Goal: Information Seeking & Learning: Learn about a topic

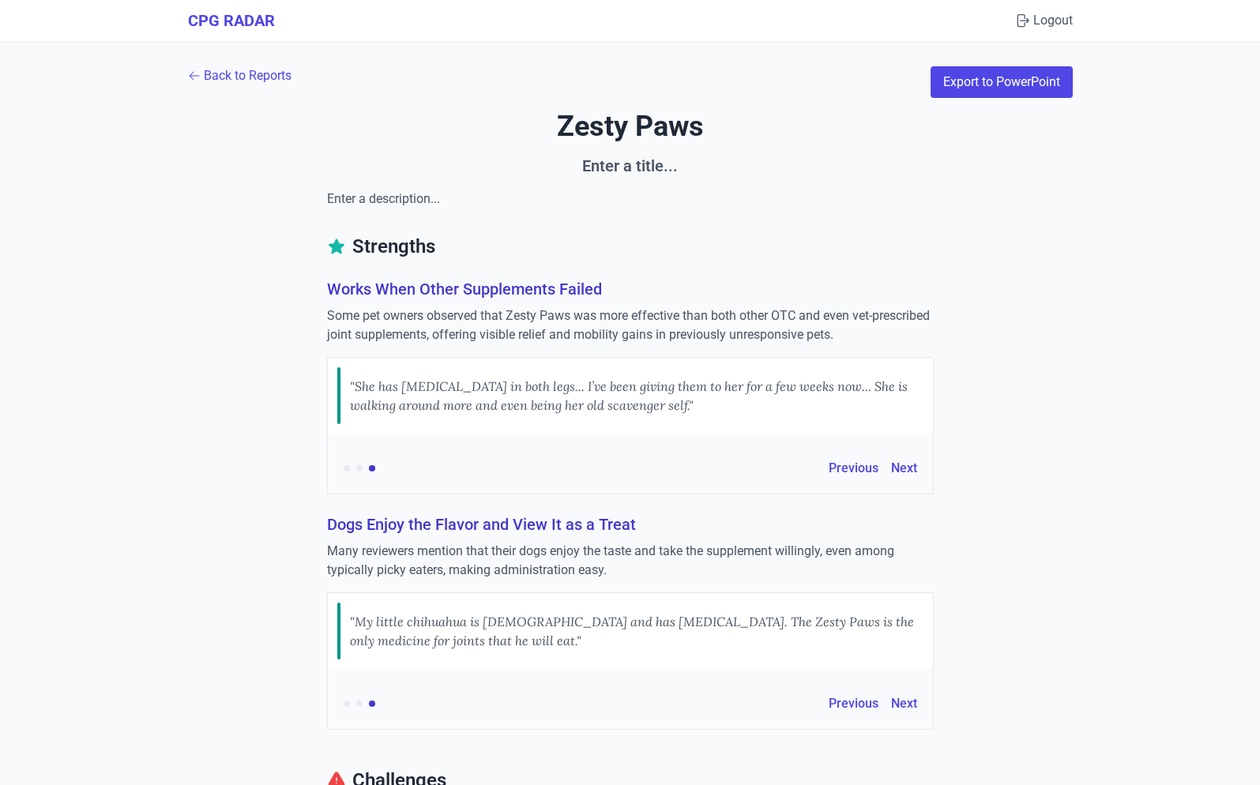
scroll to position [2420, 0]
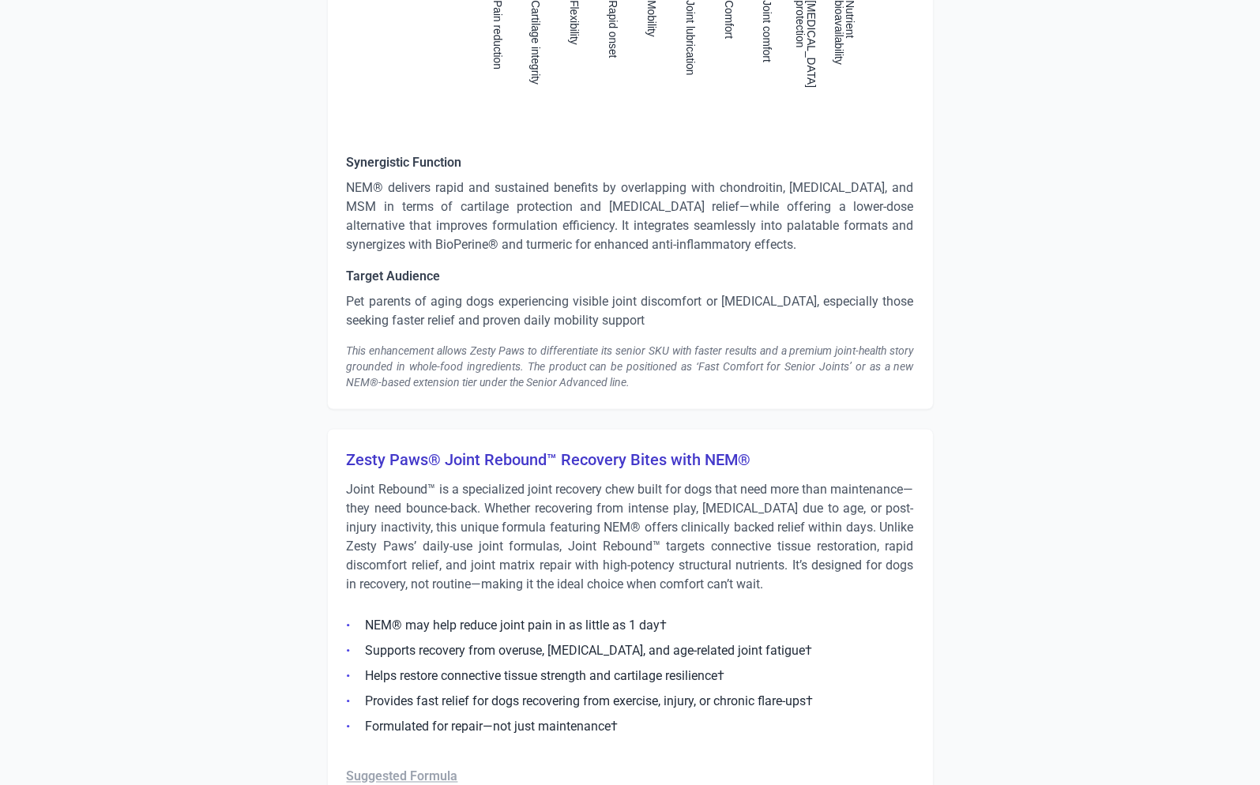
click at [457, 292] on p "Pet parents of aging dogs experiencing visible joint discomfort or stiffness, e…" at bounding box center [630, 311] width 567 height 38
click at [453, 308] on p "Pet parents of aging dogs experiencing visible joint discomfort or stiffness, e…" at bounding box center [630, 311] width 567 height 38
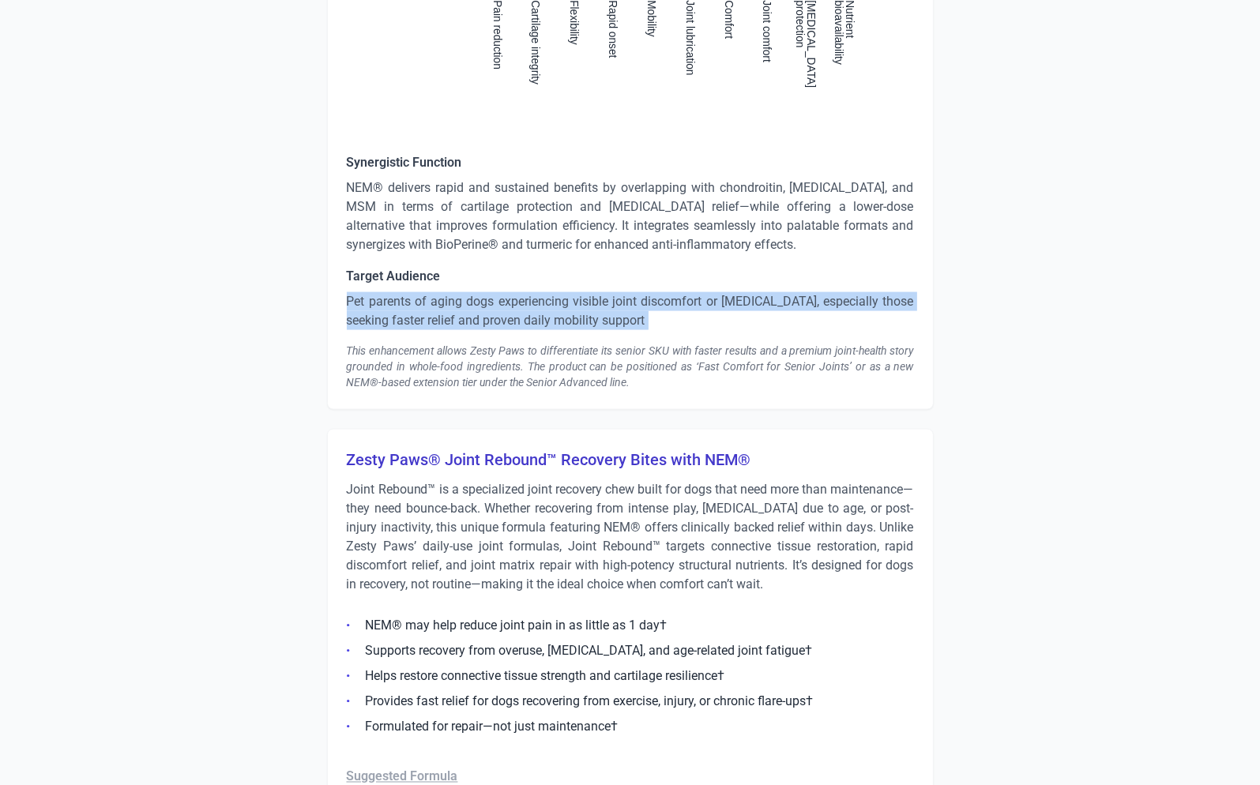
click at [453, 308] on p "Pet parents of aging dogs experiencing visible joint discomfort or stiffness, e…" at bounding box center [630, 311] width 567 height 38
copy p "Pet parents of aging dogs experiencing visible joint discomfort or stiffness, e…"
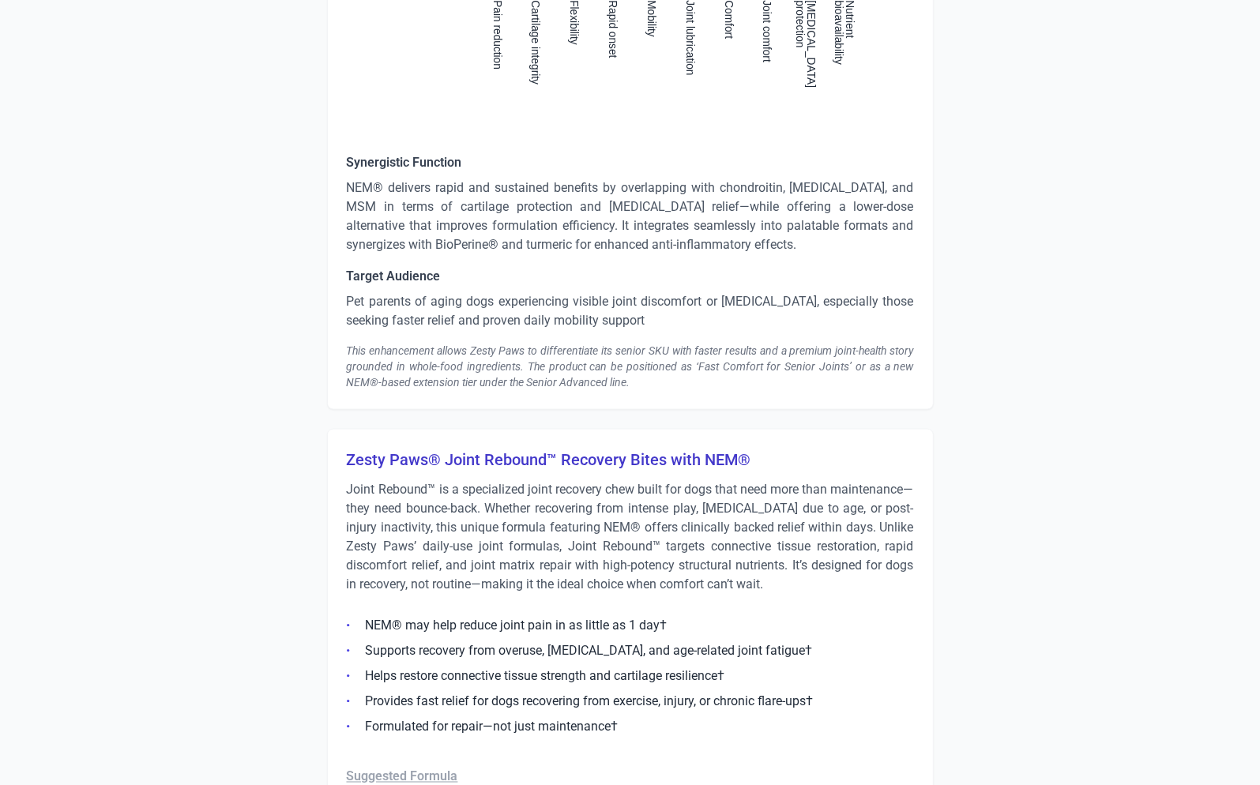
click at [481, 370] on div "This enhancement allows Zesty Paws to differentiate its senior SKU with faster …" at bounding box center [630, 366] width 567 height 47
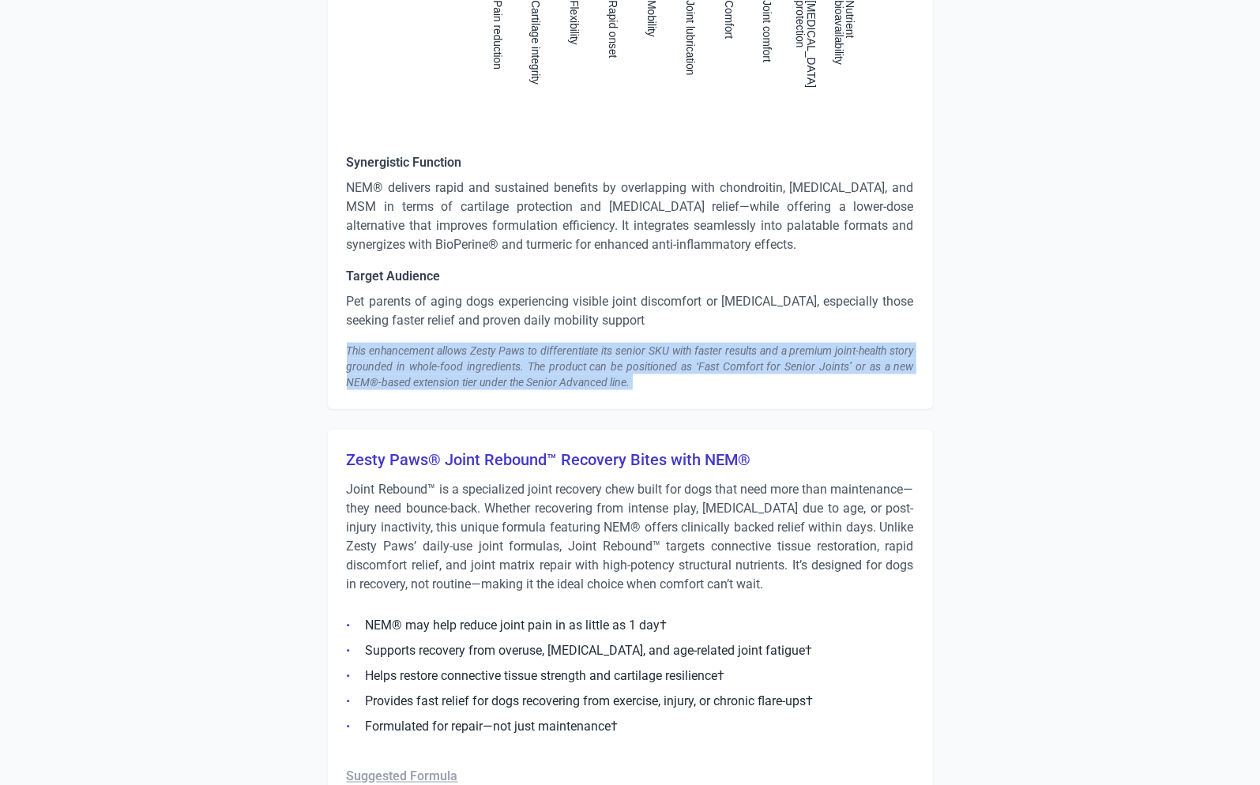
click at [481, 370] on div "This enhancement allows Zesty Paws to differentiate its senior SKU with faster …" at bounding box center [630, 366] width 567 height 47
copy div "This enhancement allows Zesty Paws to differentiate its senior SKU with faster …"
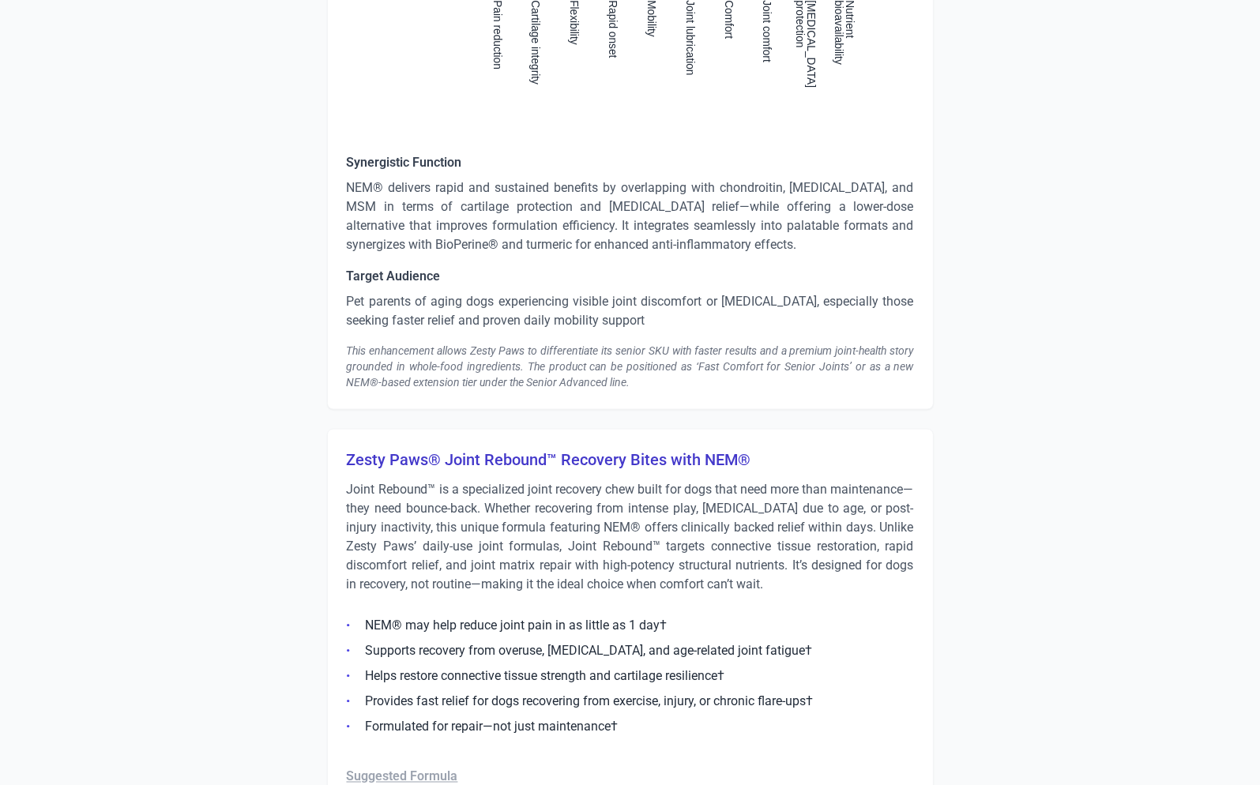
click at [551, 450] on h3 "Zesty Paws® Joint Rebound™ Recovery Bites with NEM®" at bounding box center [630, 460] width 567 height 22
click at [521, 458] on h3 "Zesty Paws® Joint Rebound™ Recovery Bites with NEM®" at bounding box center [630, 460] width 567 height 22
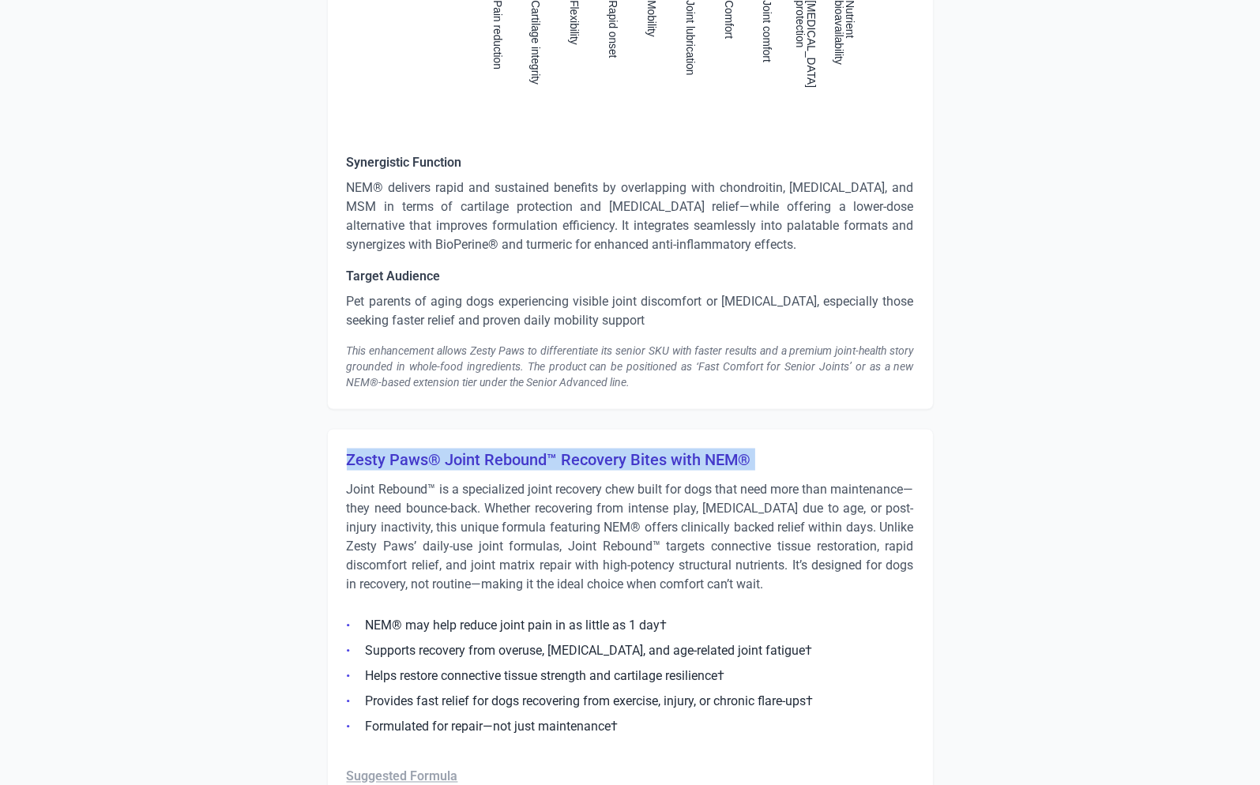
copy h3 "Zesty Paws® Joint Rebound™ Recovery Bites with NEM®"
click at [532, 537] on p "Joint Rebound™ is a specialized joint recovery chew built for dogs that need mo…" at bounding box center [630, 537] width 567 height 114
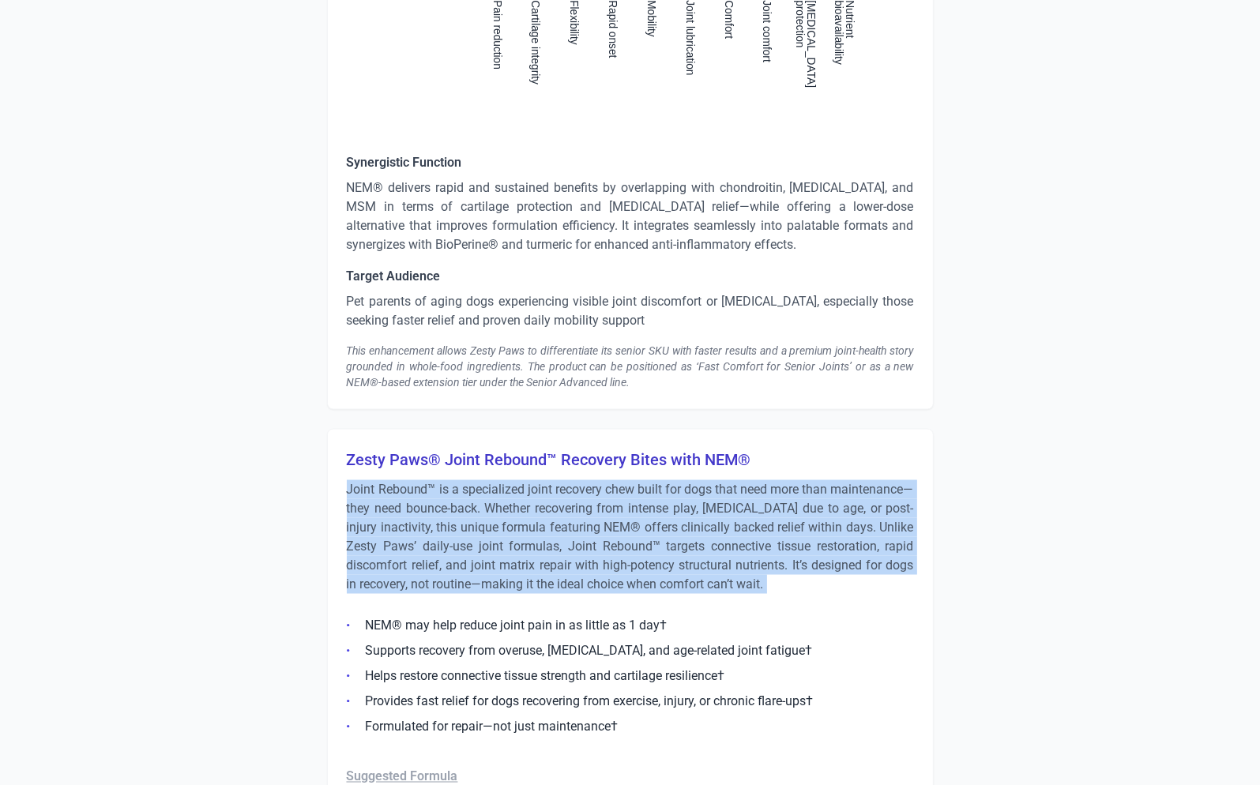
click at [532, 537] on p "Joint Rebound™ is a specialized joint recovery chew built for dogs that need mo…" at bounding box center [630, 537] width 567 height 114
copy div "Joint Rebound™ is a specialized joint recovery chew built for dogs that need mo…"
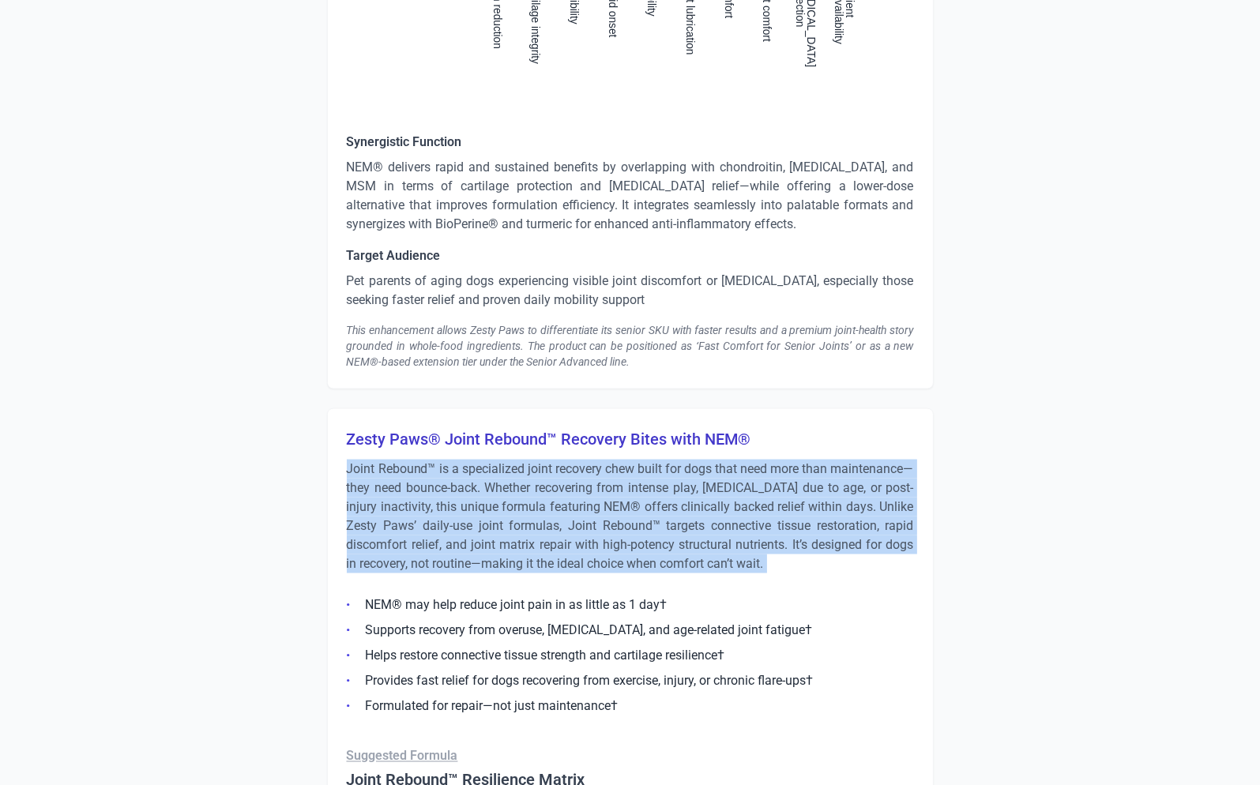
scroll to position [2513, 0]
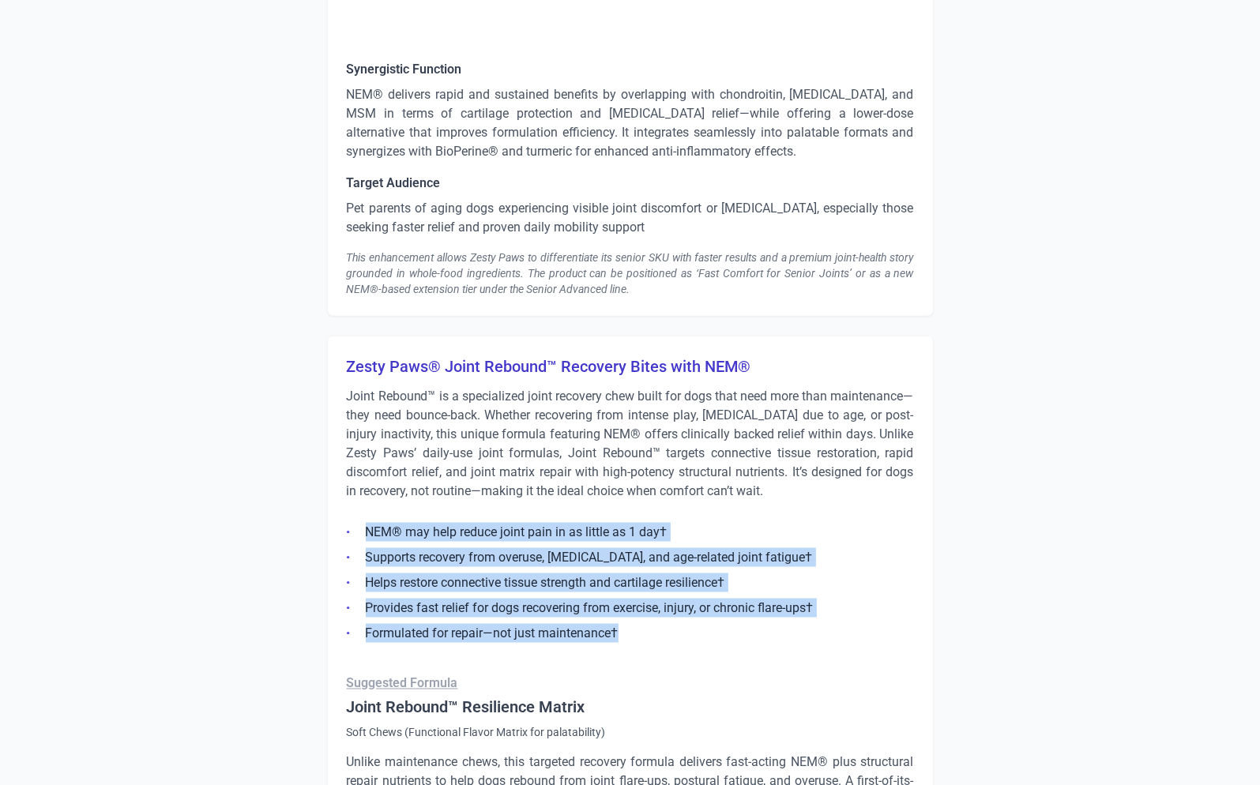
drag, startPoint x: 641, startPoint y: 629, endPoint x: 368, endPoint y: 527, distance: 290.9
click at [368, 527] on ul "NEM® may help reduce joint pain in as little as 1 day† Supports recovery from o…" at bounding box center [630, 578] width 567 height 130
copy ul "NEM® may help reduce joint pain in as little as 1 day† Supports recovery from o…"
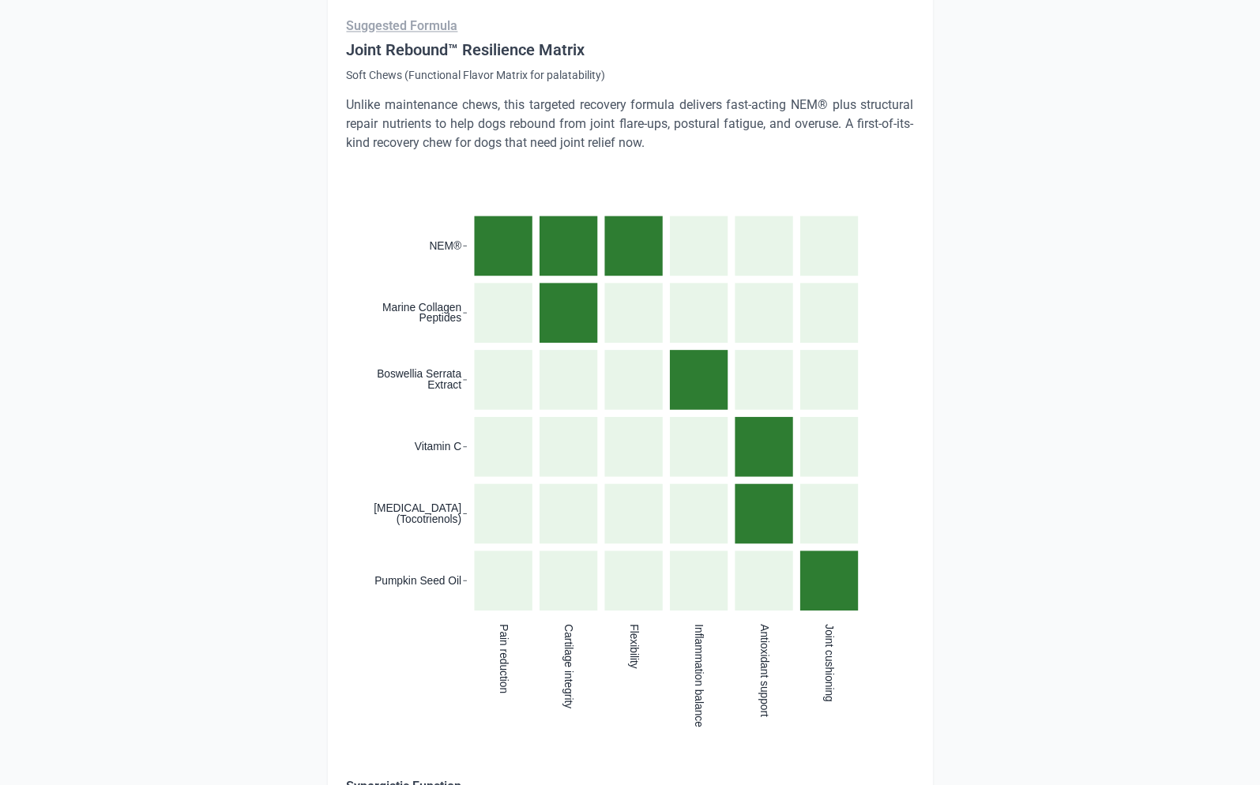
scroll to position [3559, 0]
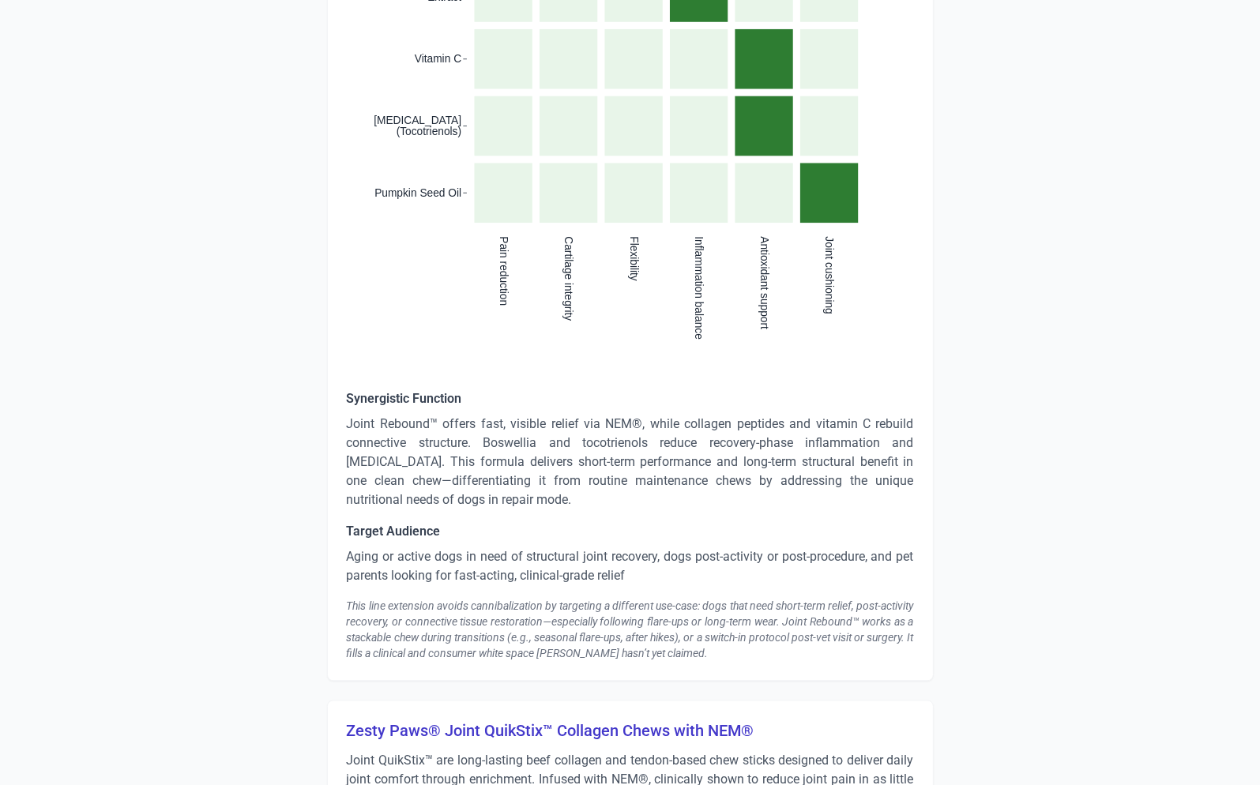
click at [430, 455] on p "Joint Rebound™ offers fast, visible relief via NEM®, while collagen peptides an…" at bounding box center [630, 462] width 567 height 95
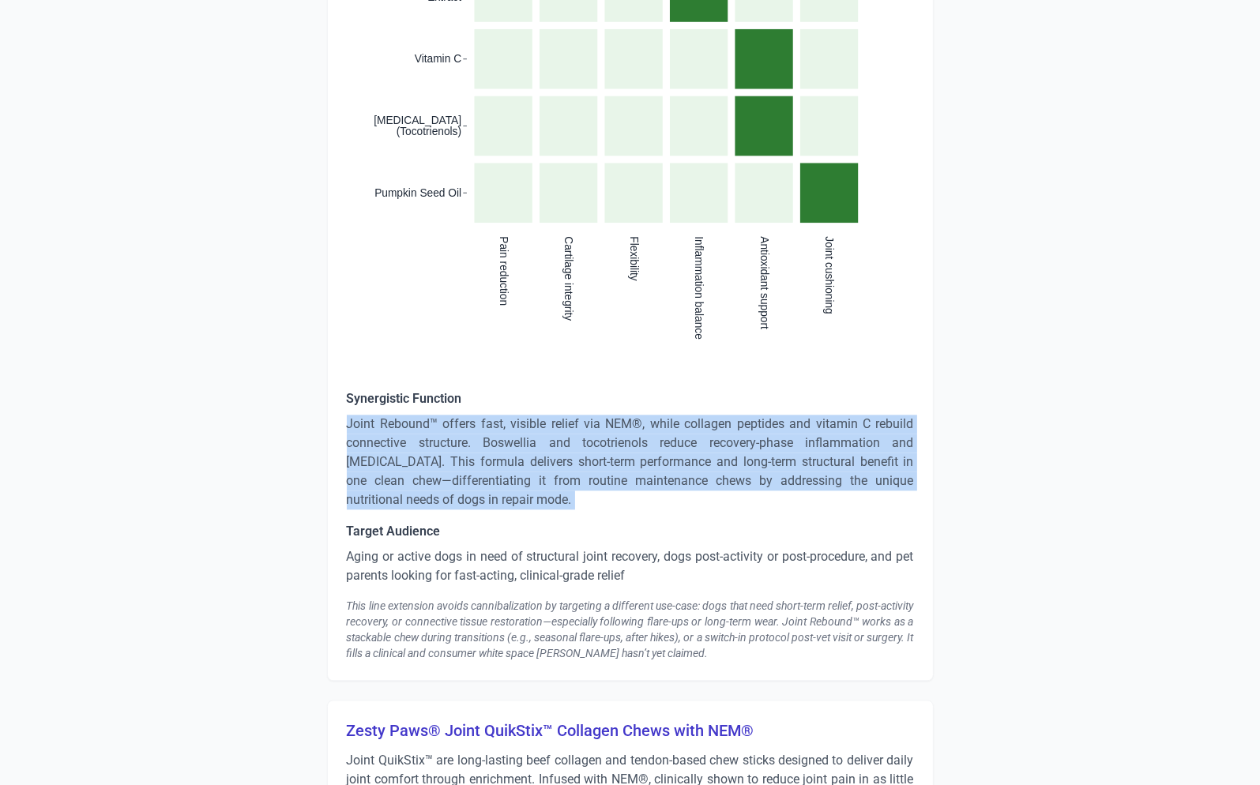
click at [430, 455] on p "Joint Rebound™ offers fast, visible relief via NEM®, while collagen peptides an…" at bounding box center [630, 462] width 567 height 95
copy p "Joint Rebound™ offers fast, visible relief via NEM®, while collagen peptides an…"
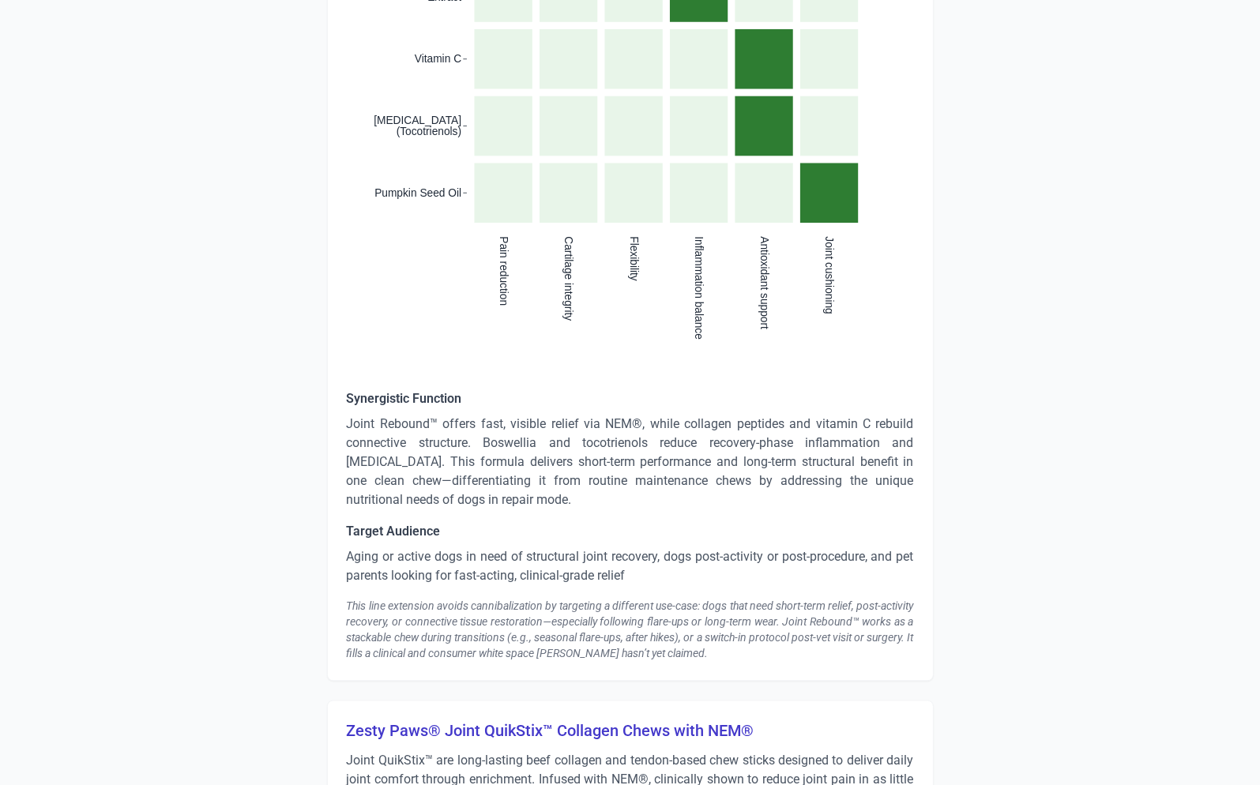
click at [473, 560] on p "Aging or active dogs in need of structural joint recovery, dogs post-activity o…" at bounding box center [630, 566] width 567 height 38
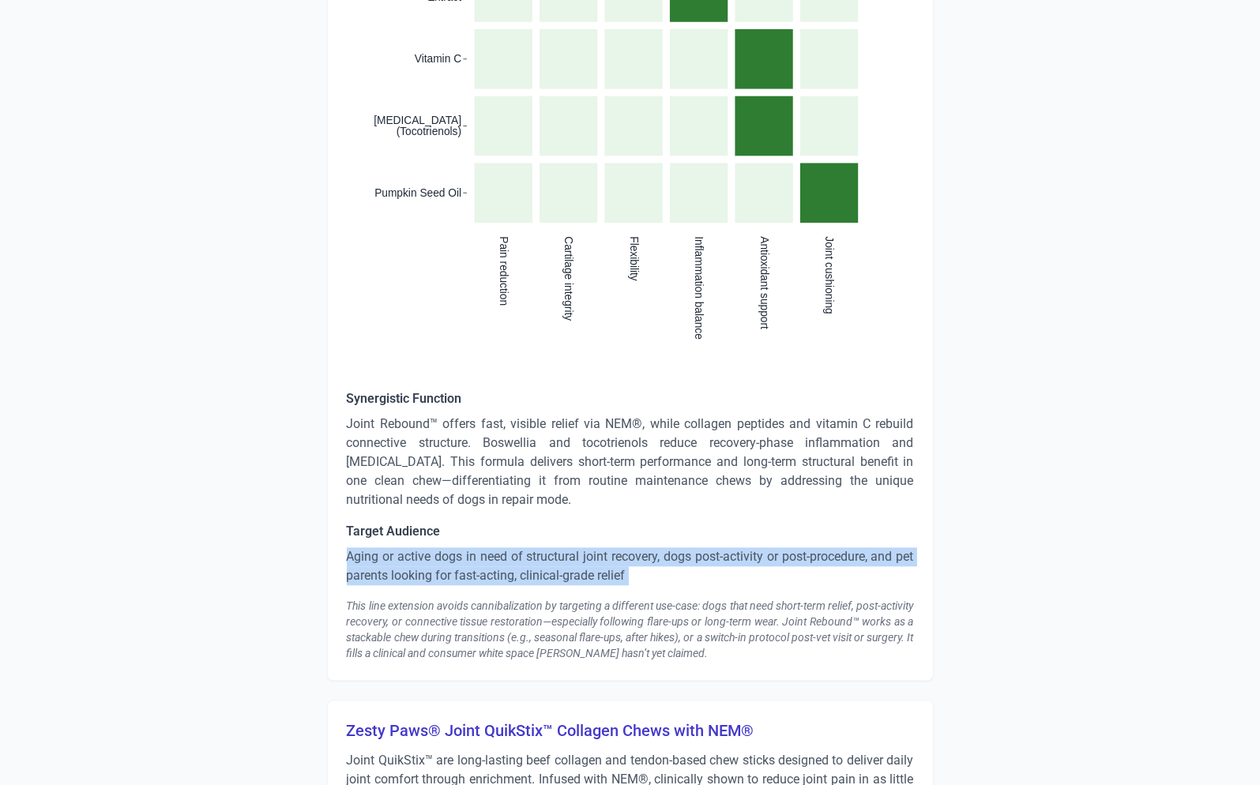
click at [473, 560] on p "Aging or active dogs in need of structural joint recovery, dogs post-activity o…" at bounding box center [630, 566] width 567 height 38
copy p "Aging or active dogs in need of structural joint recovery, dogs post-activity o…"
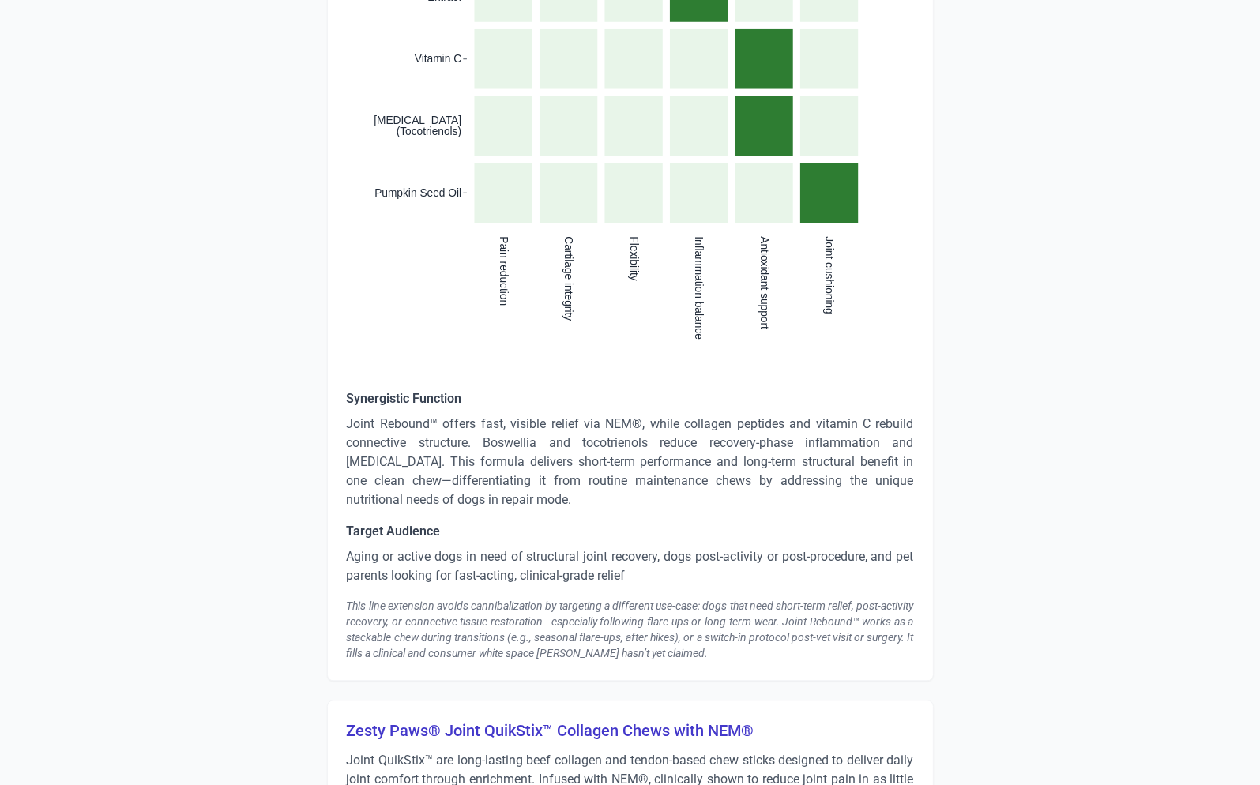
click at [494, 613] on div "This line extension avoids cannibalization by targeting a different use-case: d…" at bounding box center [630, 629] width 567 height 63
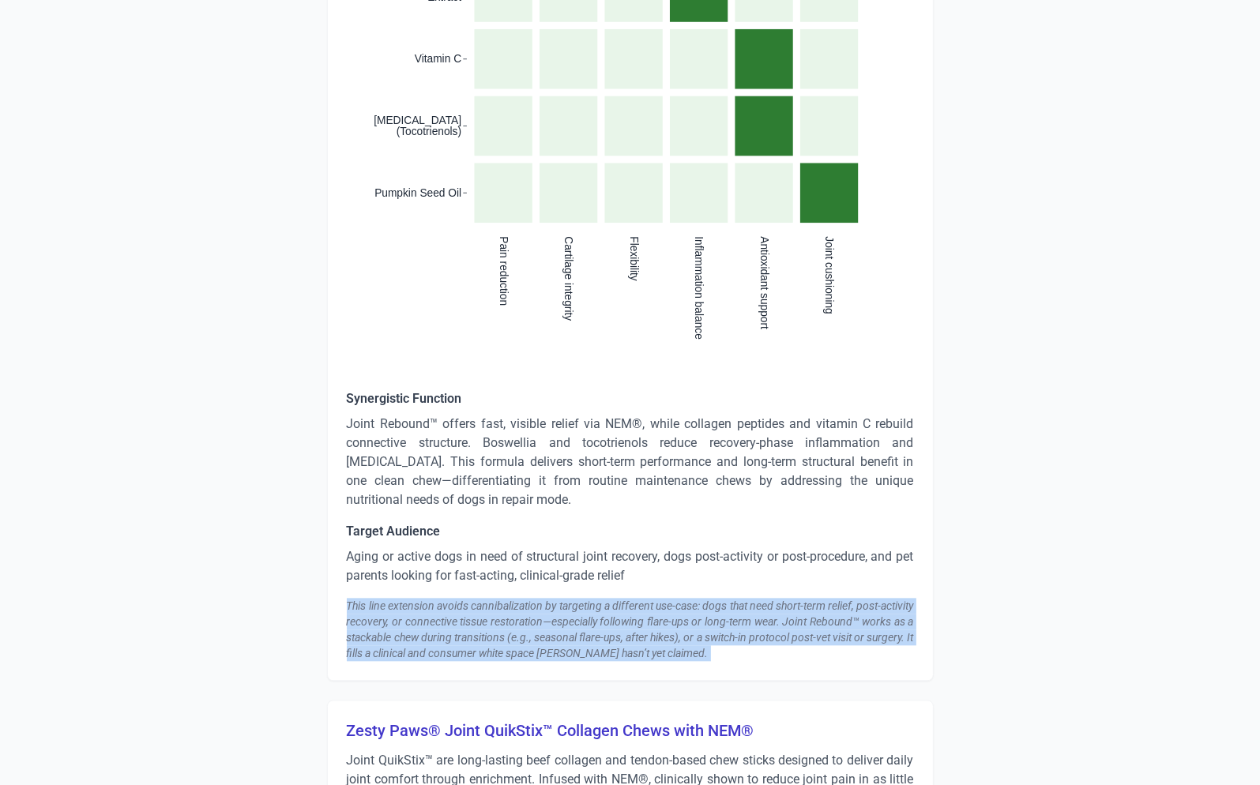
click at [494, 613] on div "This line extension avoids cannibalization by targeting a different use-case: d…" at bounding box center [630, 629] width 567 height 63
copy div "This line extension avoids cannibalization by targeting a different use-case: d…"
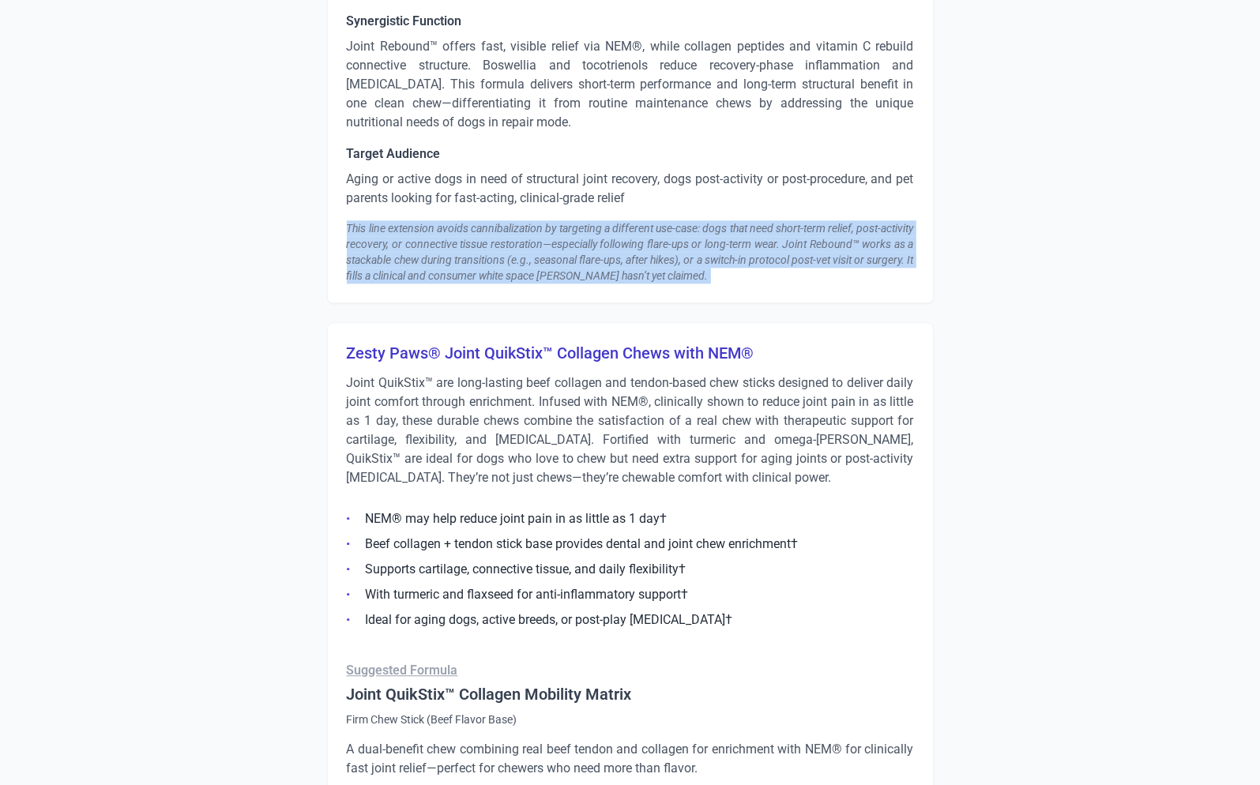
scroll to position [3953, 0]
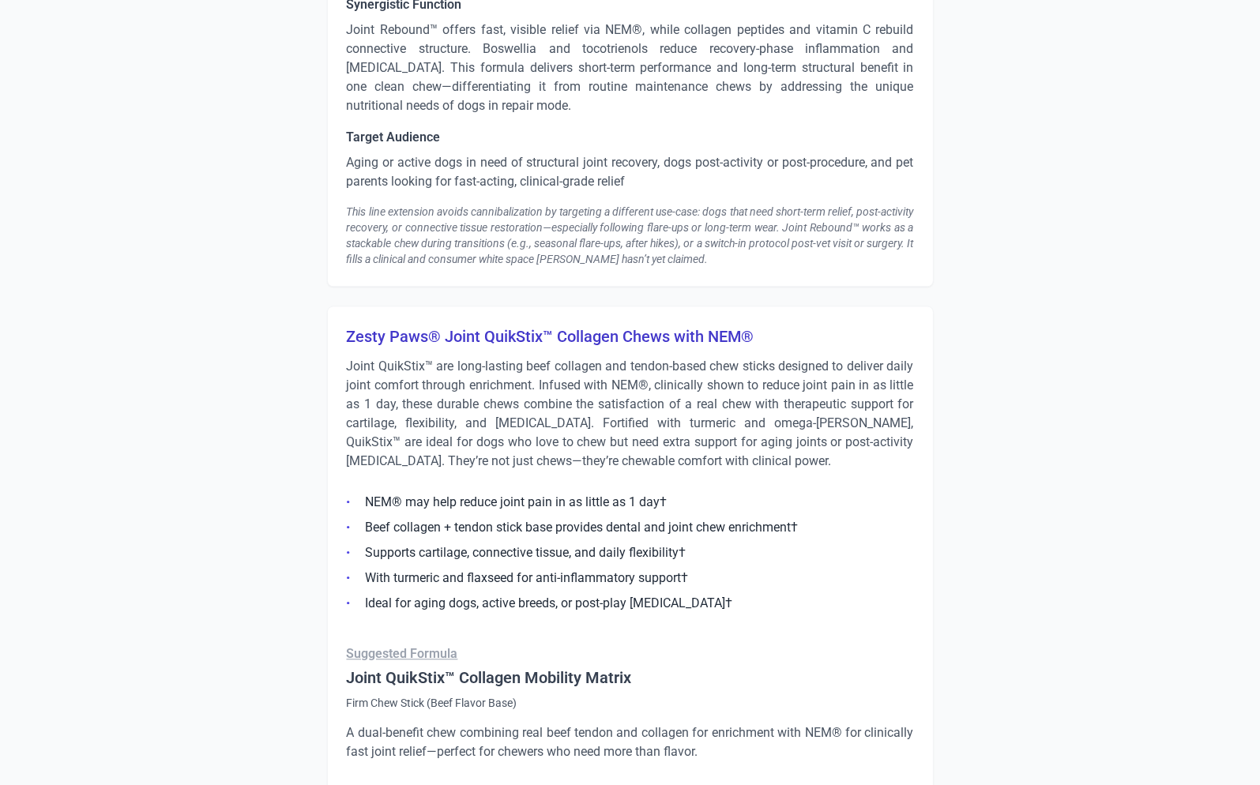
click at [473, 333] on h3 "Zesty Paws® Joint QuikStix™ Collagen Chews with NEM®" at bounding box center [630, 336] width 567 height 22
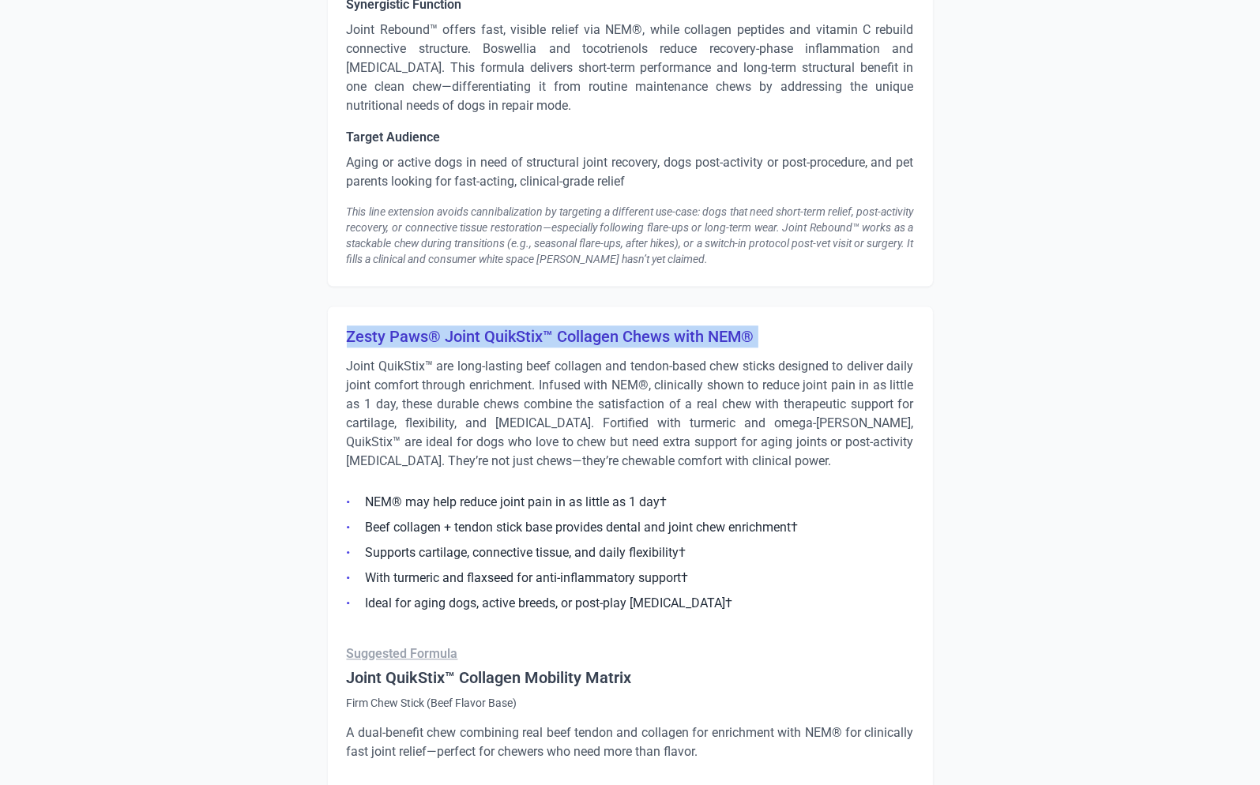
click at [473, 333] on h3 "Zesty Paws® Joint QuikStix™ Collagen Chews with NEM®" at bounding box center [630, 336] width 567 height 22
copy h3 "Zesty Paws® Joint QuikStix™ Collagen Chews with NEM®"
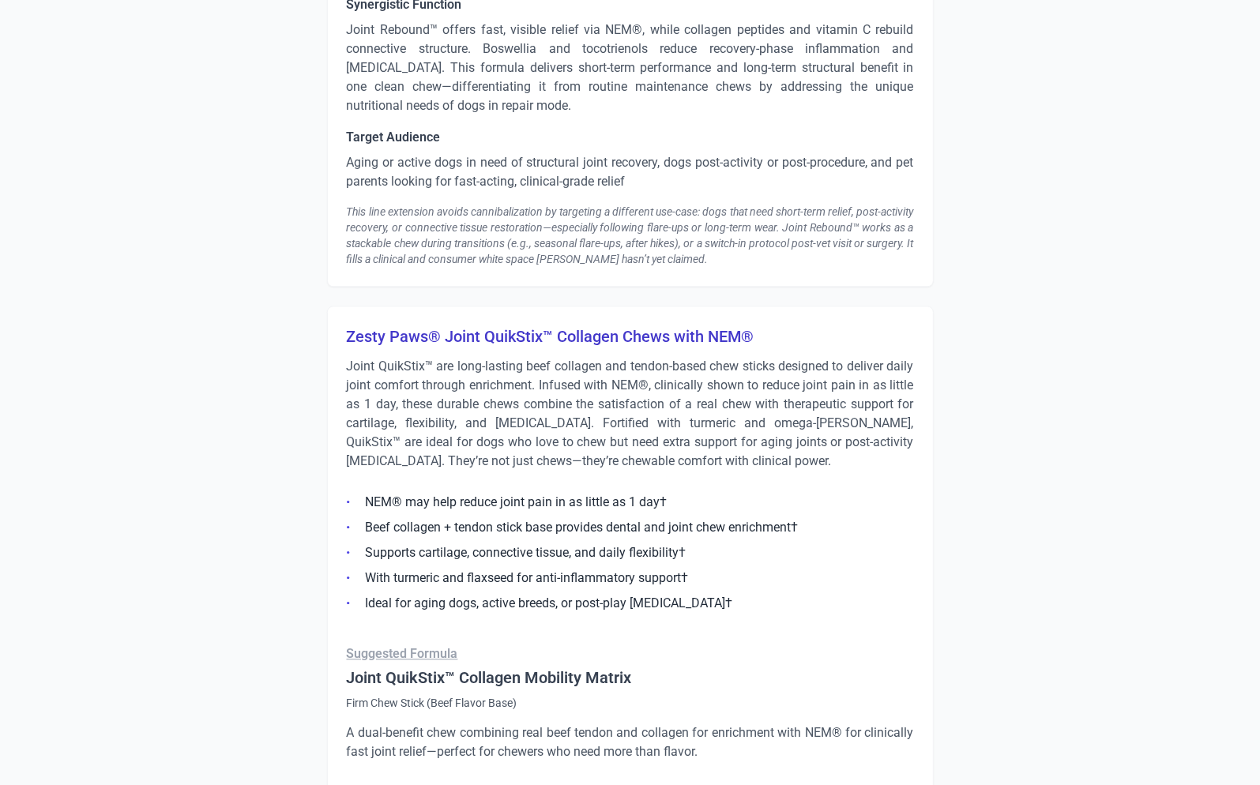
click at [559, 426] on p "Joint QuikStix™ are long-lasting beef collagen and tendon-based chew sticks des…" at bounding box center [630, 414] width 567 height 114
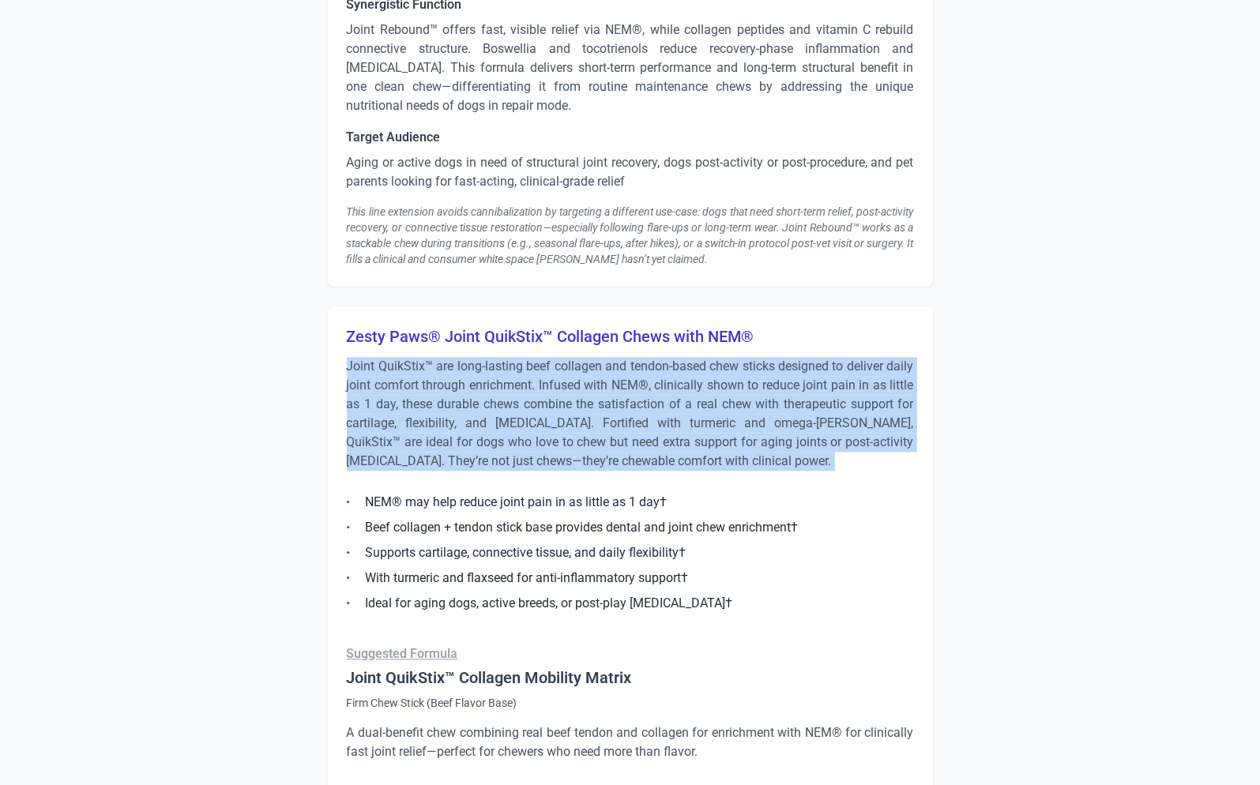
click at [559, 426] on p "Joint QuikStix™ are long-lasting beef collagen and tendon-based chew sticks des…" at bounding box center [630, 414] width 567 height 114
copy div "Joint QuikStix™ are long-lasting beef collagen and tendon-based chew sticks des…"
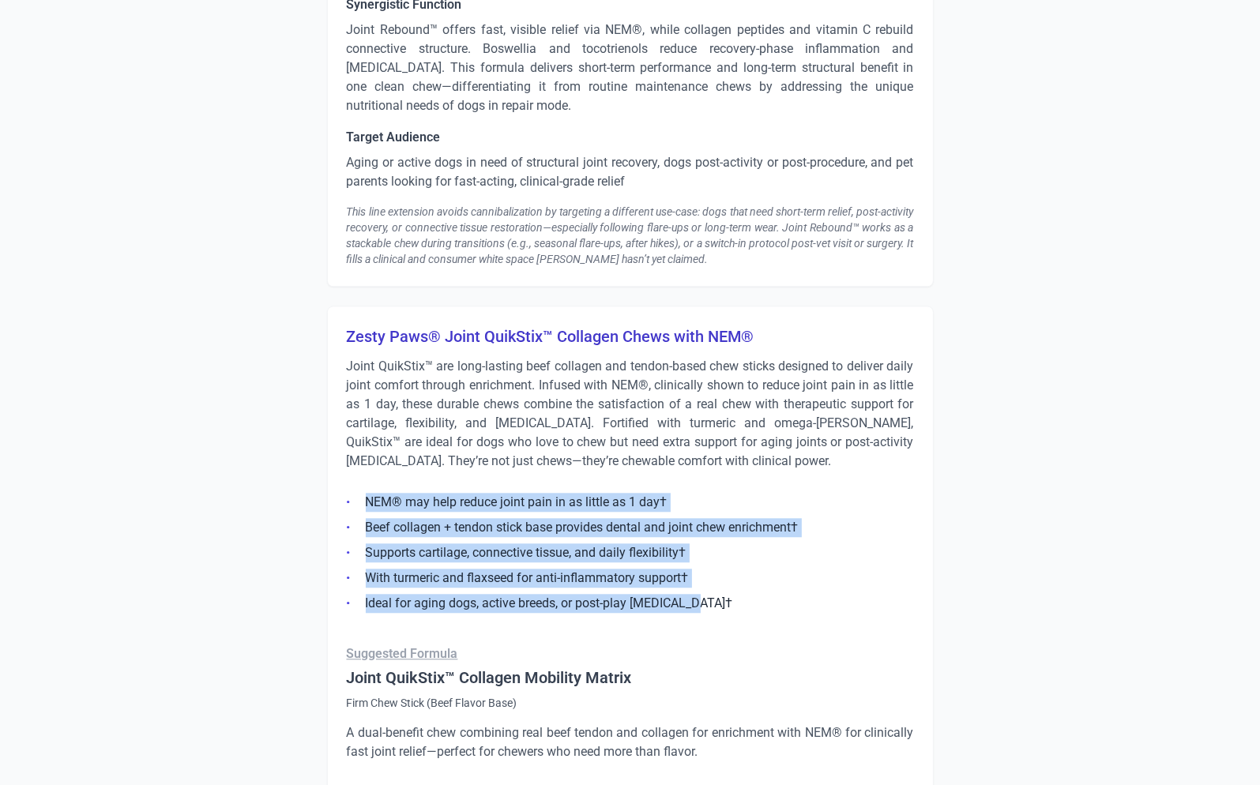
drag, startPoint x: 716, startPoint y: 600, endPoint x: 362, endPoint y: 482, distance: 373.9
click at [362, 483] on ul "NEM® may help reduce joint pain in as little as 1 day† Beef collagen + tendon s…" at bounding box center [630, 548] width 567 height 130
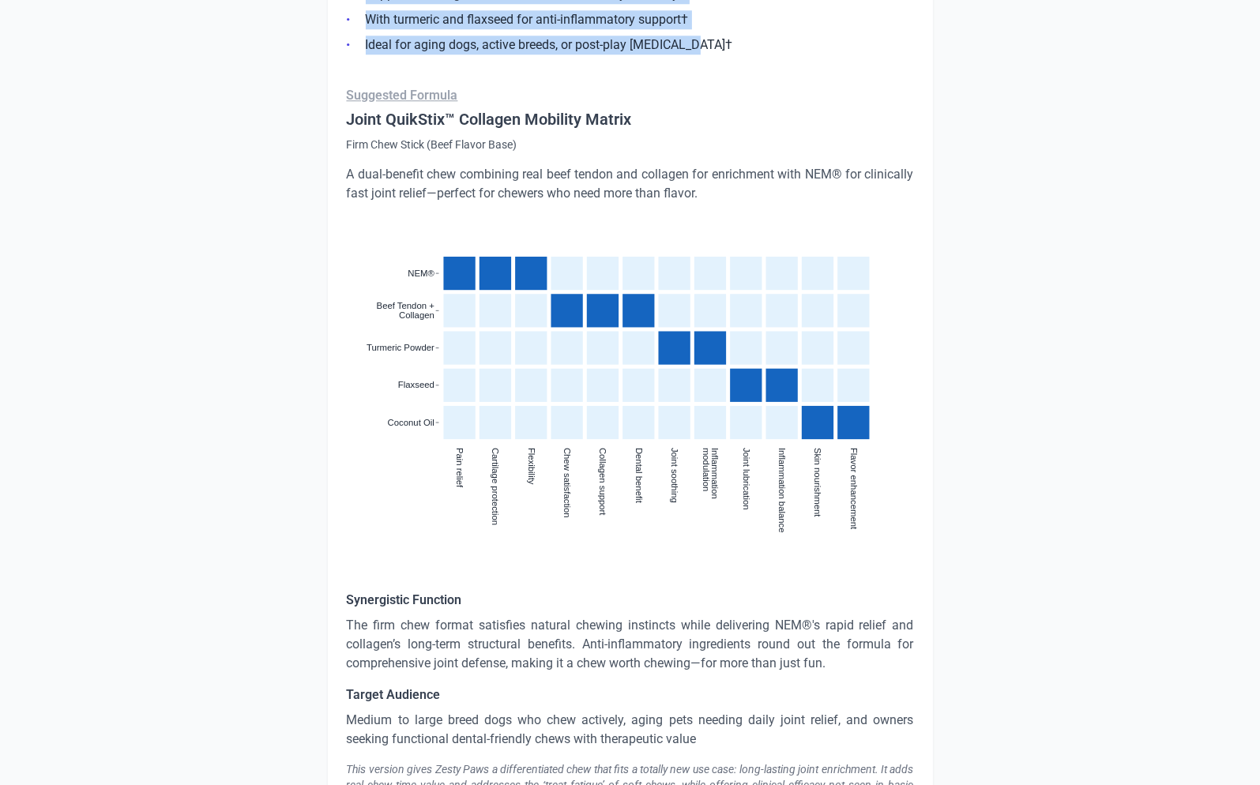
scroll to position [4616, 0]
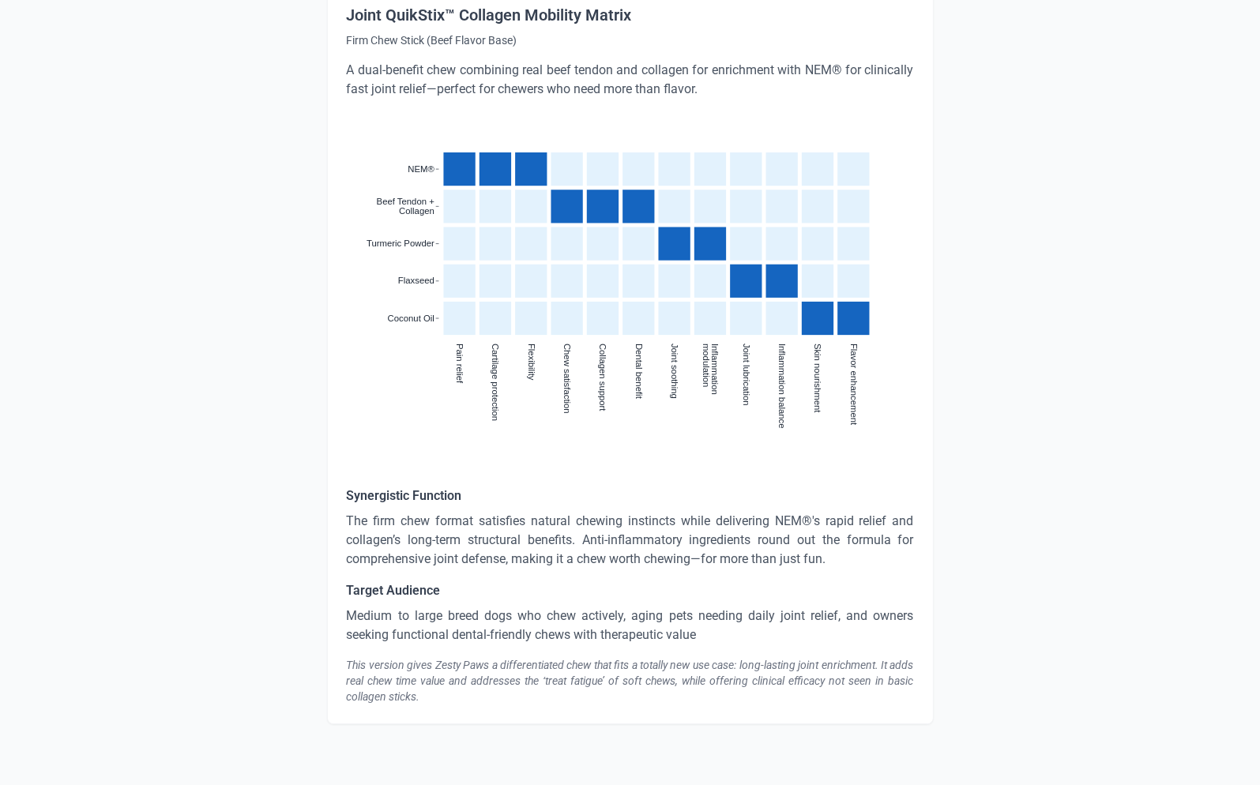
click at [485, 539] on p "The firm chew format satisfies natural chewing instincts while delivering NEM®'…" at bounding box center [630, 540] width 567 height 57
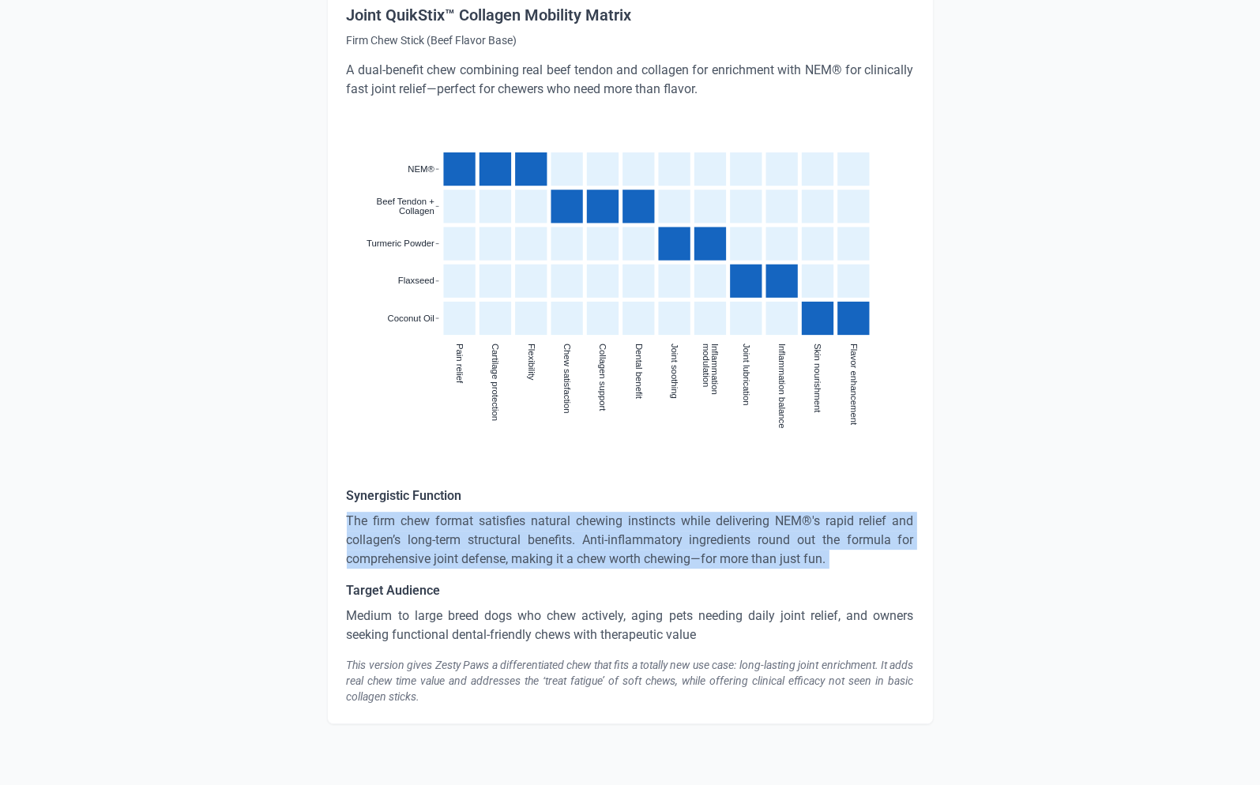
click at [485, 538] on p "The firm chew format satisfies natural chewing instincts while delivering NEM®'…" at bounding box center [630, 540] width 567 height 57
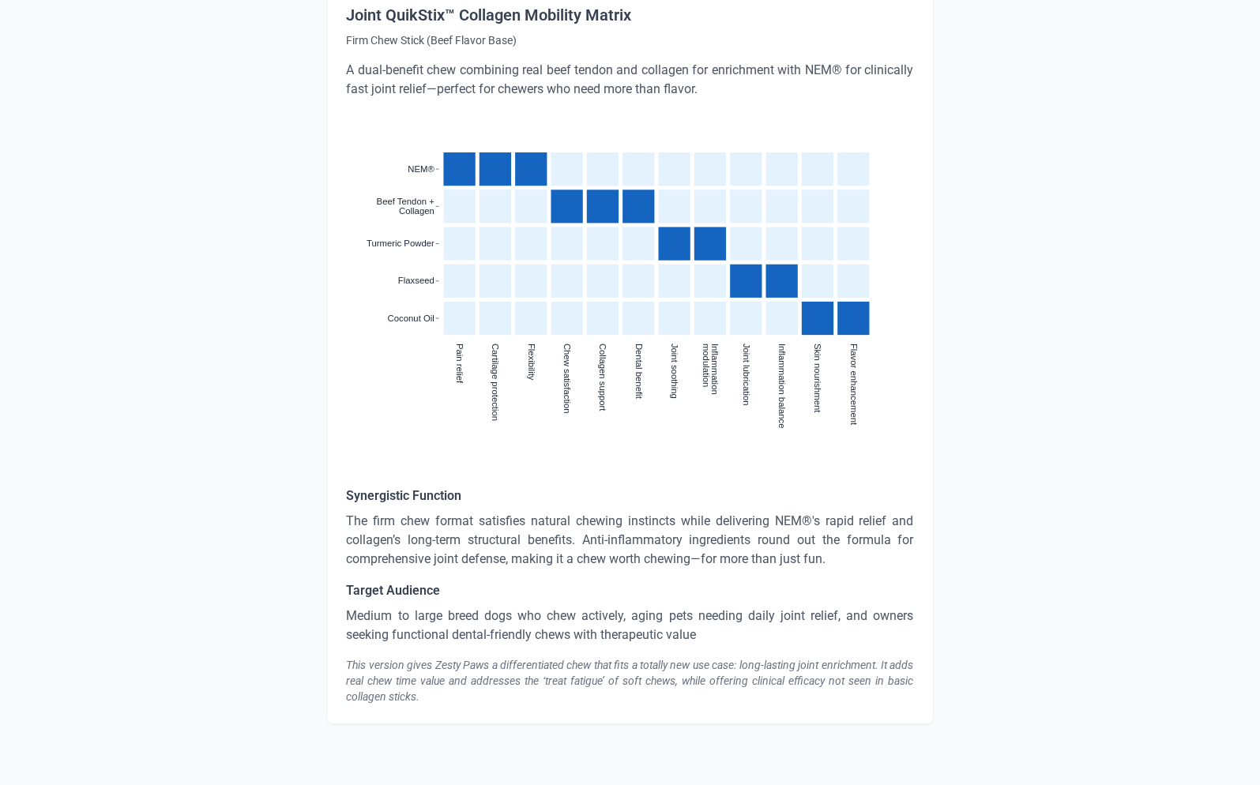
click at [468, 629] on p "Medium to large breed dogs who chew actively, aging pets needing daily joint re…" at bounding box center [630, 626] width 567 height 38
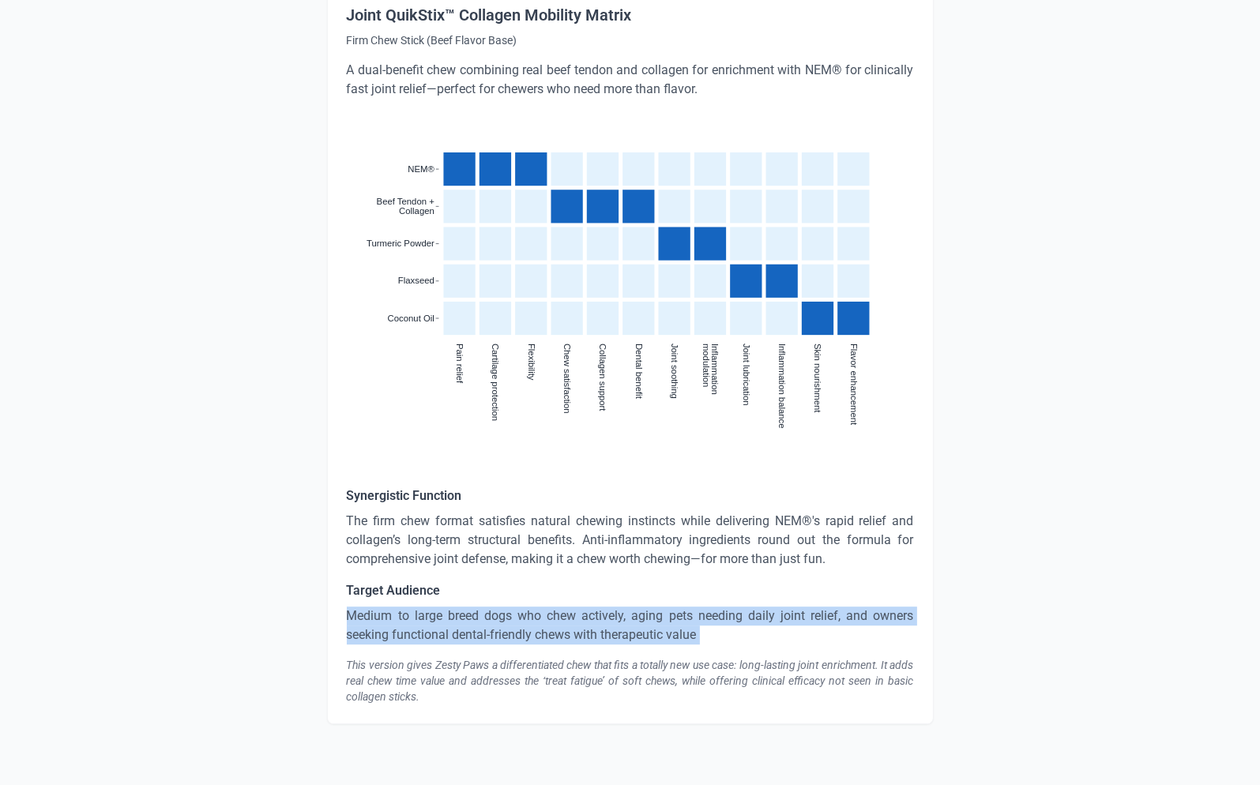
click at [468, 629] on p "Medium to large breed dogs who chew actively, aging pets needing daily joint re…" at bounding box center [630, 626] width 567 height 38
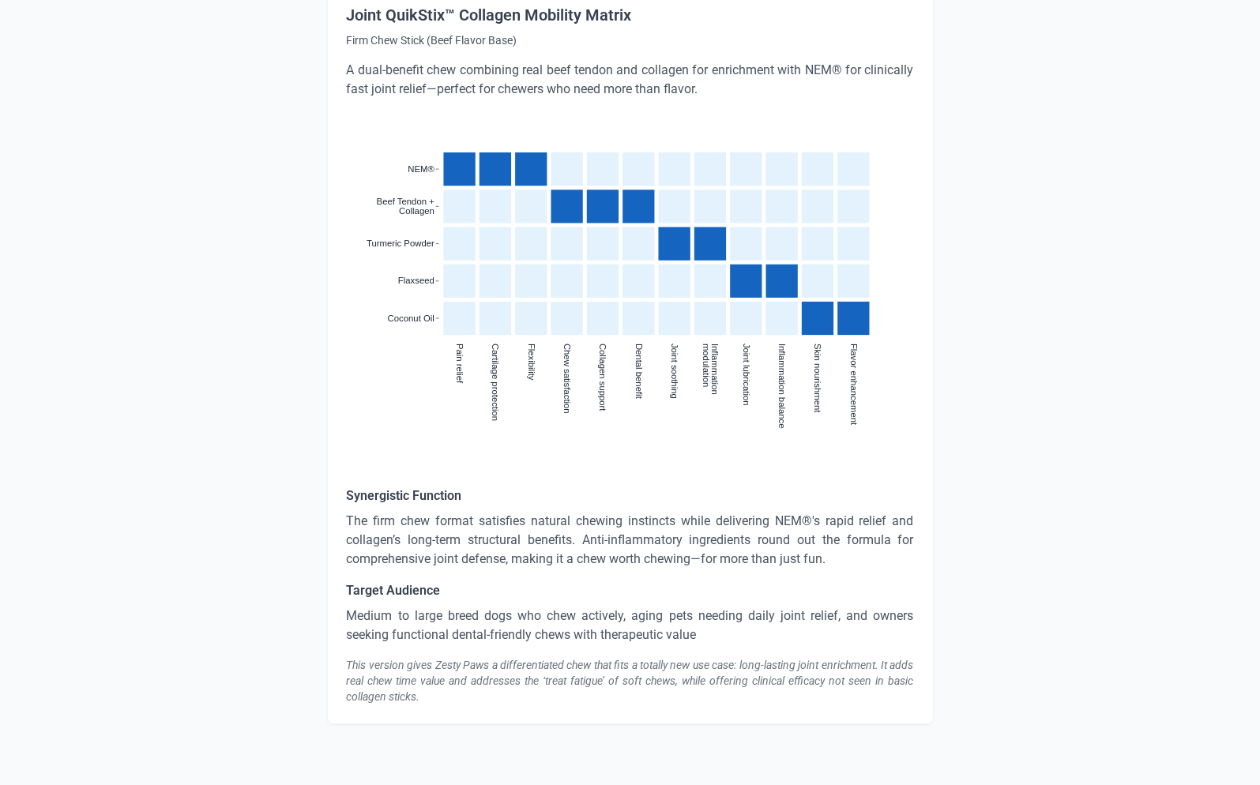
click at [537, 663] on div "This version gives Zesty Paws a differentiated chew that fits a totally new use…" at bounding box center [630, 680] width 567 height 47
click at [533, 678] on div "This version gives Zesty Paws a differentiated chew that fits a totally new use…" at bounding box center [630, 680] width 567 height 47
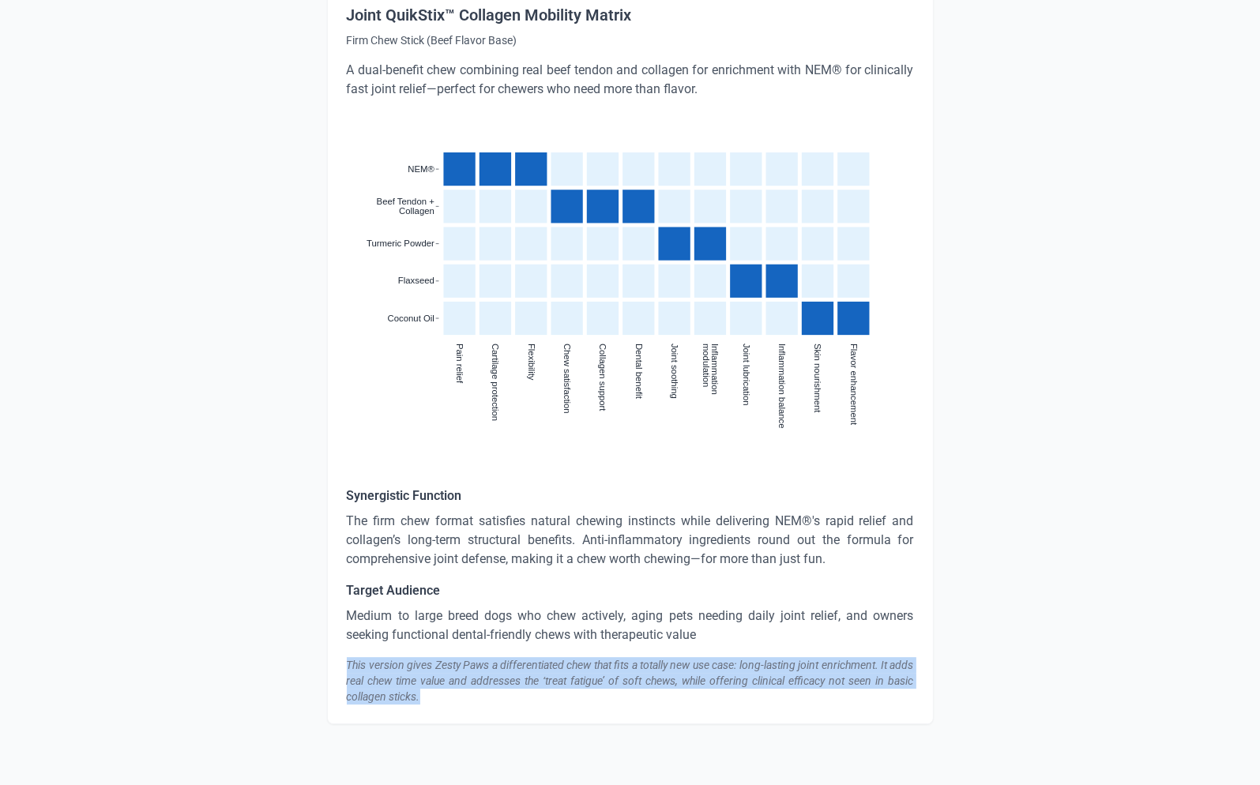
click at [533, 678] on div "This version gives Zesty Paws a differentiated chew that fits a totally new use…" at bounding box center [630, 680] width 567 height 47
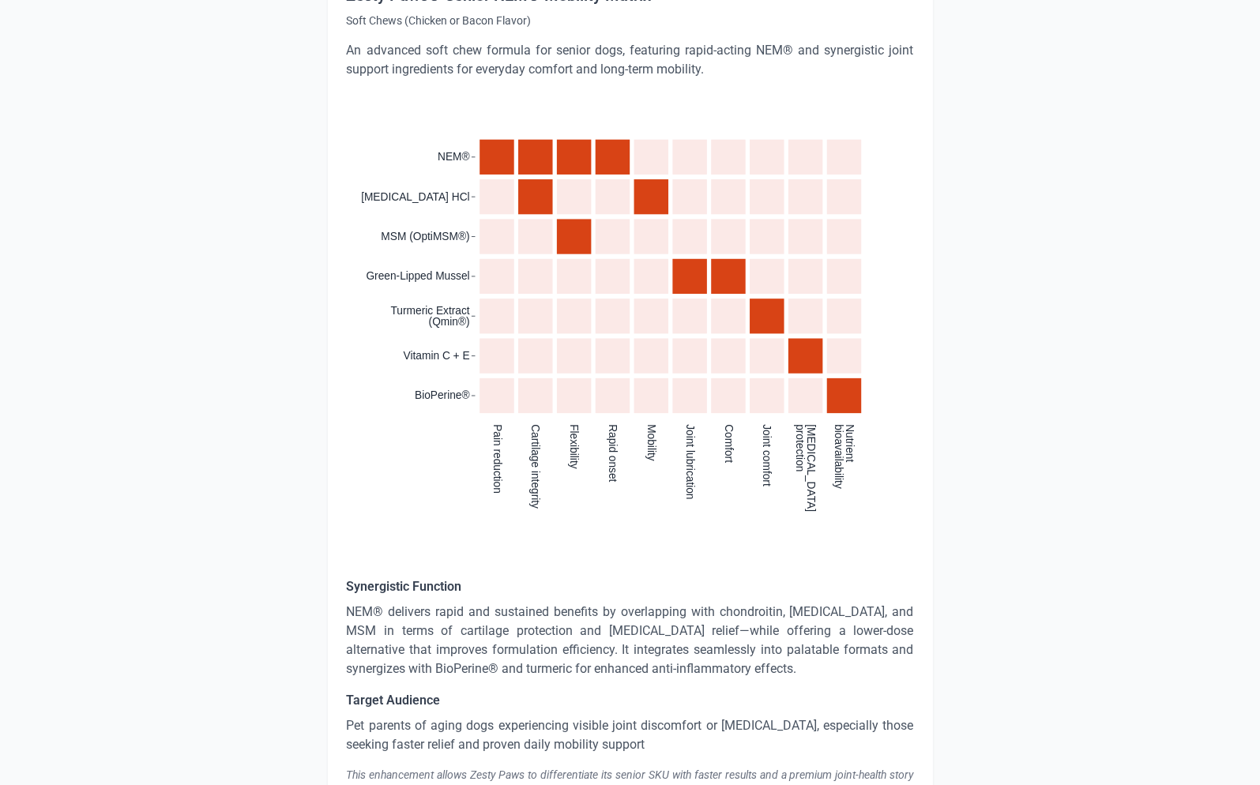
scroll to position [1745, 0]
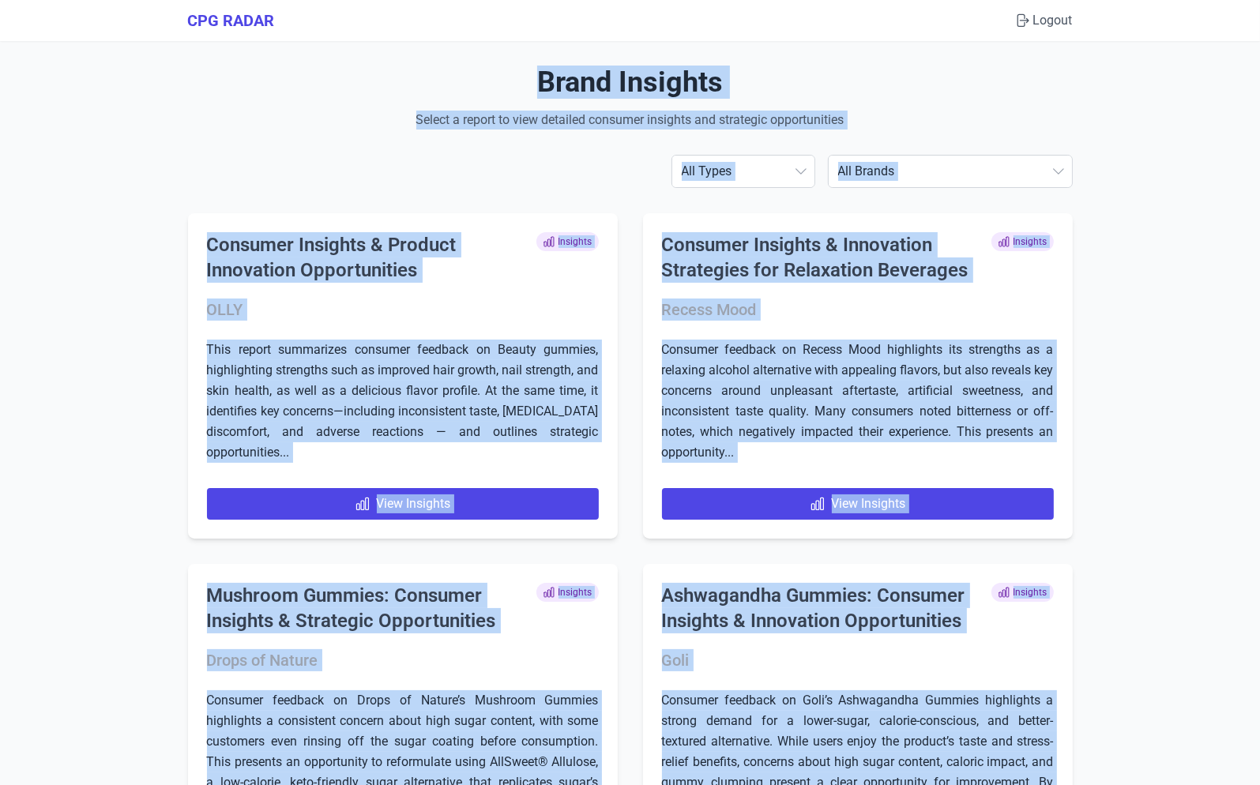
drag, startPoint x: 1247, startPoint y: 220, endPoint x: 1115, endPoint y: 182, distance: 137.0
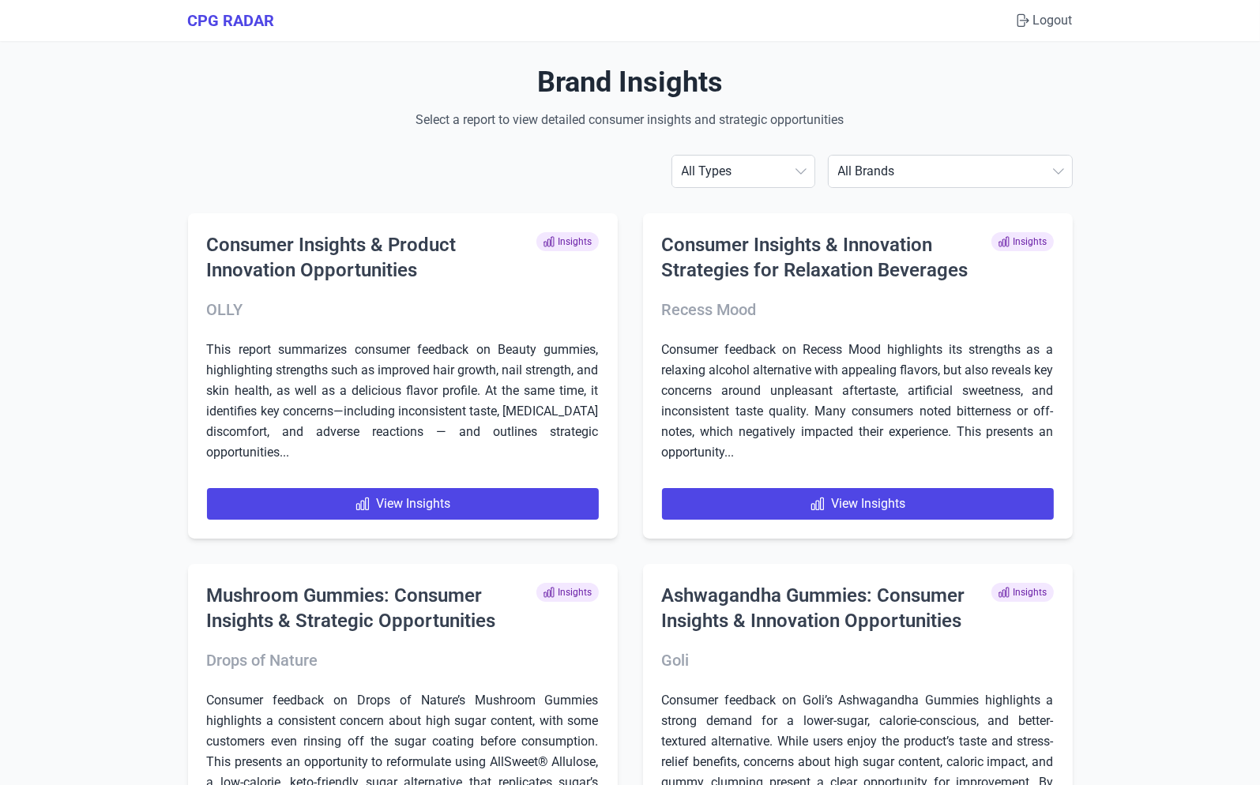
click at [1058, 169] on select "All Brands [PERSON_NAME] AG1 ÂgeBlu Align Probiotic BEGA Bioma [US_STATE] Gold …" at bounding box center [950, 172] width 243 height 32
click at [945, 171] on select "All Brands [PERSON_NAME] AG1 ÂgeBlu Align Probiotic BEGA Bioma [US_STATE] Gold …" at bounding box center [950, 172] width 243 height 32
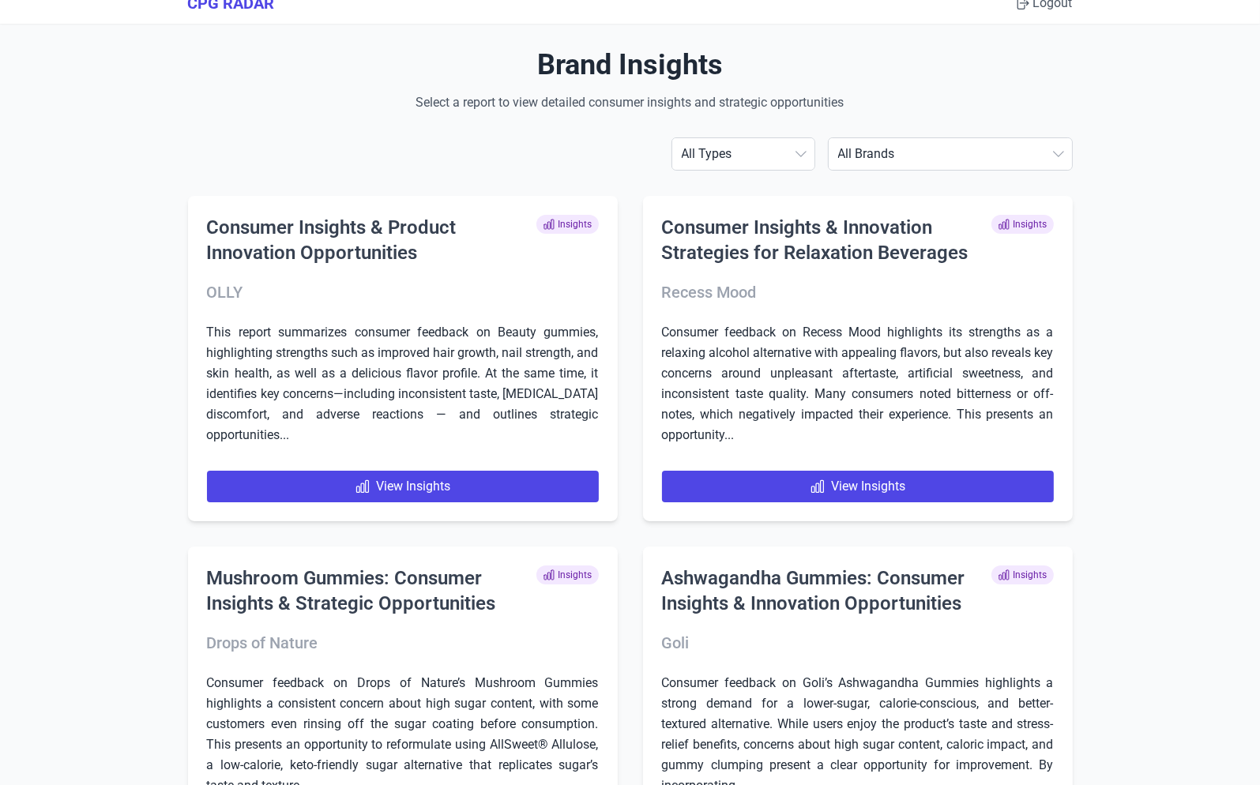
scroll to position [18, 0]
click at [996, 154] on select "All Brands [PERSON_NAME] AG1 ÂgeBlu Align Probiotic BEGA Bioma [US_STATE] Gold …" at bounding box center [950, 153] width 243 height 32
click at [993, 152] on select "All Brands [PERSON_NAME] AG1 ÂgeBlu Align Probiotic BEGA Bioma [US_STATE] Gold …" at bounding box center [950, 153] width 243 height 32
click at [985, 160] on select "All Brands [PERSON_NAME] AG1 ÂgeBlu Align Probiotic BEGA Bioma [US_STATE] Gold …" at bounding box center [950, 153] width 243 height 32
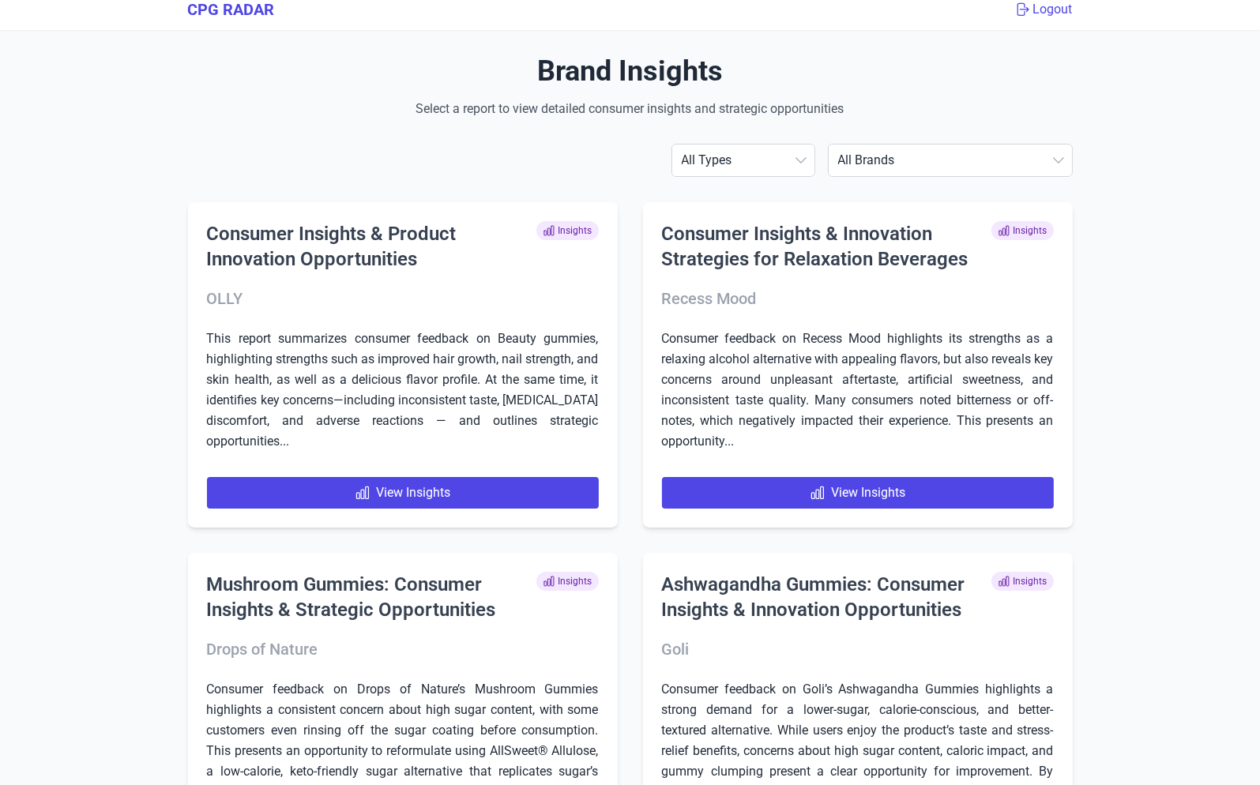
scroll to position [0, 0]
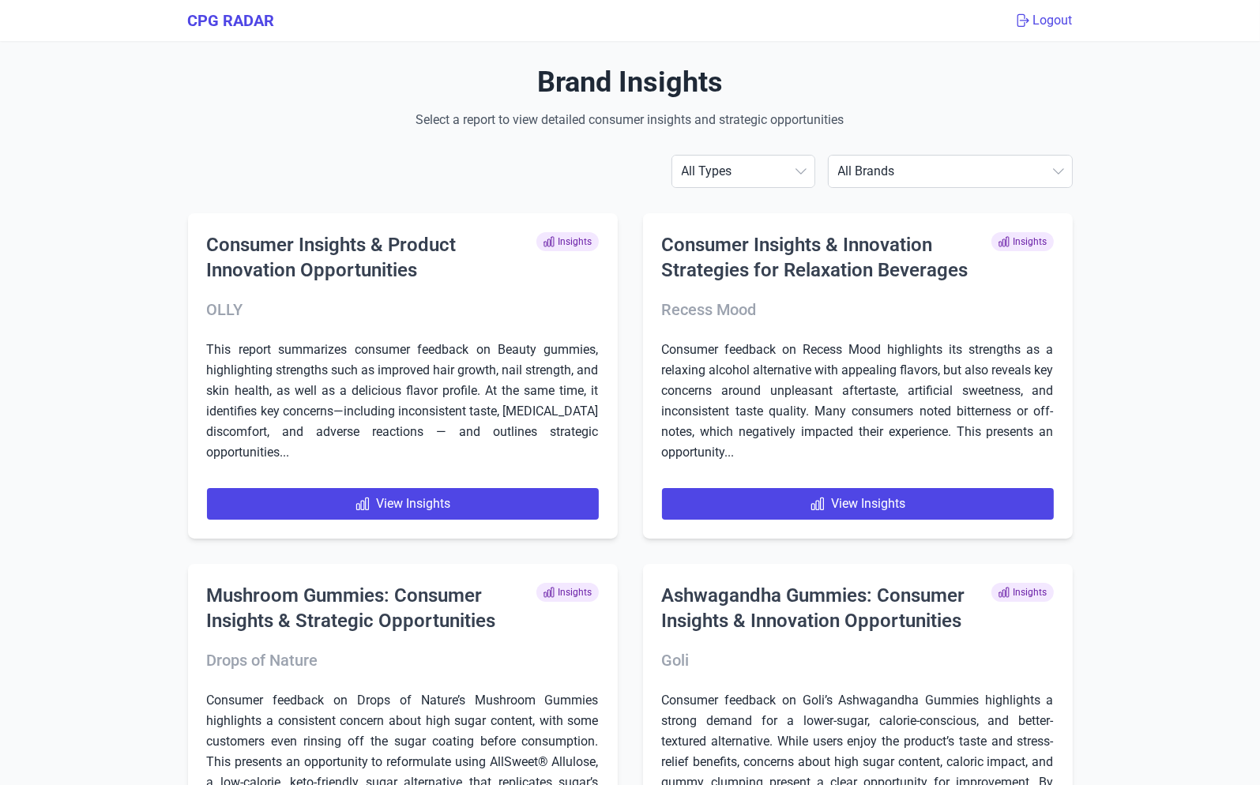
click at [1037, 22] on button "Logout" at bounding box center [1043, 20] width 58 height 19
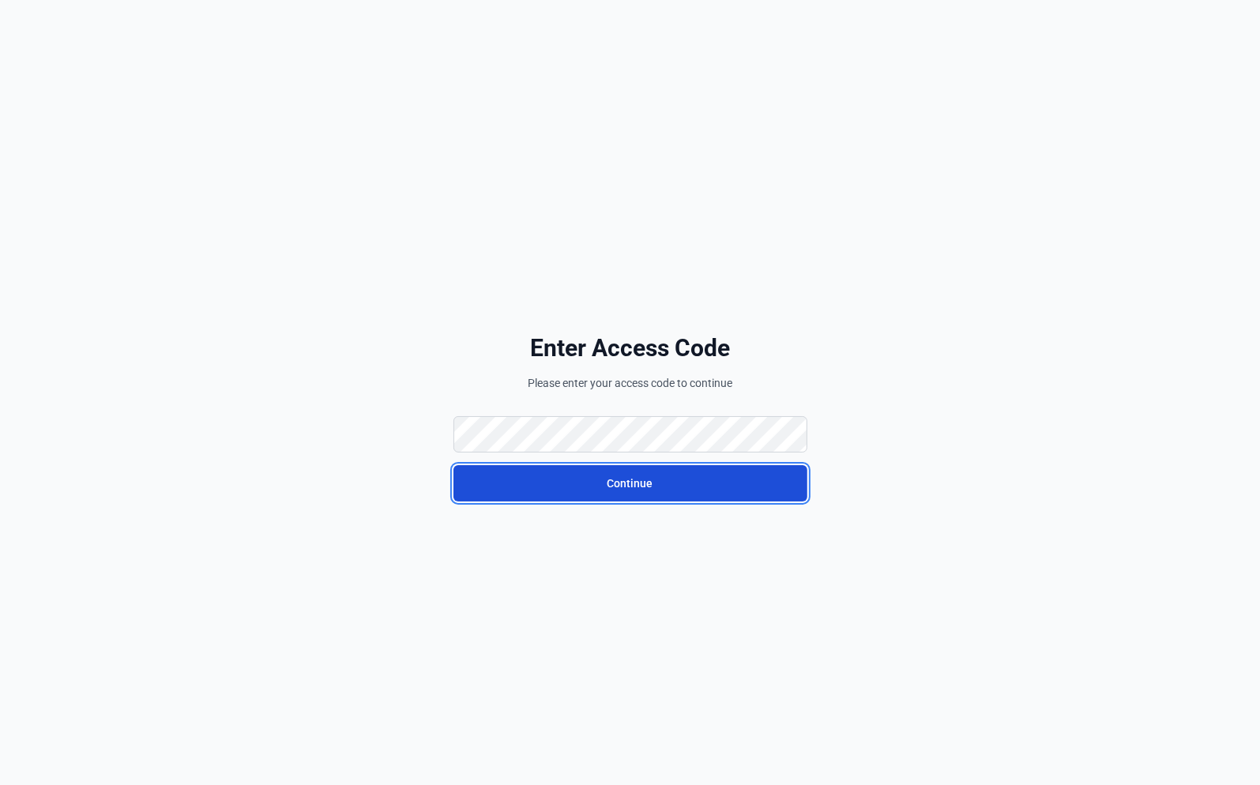
click at [595, 475] on button "Continue" at bounding box center [630, 483] width 354 height 36
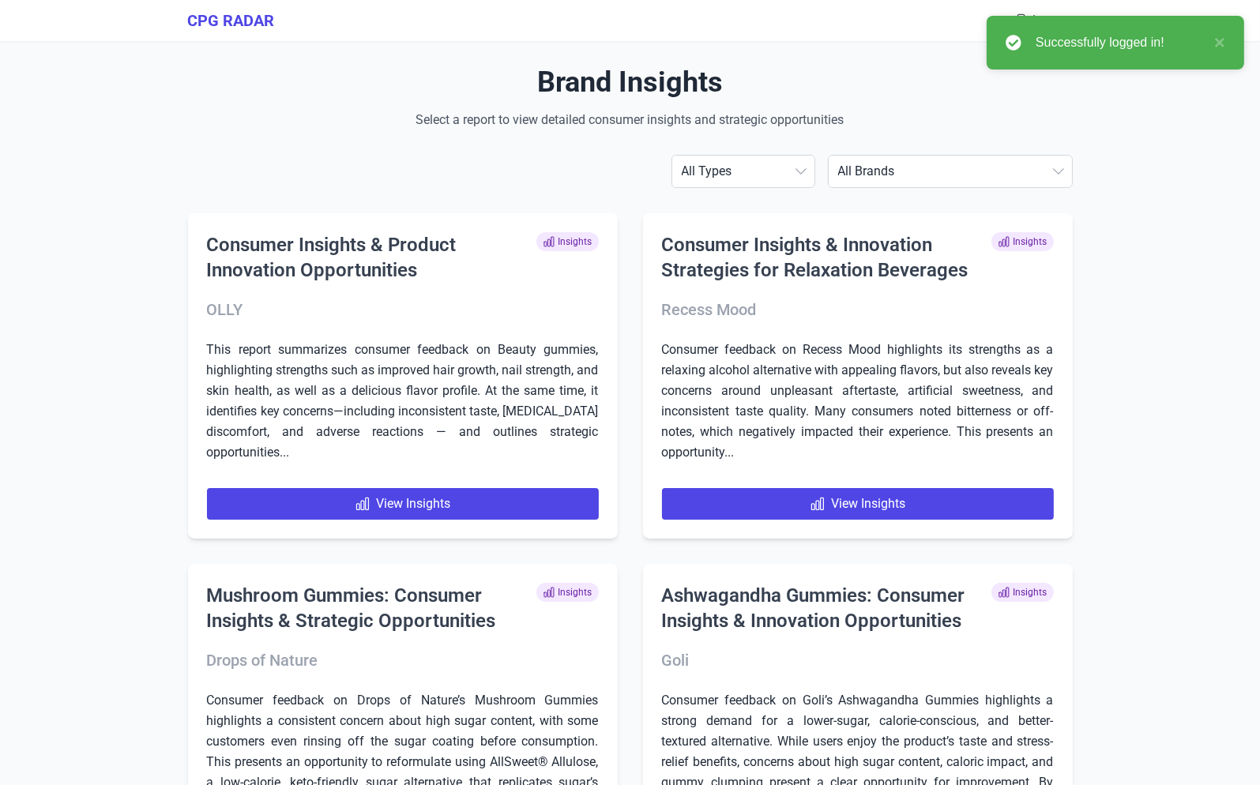
click at [1007, 163] on select "All Brands [PERSON_NAME] AG1 ÂgeBlu Align Probiotic BEGA Bioma [US_STATE] Gold …" at bounding box center [950, 172] width 243 height 32
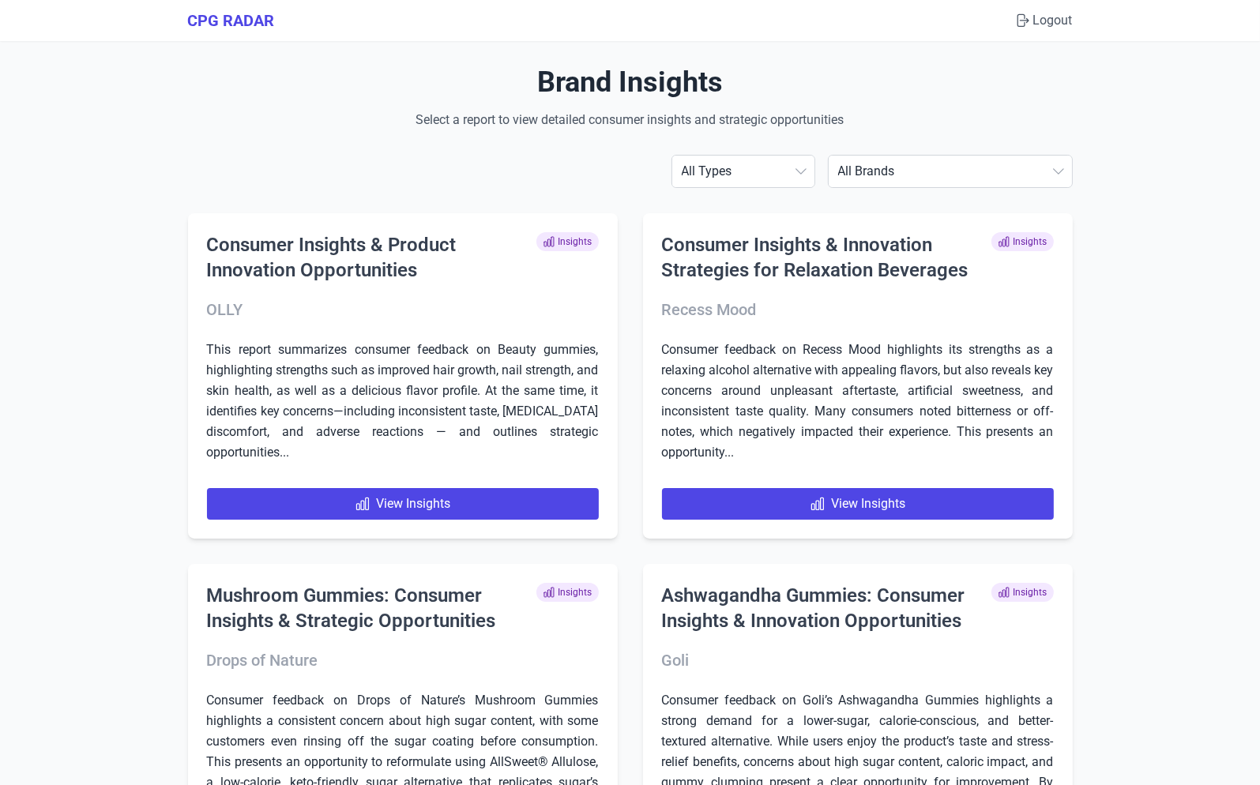
click at [924, 172] on select "All Brands [PERSON_NAME] AG1 ÂgeBlu Align Probiotic BEGA Bioma [US_STATE] Gold …" at bounding box center [950, 172] width 243 height 32
click at [912, 171] on select "All Brands ABBOTT AG1 ÂgeBlu Align Probiotic BEGA Bioma California Gold Nutriti…" at bounding box center [950, 172] width 243 height 32
select select "ritual"
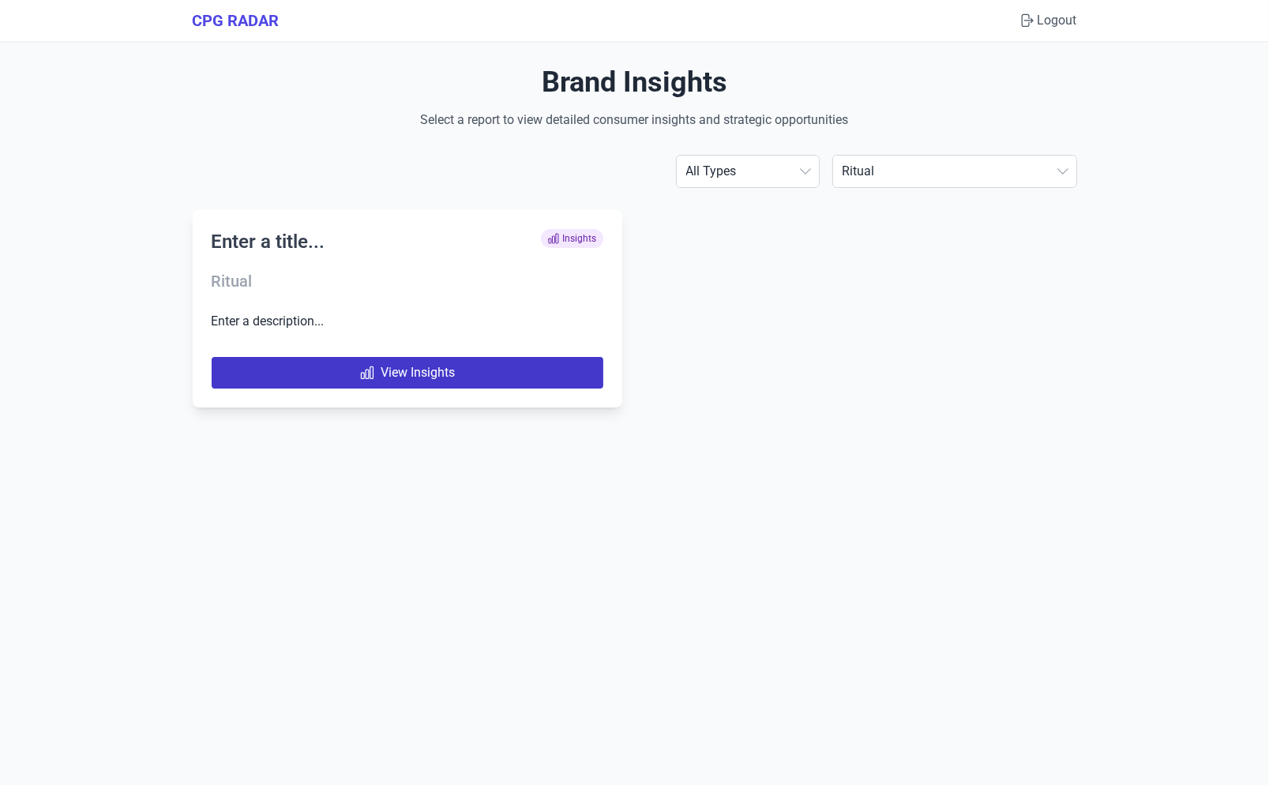
click at [458, 381] on link "View Insights" at bounding box center [408, 373] width 392 height 32
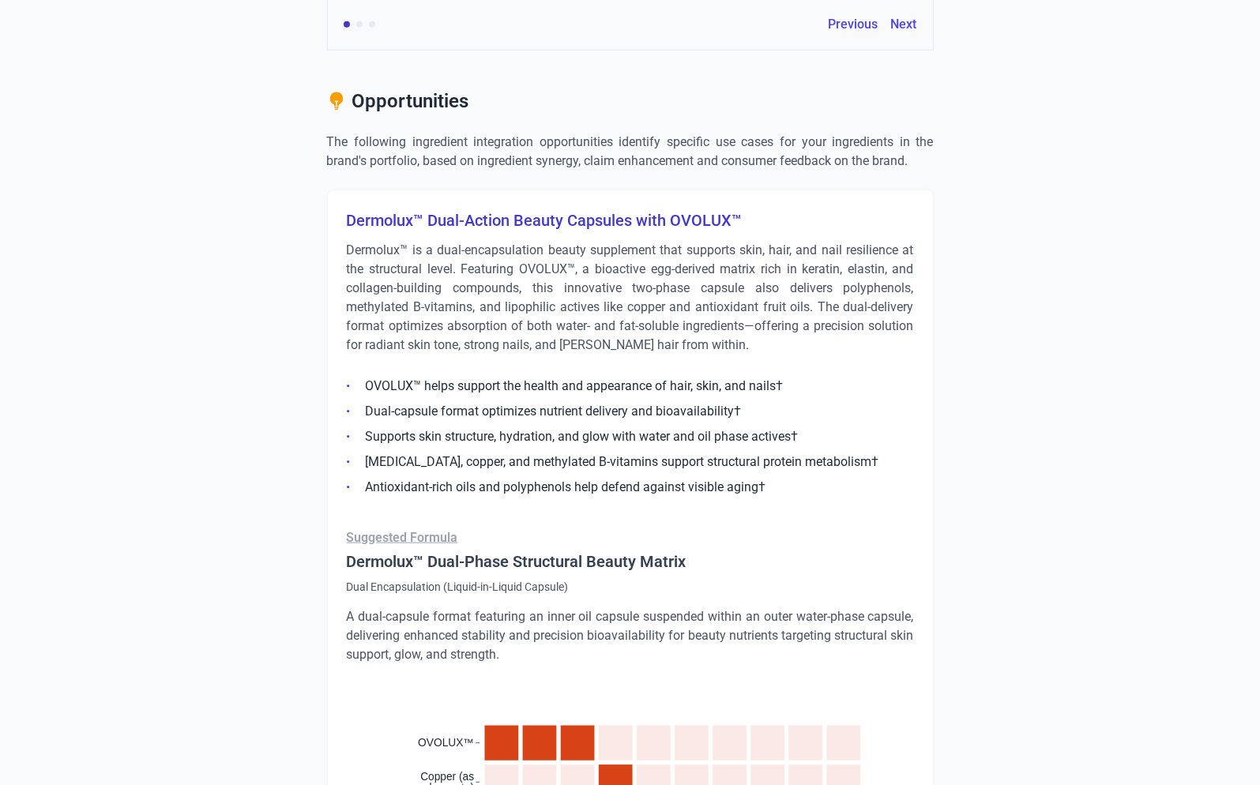
scroll to position [1639, 0]
click at [465, 220] on h3 "Dermolux™ Dual-Action Beauty Capsules with OVOLUX™" at bounding box center [630, 220] width 567 height 22
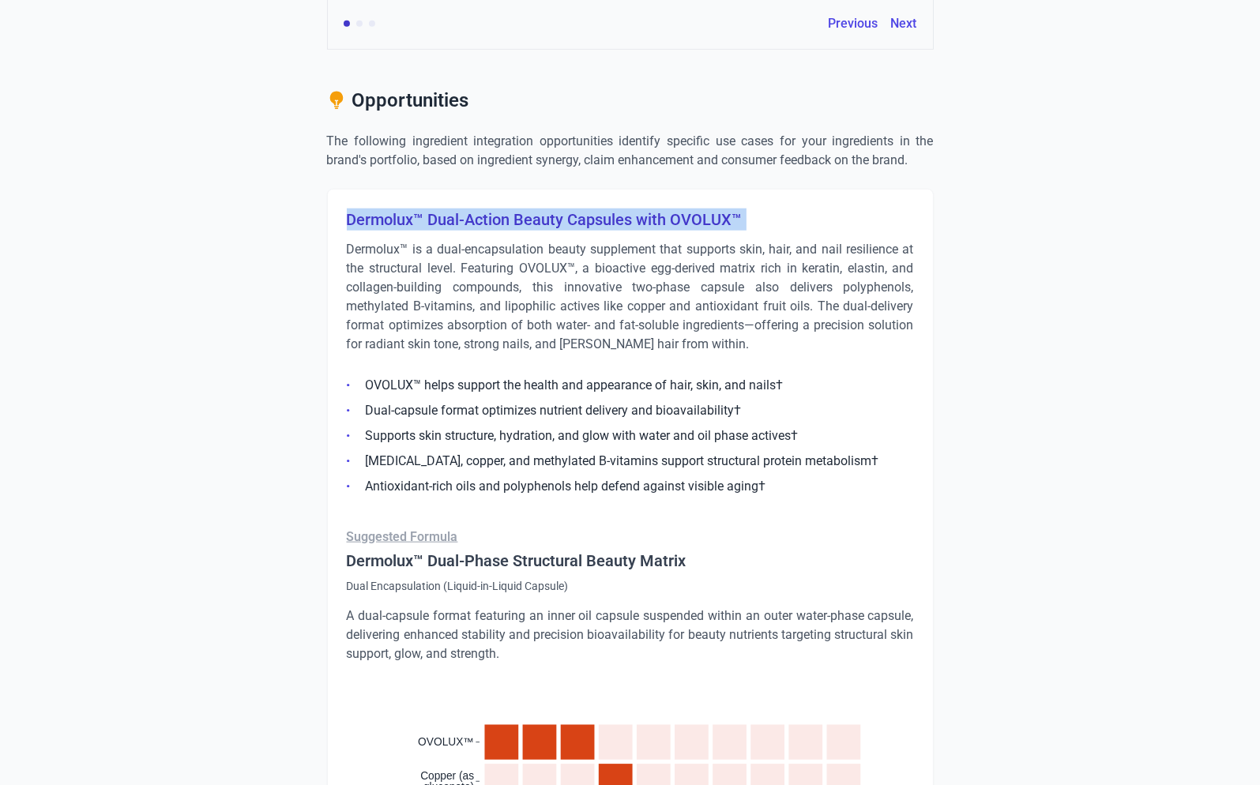
click at [465, 220] on h3 "Dermolux™ Dual-Action Beauty Capsules with OVOLUX™" at bounding box center [630, 220] width 567 height 22
copy h3 "Dermolux™ Dual-Action Beauty Capsules with OVOLUX™"
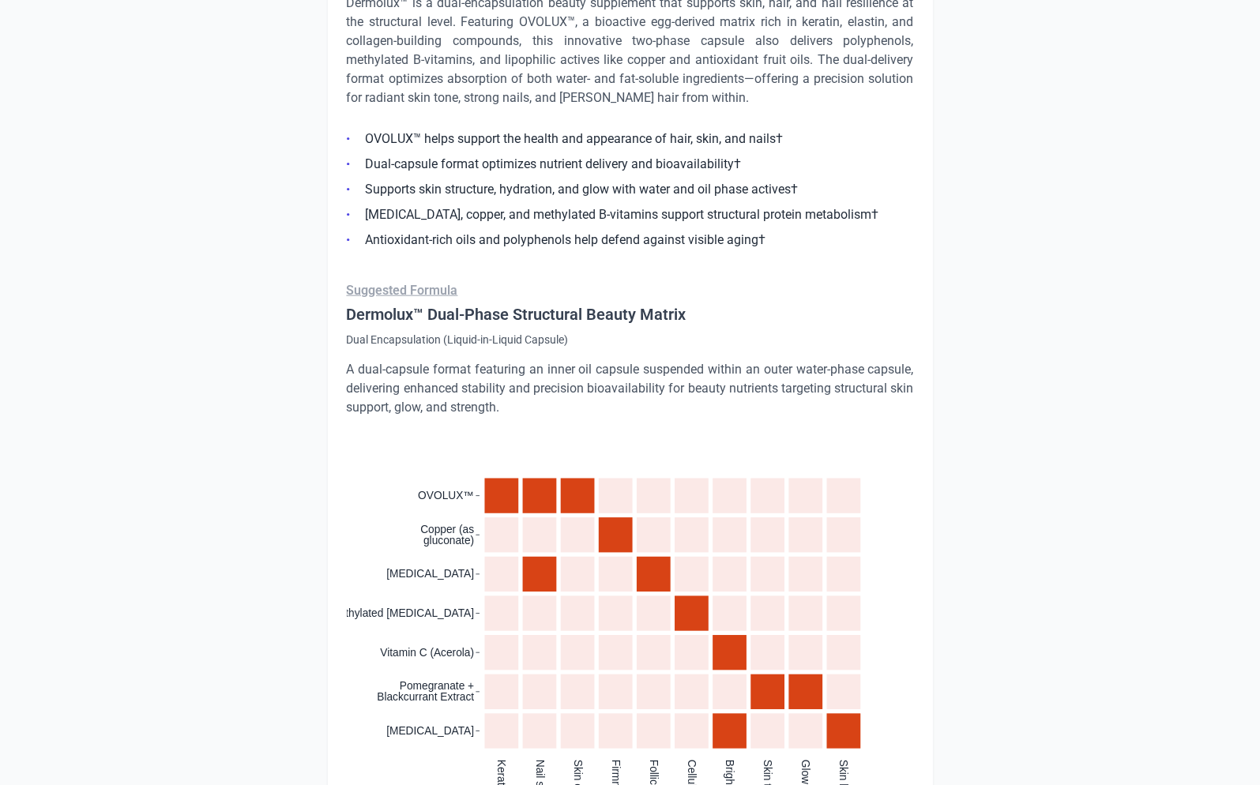
scroll to position [1619, 0]
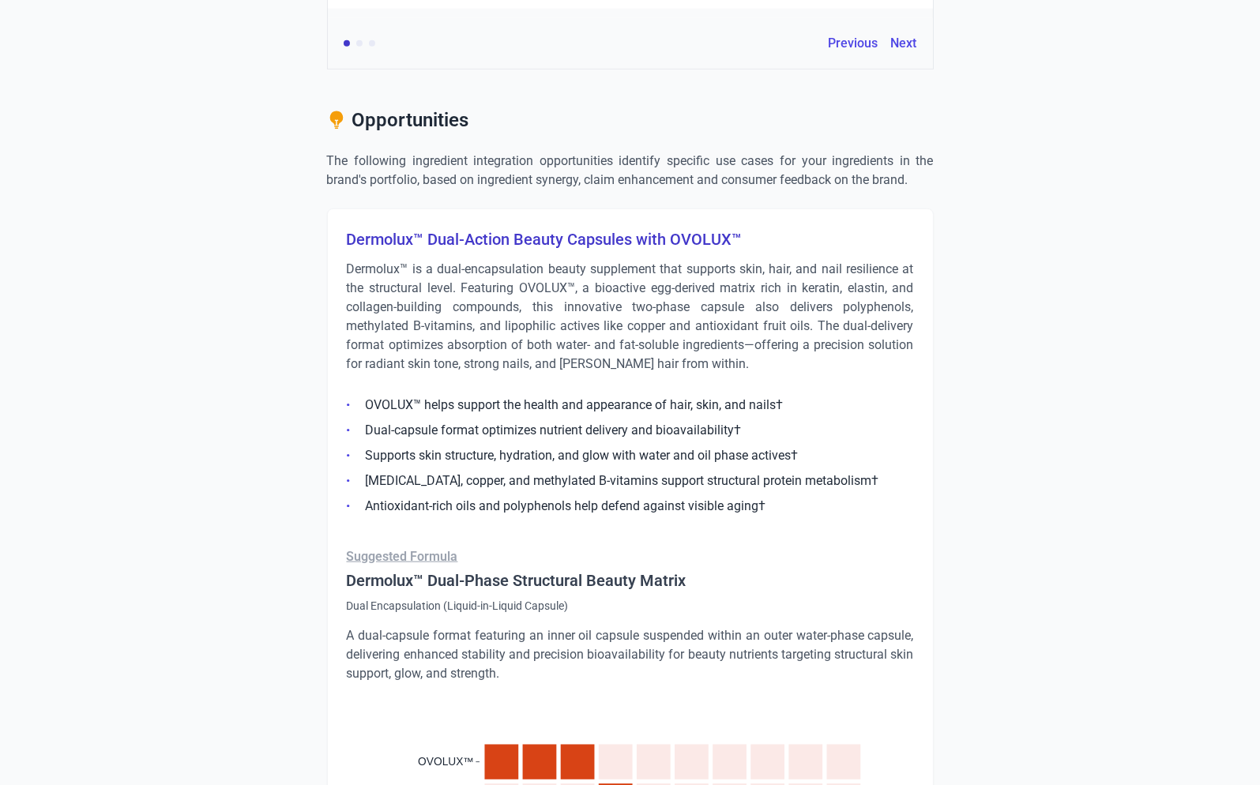
click at [530, 302] on p "Dermolux™ is a dual-encapsulation beauty supplement that supports skin, hair, a…" at bounding box center [630, 317] width 567 height 114
click at [492, 237] on h3 "Dermolux™ Dual-Action Beauty Capsules with OVOLUX™" at bounding box center [630, 239] width 567 height 22
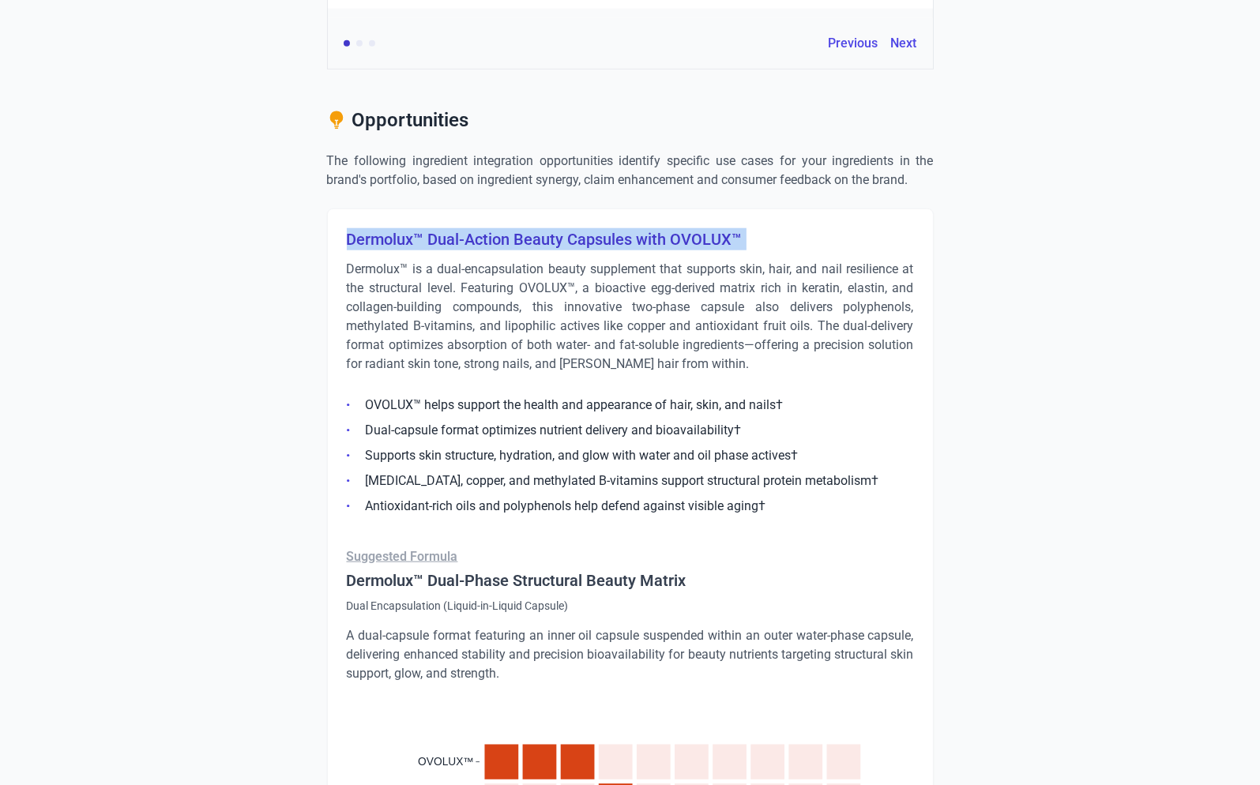
click at [492, 237] on h3 "Dermolux™ Dual-Action Beauty Capsules with OVOLUX™" at bounding box center [630, 239] width 567 height 22
copy h3 "Dermolux™ Dual-Action Beauty Capsules with OVOLUX™"
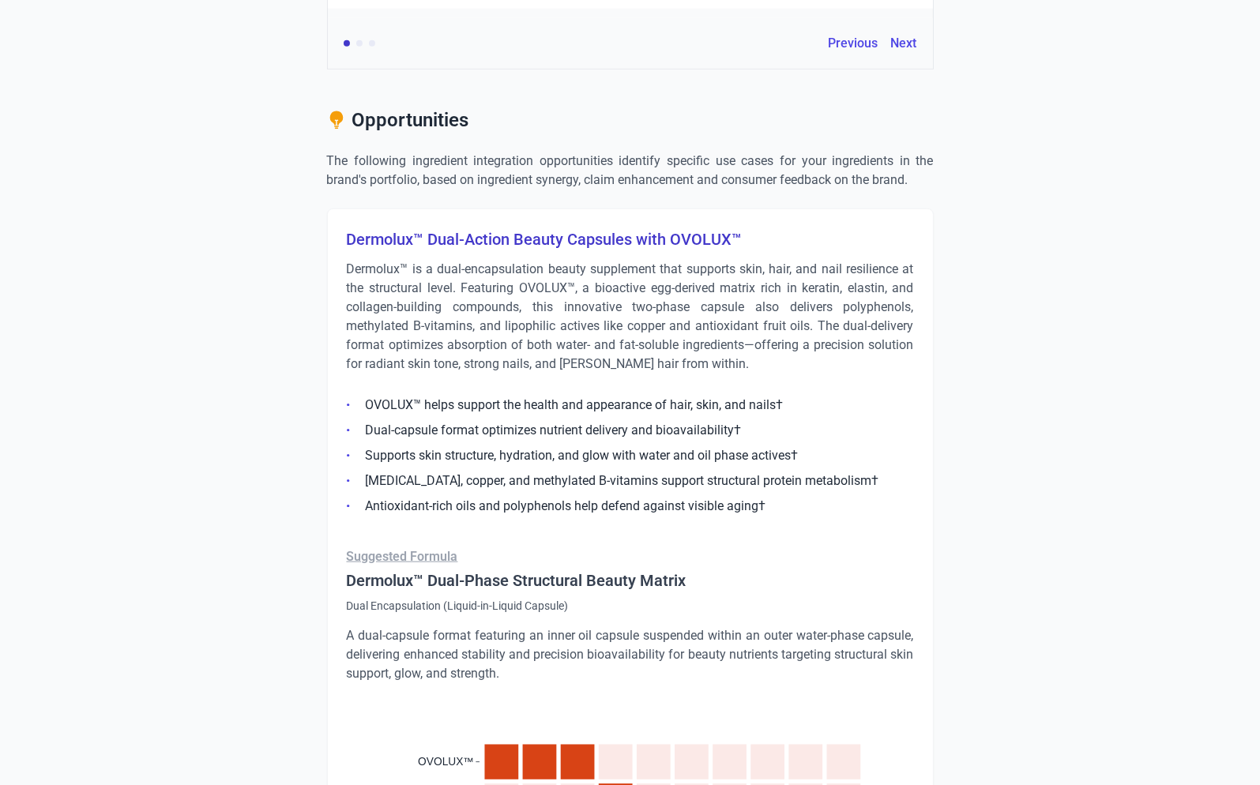
click at [550, 316] on p "Dermolux™ is a dual-encapsulation beauty supplement that supports skin, hair, a…" at bounding box center [630, 317] width 567 height 114
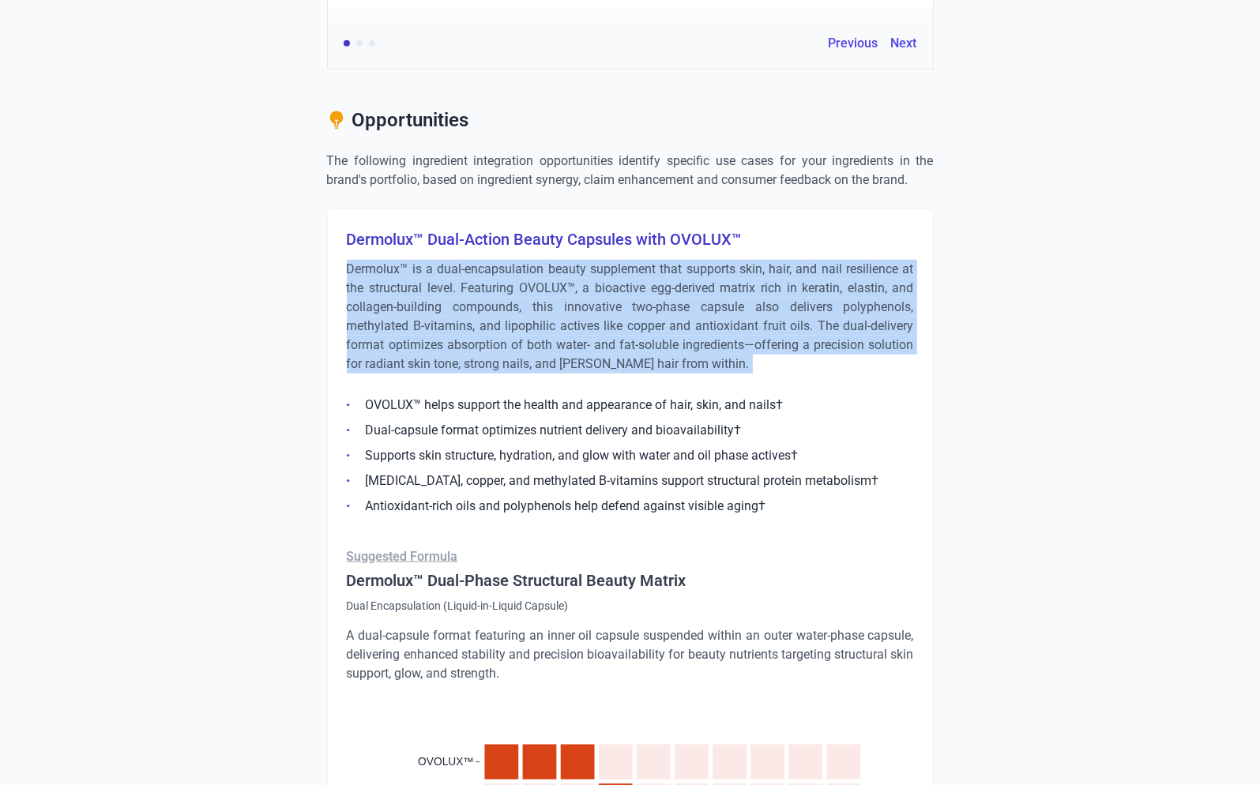
click at [550, 316] on p "Dermolux™ is a dual-encapsulation beauty supplement that supports skin, hair, a…" at bounding box center [630, 317] width 567 height 114
copy div "Dermolux™ is a dual-encapsulation beauty supplement that supports skin, hair, a…"
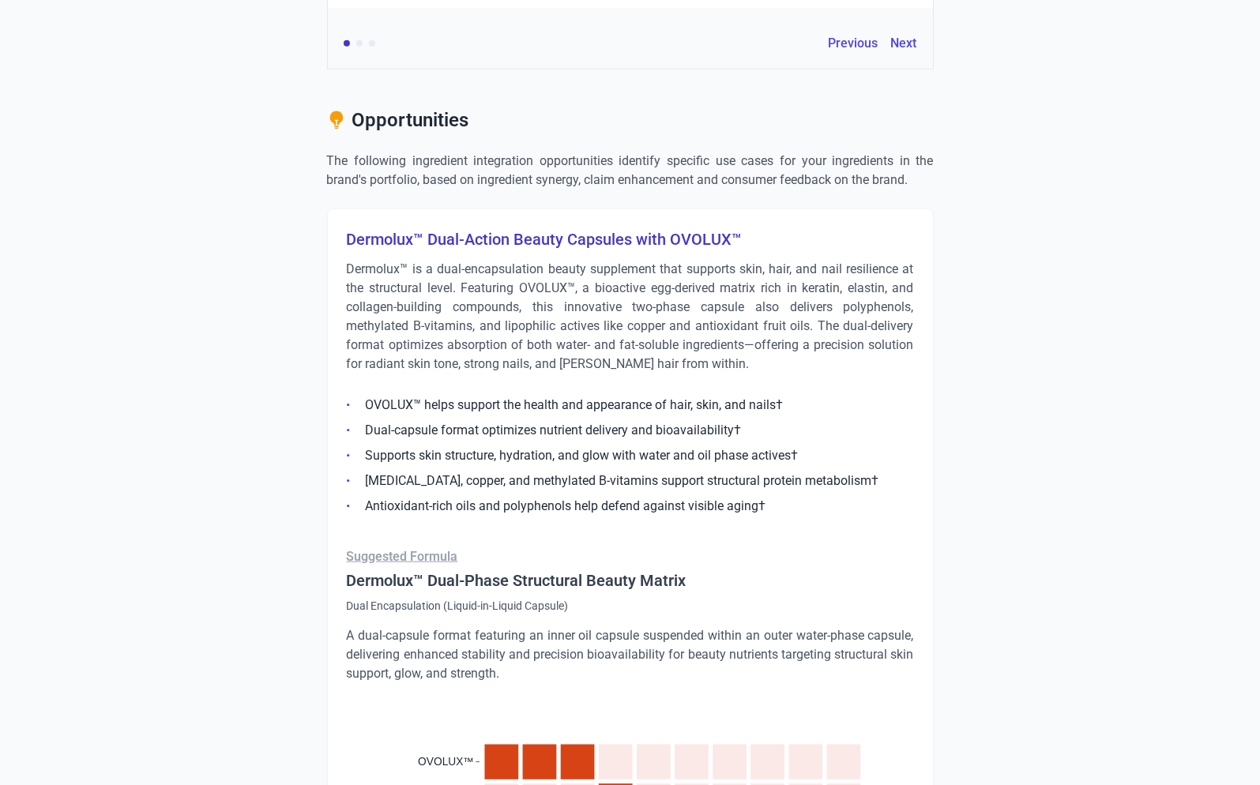
click at [783, 492] on ul "OVOLUX™ helps support the health and appearance of hair, skin, and nails† Dual-…" at bounding box center [630, 451] width 567 height 130
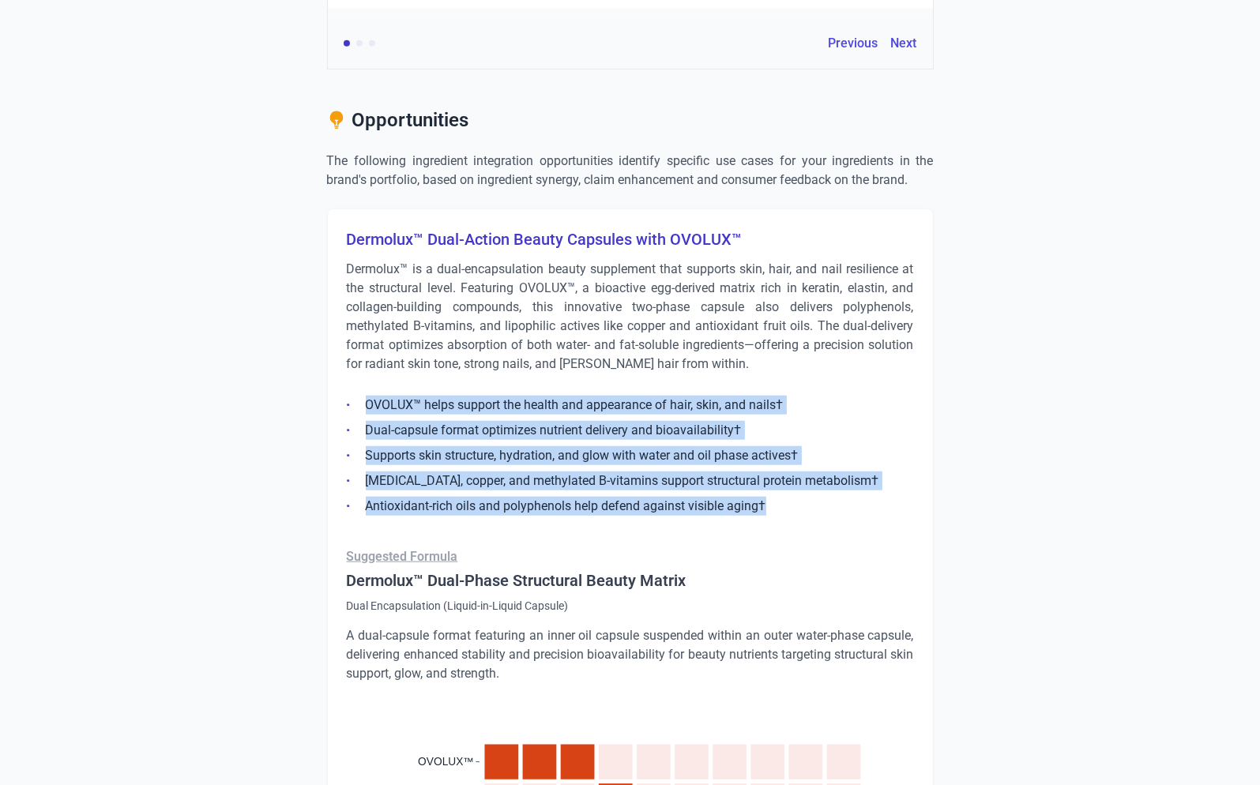
drag, startPoint x: 780, startPoint y: 501, endPoint x: 363, endPoint y: 395, distance: 430.2
click at [363, 395] on ul "OVOLUX™ helps support the health and appearance of hair, skin, and nails† Dual-…" at bounding box center [630, 451] width 567 height 130
copy ul "OVOLUX™ helps support the health and appearance of hair, skin, and nails† Dual-…"
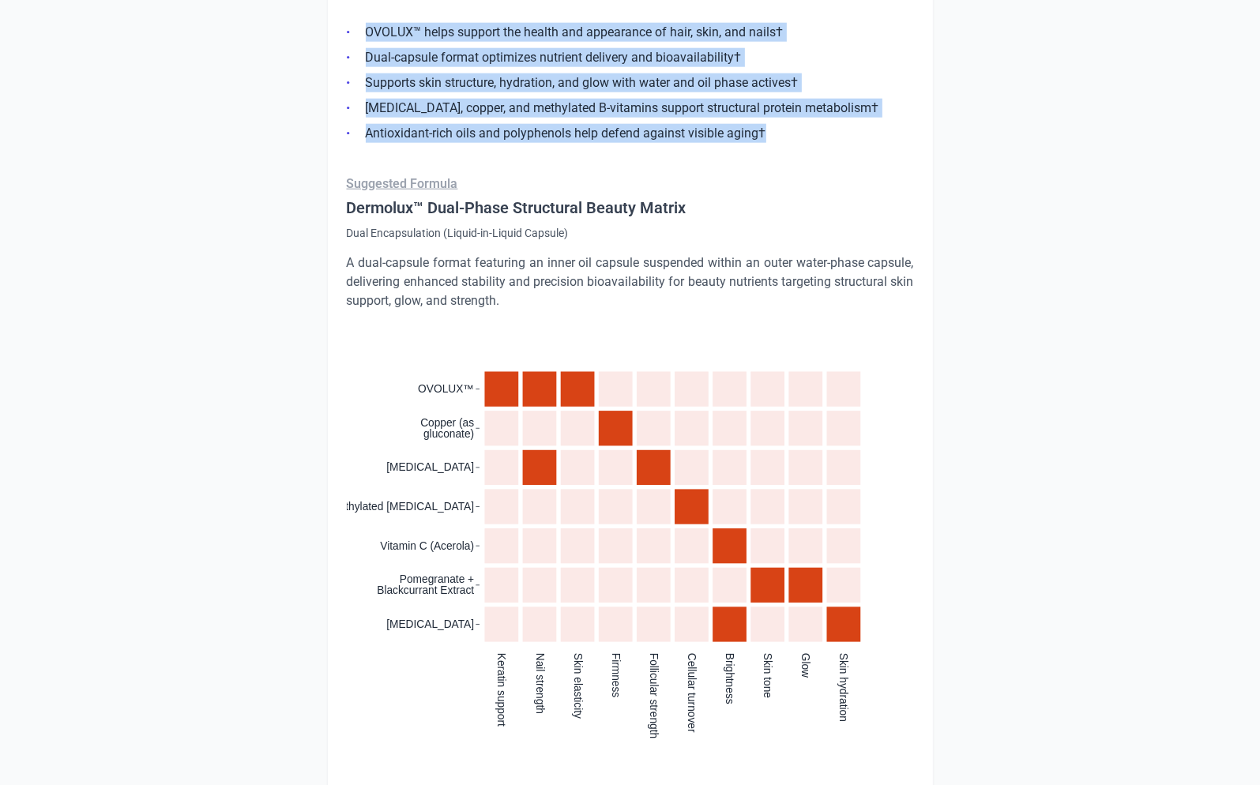
scroll to position [2014, 0]
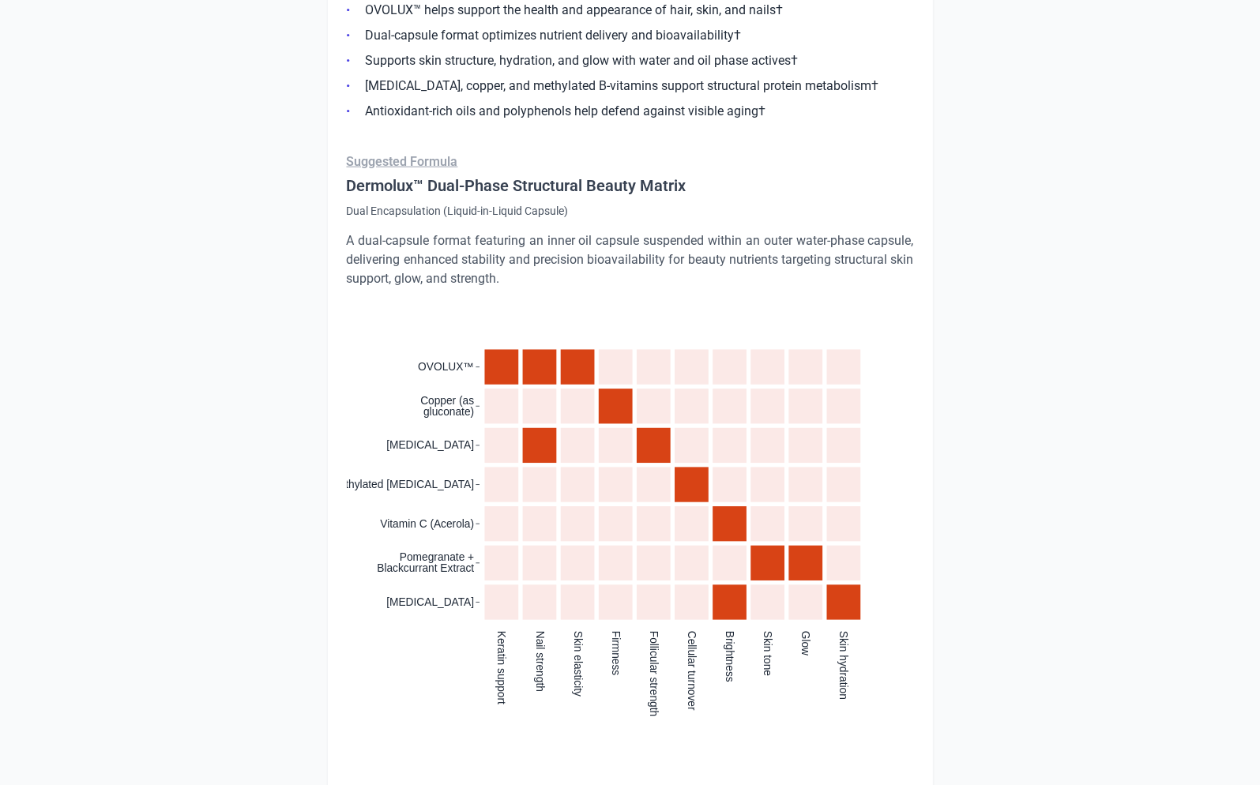
click at [490, 256] on p "A dual-capsule format featuring an inner oil capsule suspended within an outer …" at bounding box center [630, 259] width 567 height 57
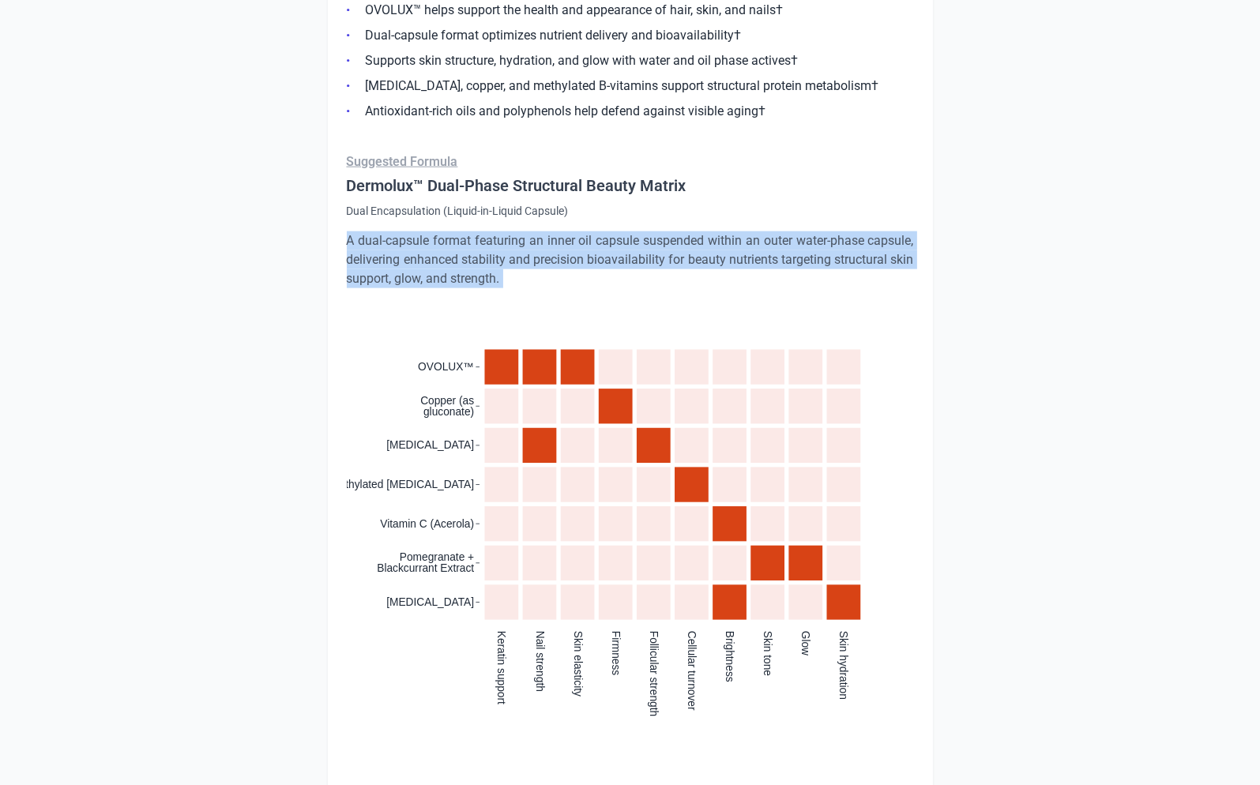
click at [490, 256] on p "A dual-capsule format featuring an inner oil capsule suspended within an outer …" at bounding box center [630, 259] width 567 height 57
copy div "A dual-capsule format featuring an inner oil capsule suspended within an outer …"
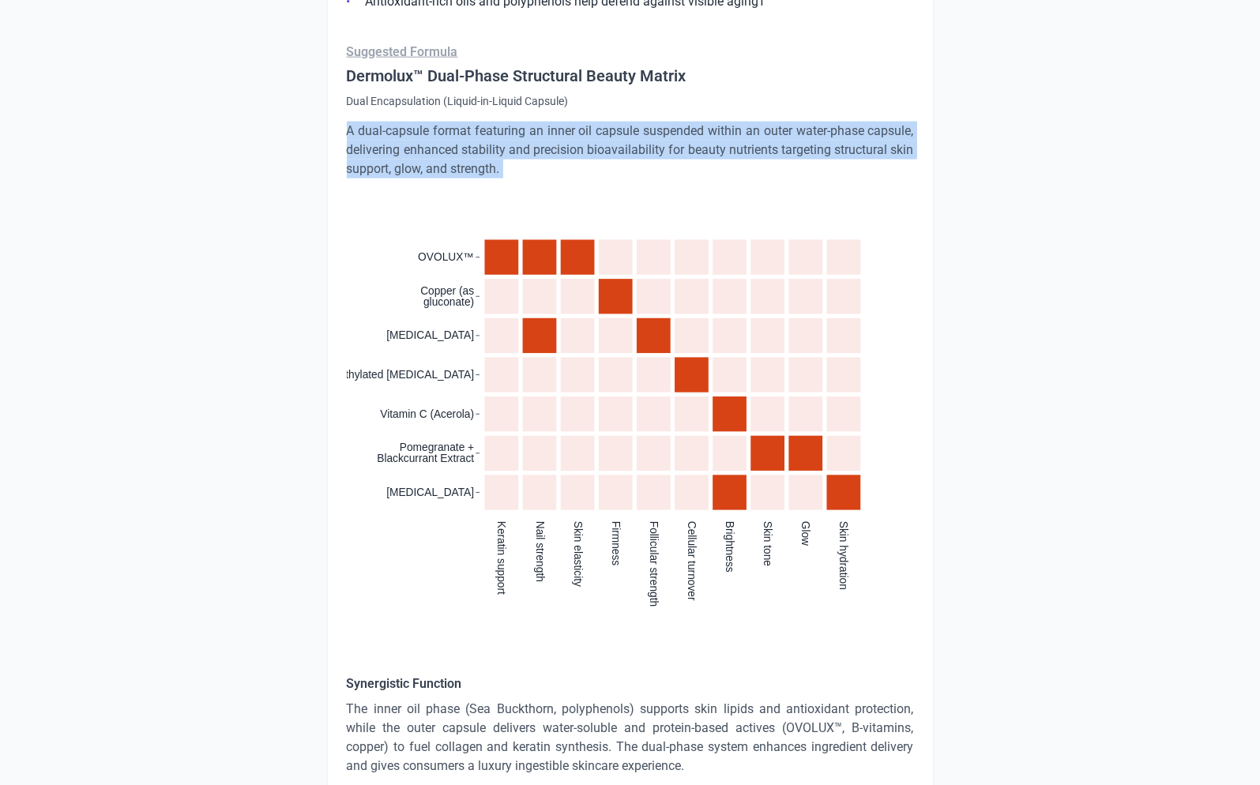
scroll to position [2426, 0]
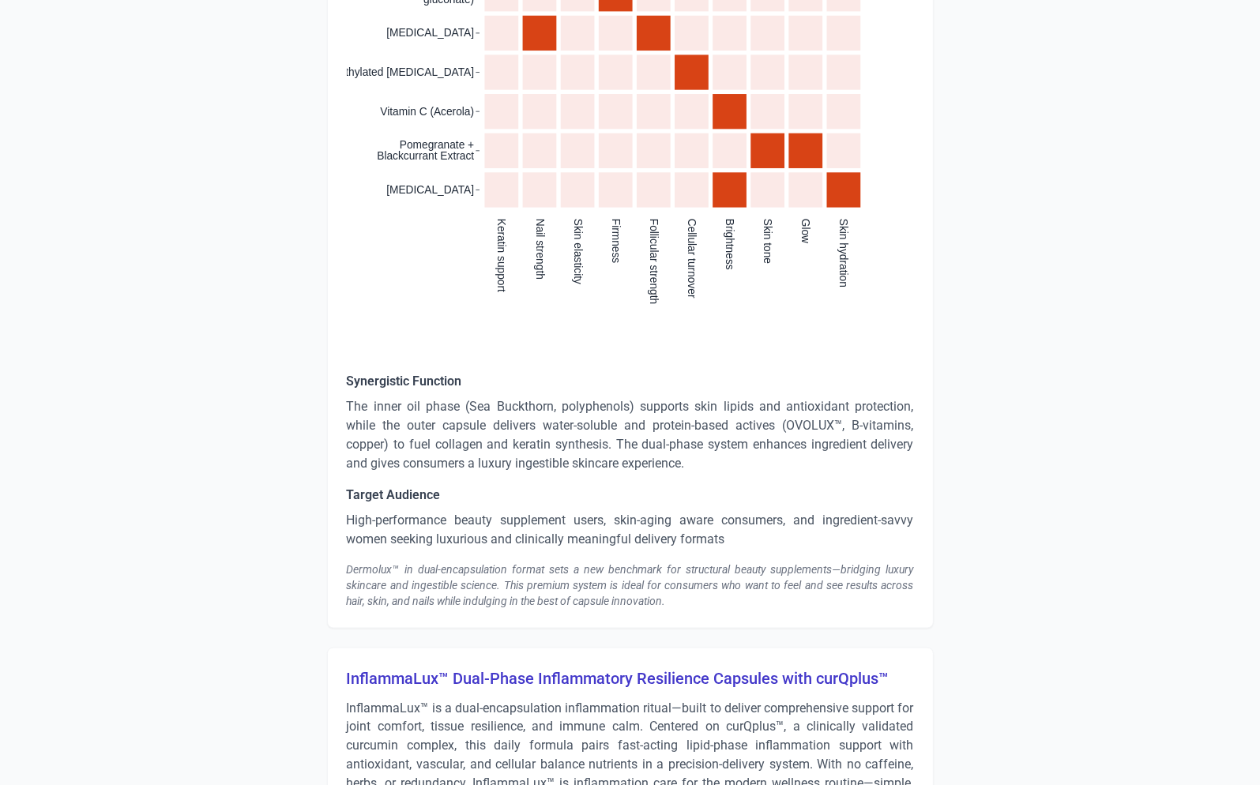
click at [500, 409] on p "The inner oil phase (Sea Buckthorn, polyphenols) supports skin lipids and antio…" at bounding box center [630, 435] width 567 height 76
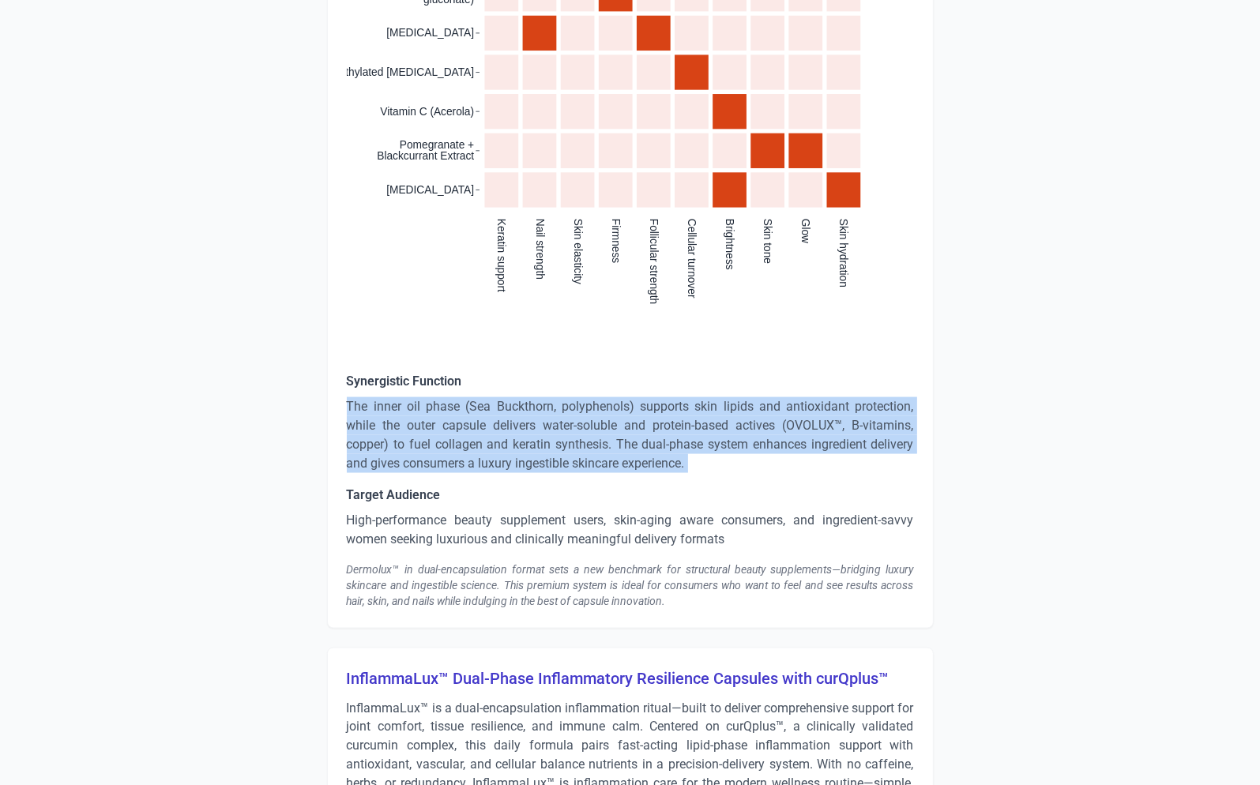
click at [500, 409] on p "The inner oil phase (Sea Buckthorn, polyphenols) supports skin lipids and antio…" at bounding box center [630, 435] width 567 height 76
copy p "The inner oil phase (Sea Buckthorn, polyphenols) supports skin lipids and antio…"
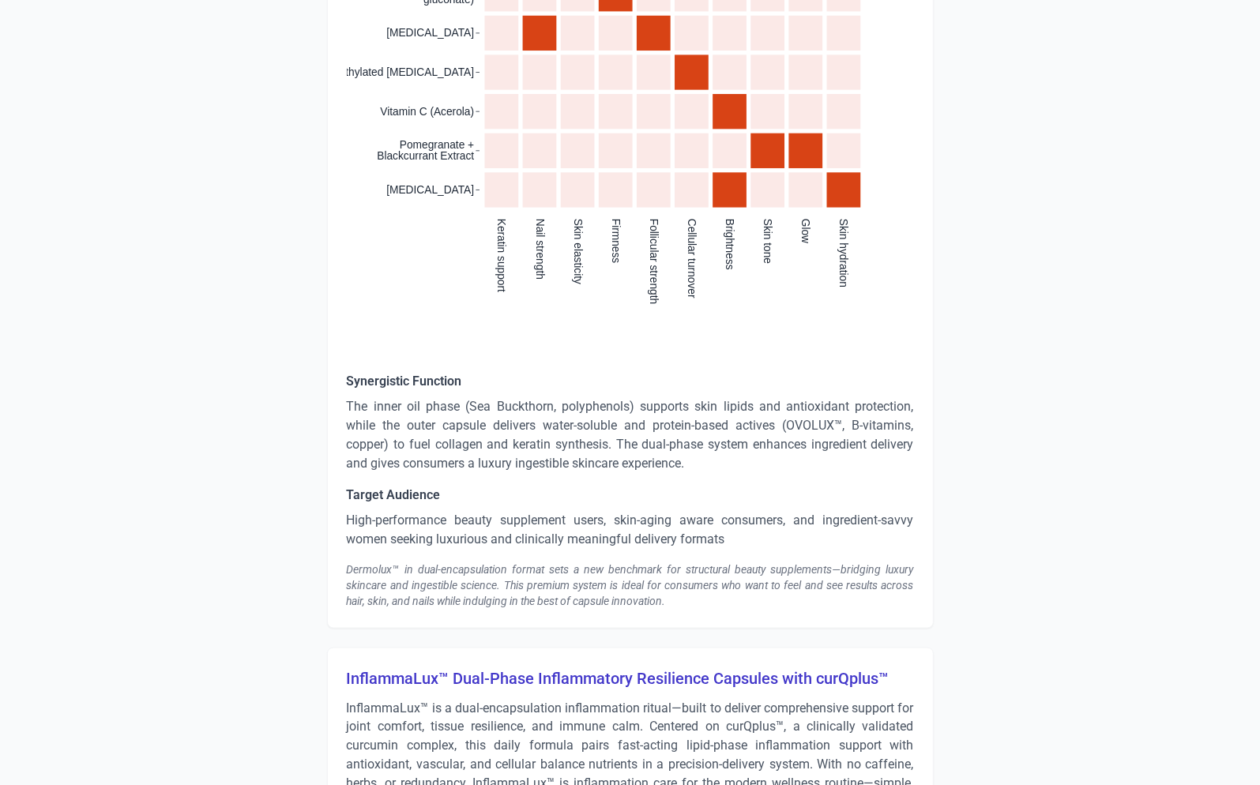
click at [491, 526] on p "High-performance beauty supplement users, skin-aging aware consumers, and ingre…" at bounding box center [630, 530] width 567 height 38
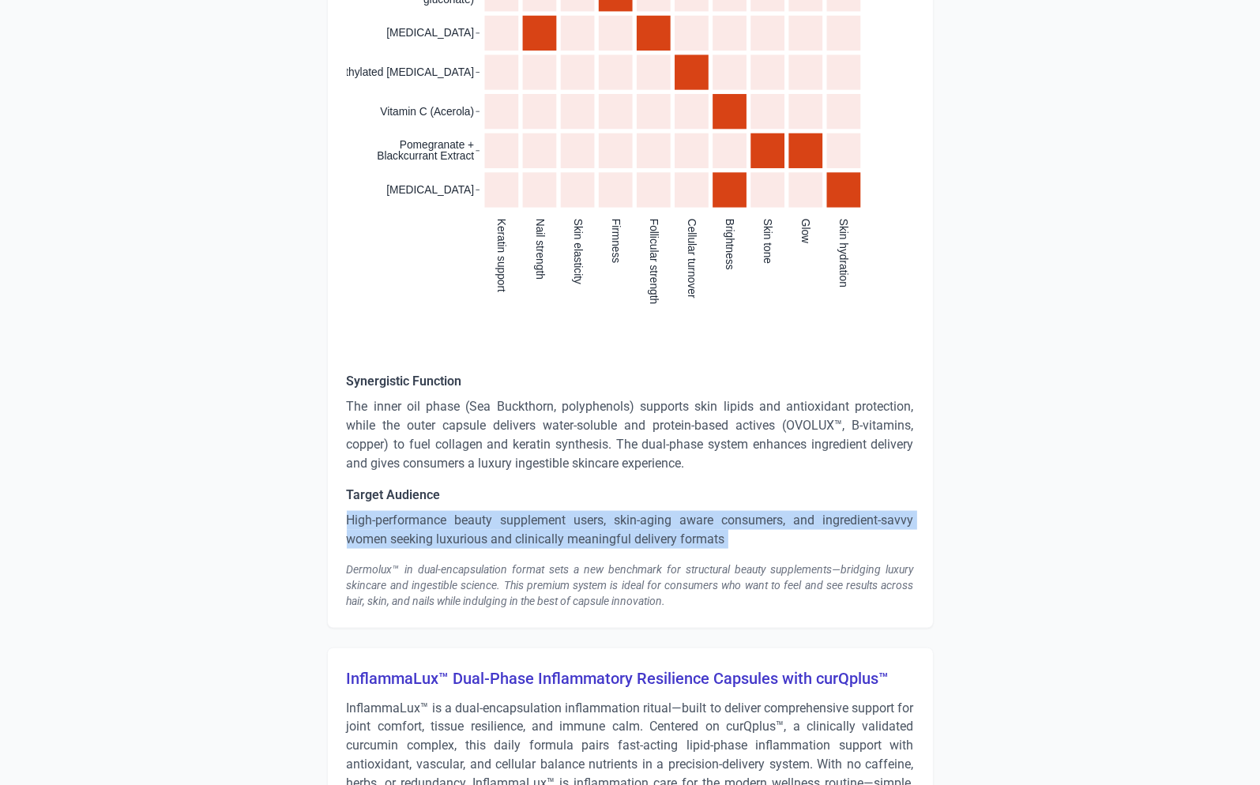
click at [491, 526] on p "High-performance beauty supplement users, skin-aging aware consumers, and ingre…" at bounding box center [630, 530] width 567 height 38
copy p "High-performance beauty supplement users, skin-aging aware consumers, and ingre…"
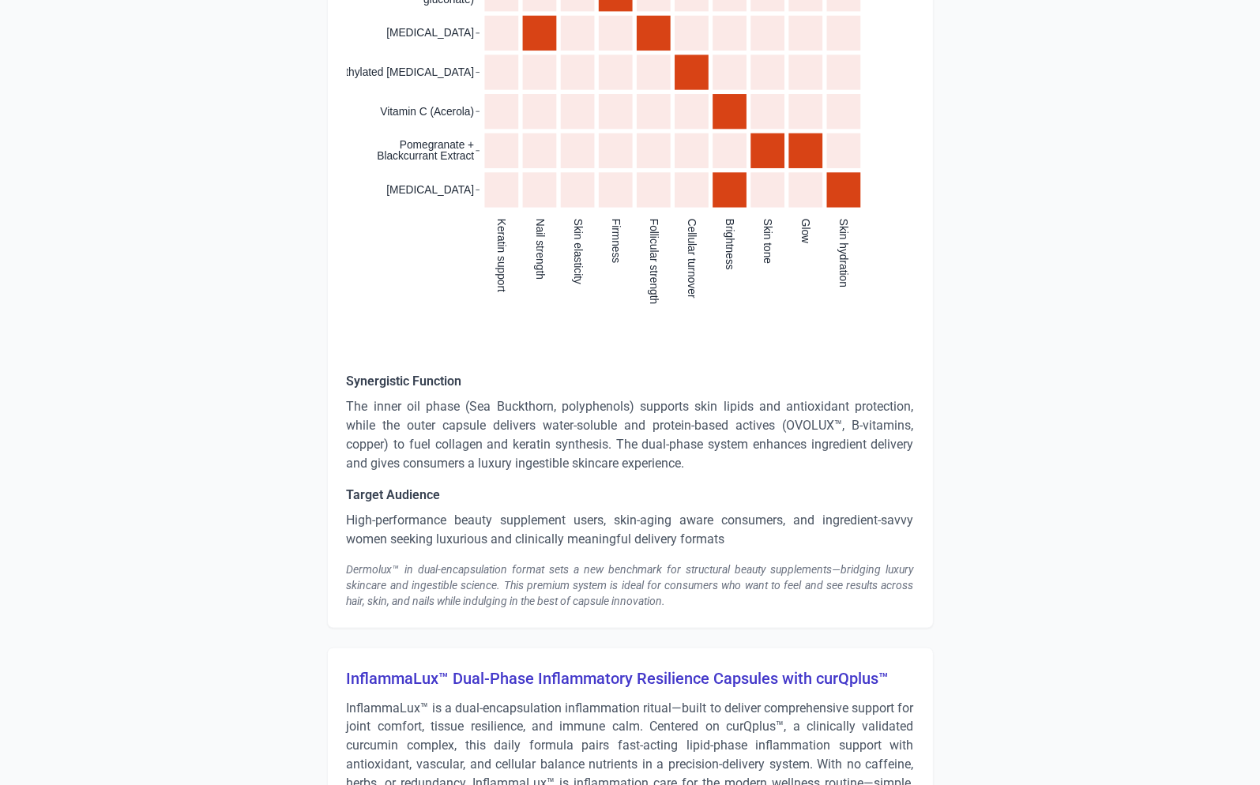
click at [389, 592] on div "Dermolux™ in dual-encapsulation format sets a new benchmark for structural beau…" at bounding box center [630, 585] width 567 height 47
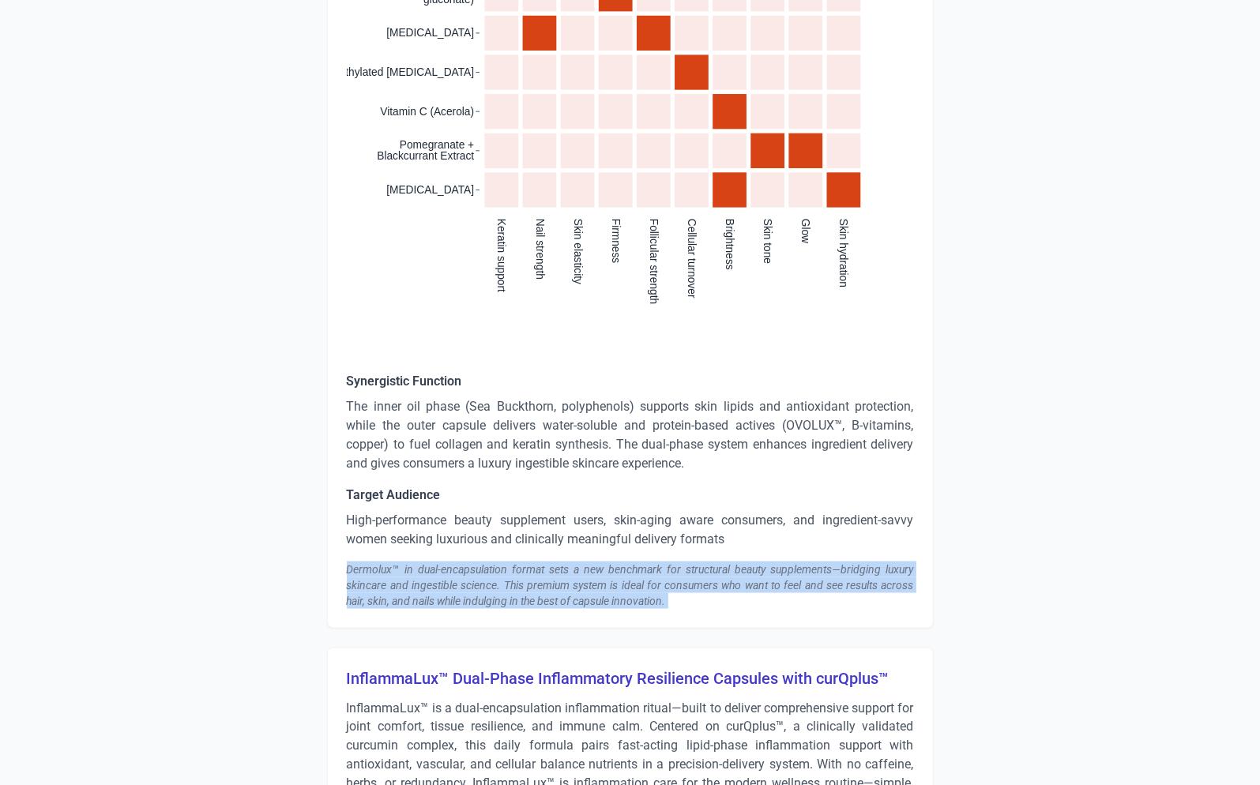
click at [389, 592] on div "Dermolux™ in dual-encapsulation format sets a new benchmark for structural beau…" at bounding box center [630, 585] width 567 height 47
copy div "Dermolux™ in dual-encapsulation format sets a new benchmark for structural beau…"
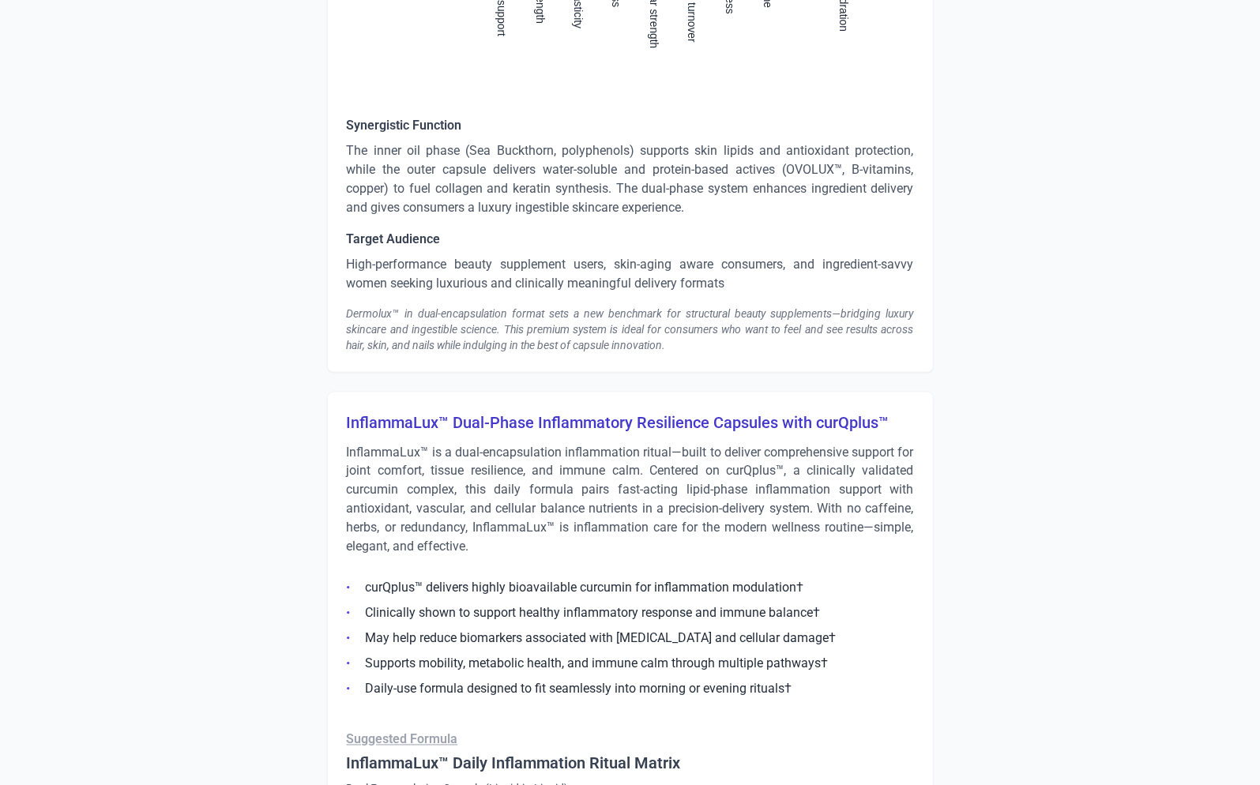
click at [458, 421] on h3 "InflammaLux™ Dual-Phase Inflammatory Resilience Capsules with curQplus™" at bounding box center [630, 422] width 567 height 22
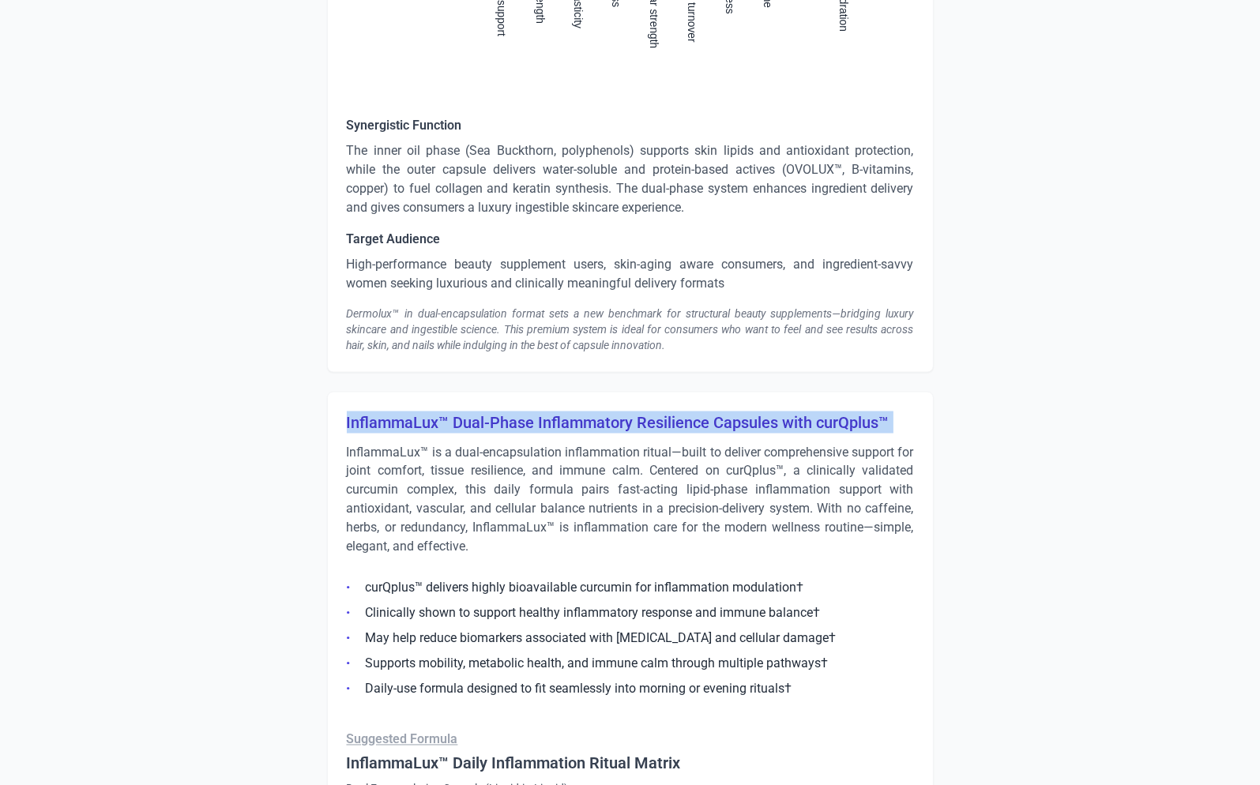
click at [458, 421] on h3 "InflammaLux™ Dual-Phase Inflammatory Resilience Capsules with curQplus™" at bounding box center [630, 422] width 567 height 22
copy h3 "InflammaLux™ Dual-Phase Inflammatory Resilience Capsules with curQplus™"
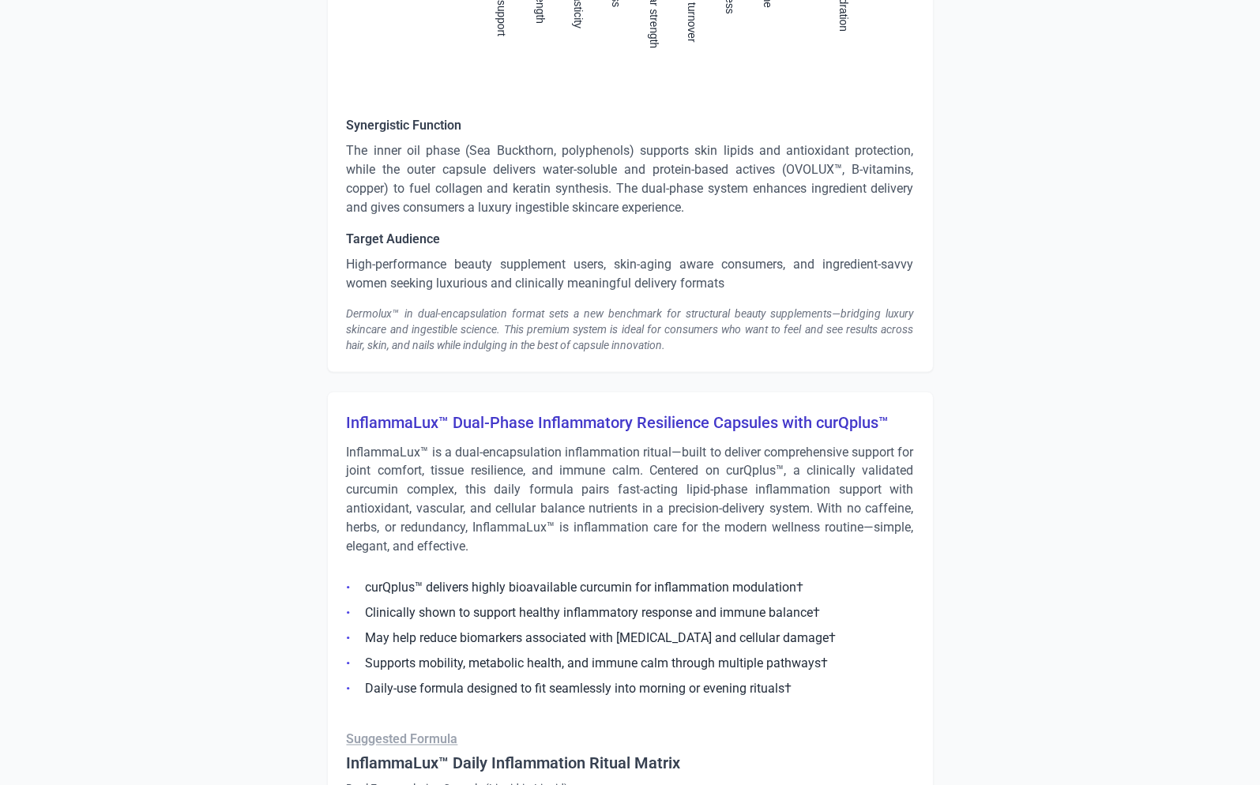
click at [440, 462] on p "InflammaLux™ is a dual-encapsulation inflammation ritual—built to deliver compr…" at bounding box center [630, 500] width 567 height 114
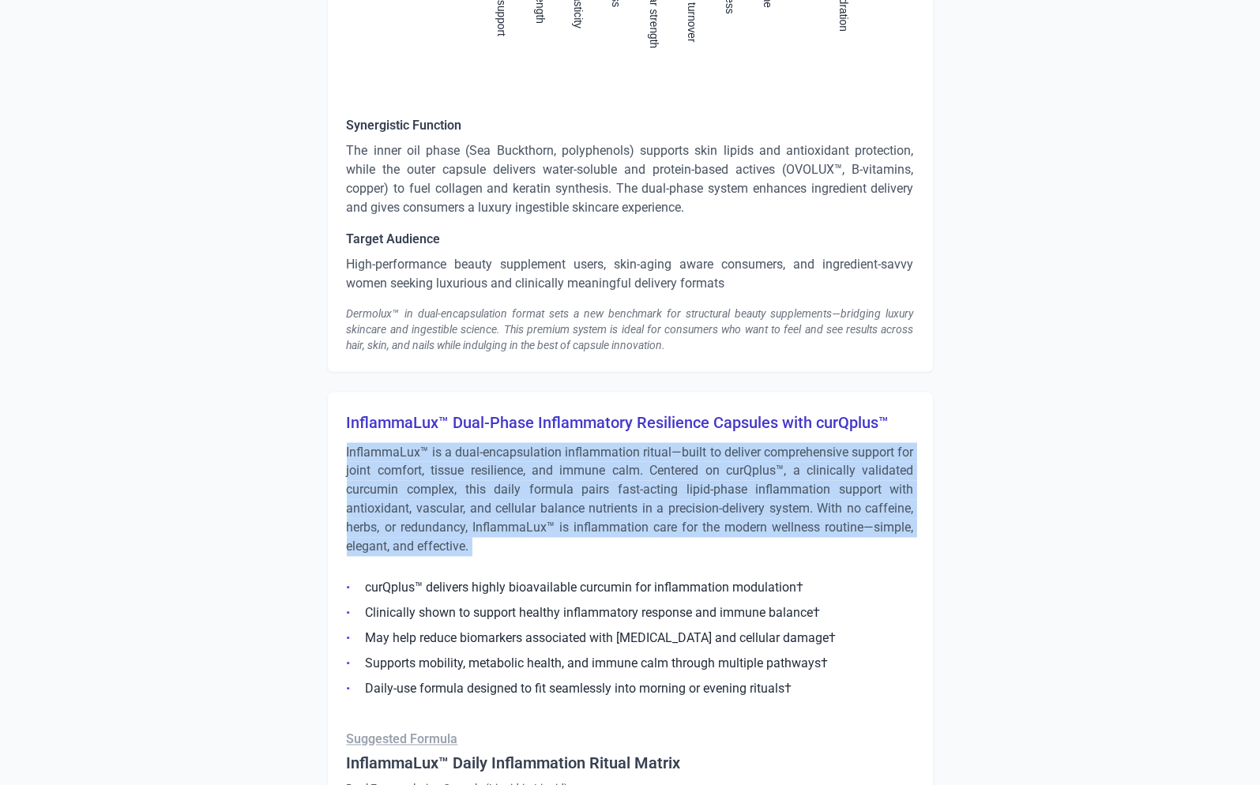
click at [440, 462] on p "InflammaLux™ is a dual-encapsulation inflammation ritual—built to deliver compr…" at bounding box center [630, 500] width 567 height 114
copy div "InflammaLux™ is a dual-encapsulation inflammation ritual—built to deliver compr…"
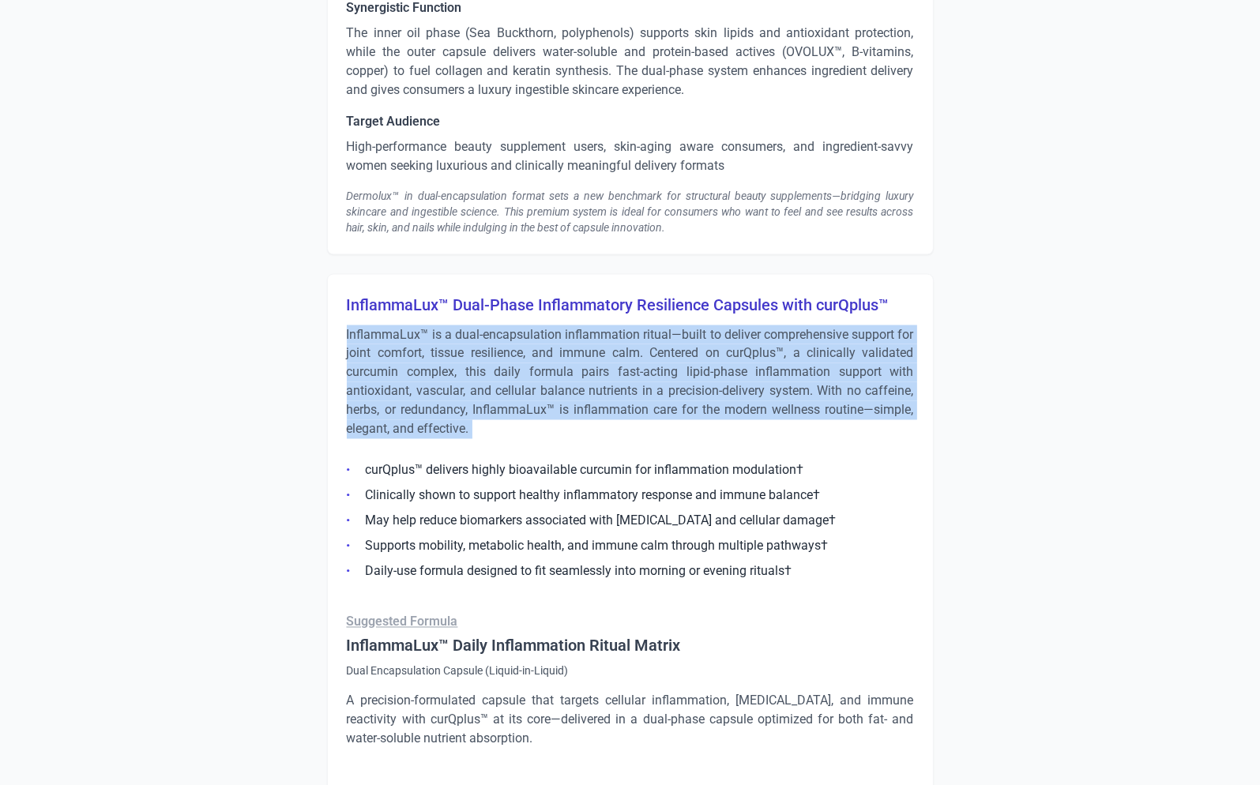
scroll to position [2809, 0]
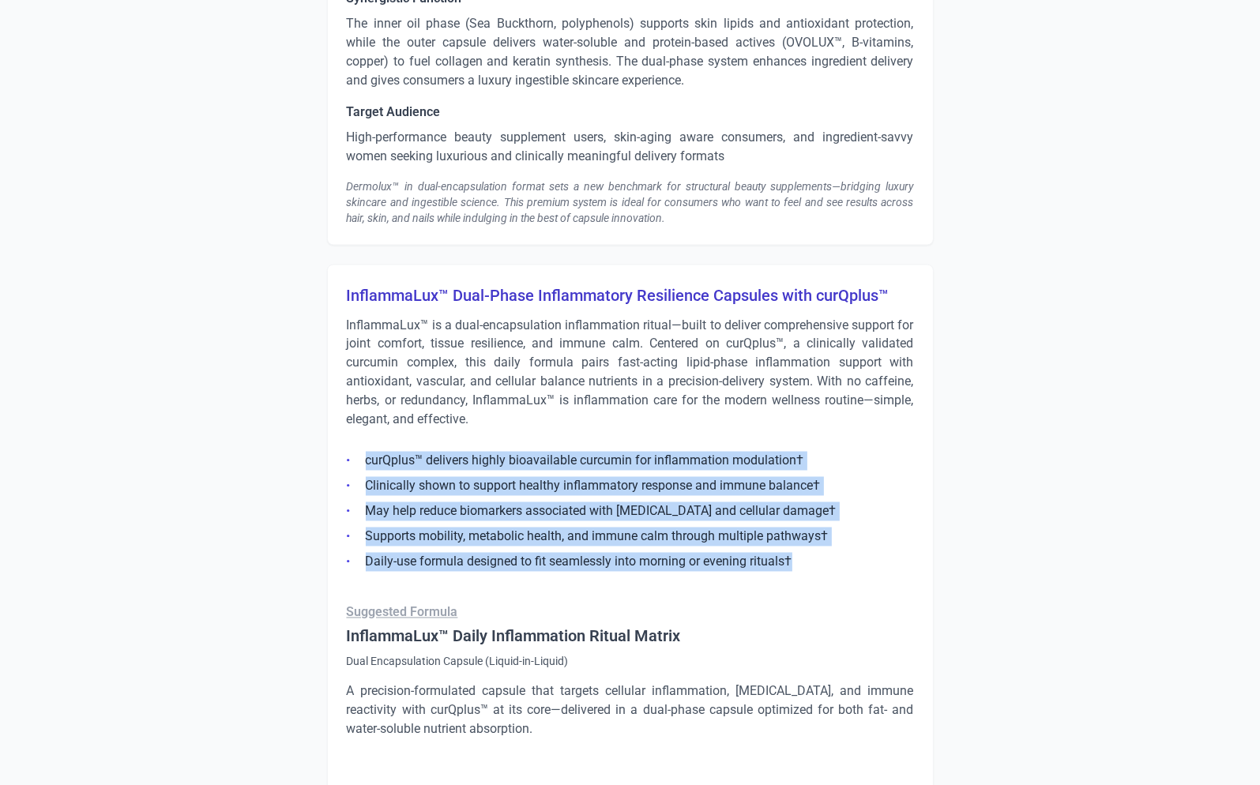
drag, startPoint x: 795, startPoint y: 558, endPoint x: 347, endPoint y: 458, distance: 459.5
click at [347, 458] on ul "curQplus™ delivers highly bioavailable curcumin for inflammation modulation† Cl…" at bounding box center [630, 507] width 567 height 130
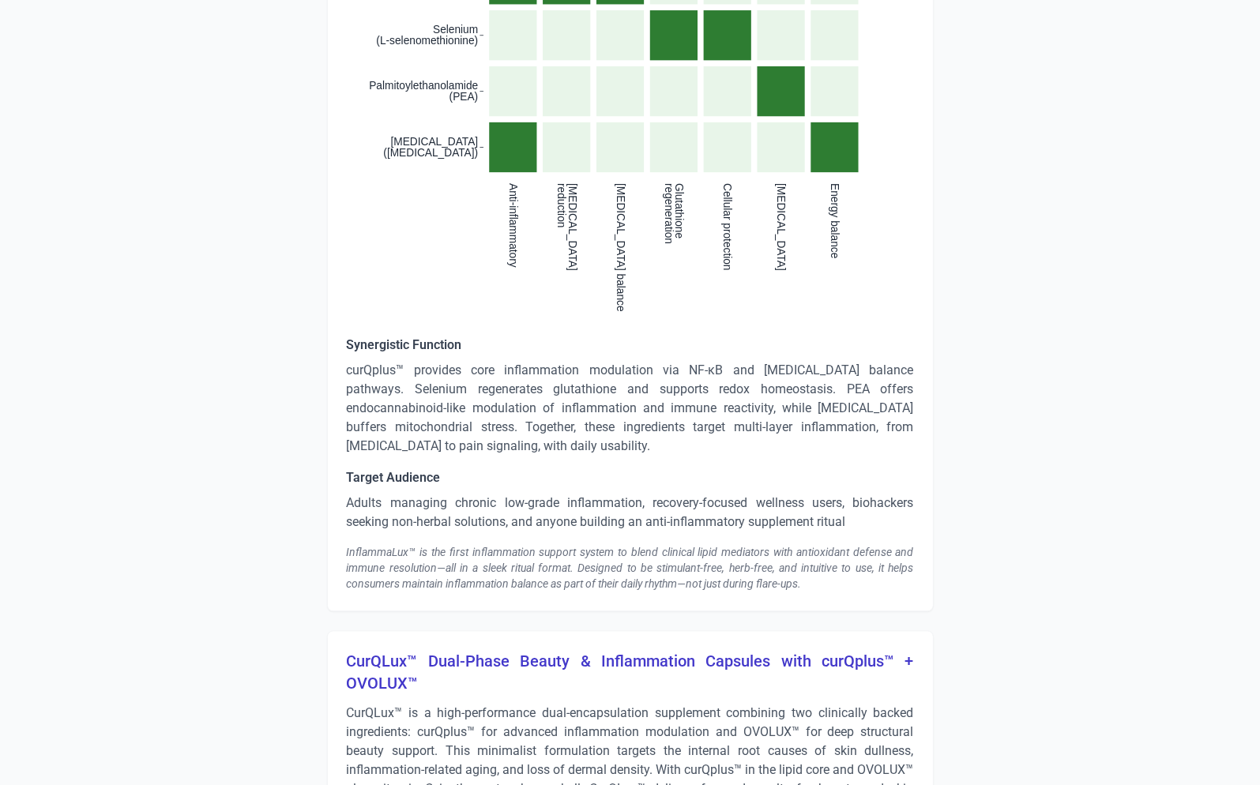
scroll to position [3762, 0]
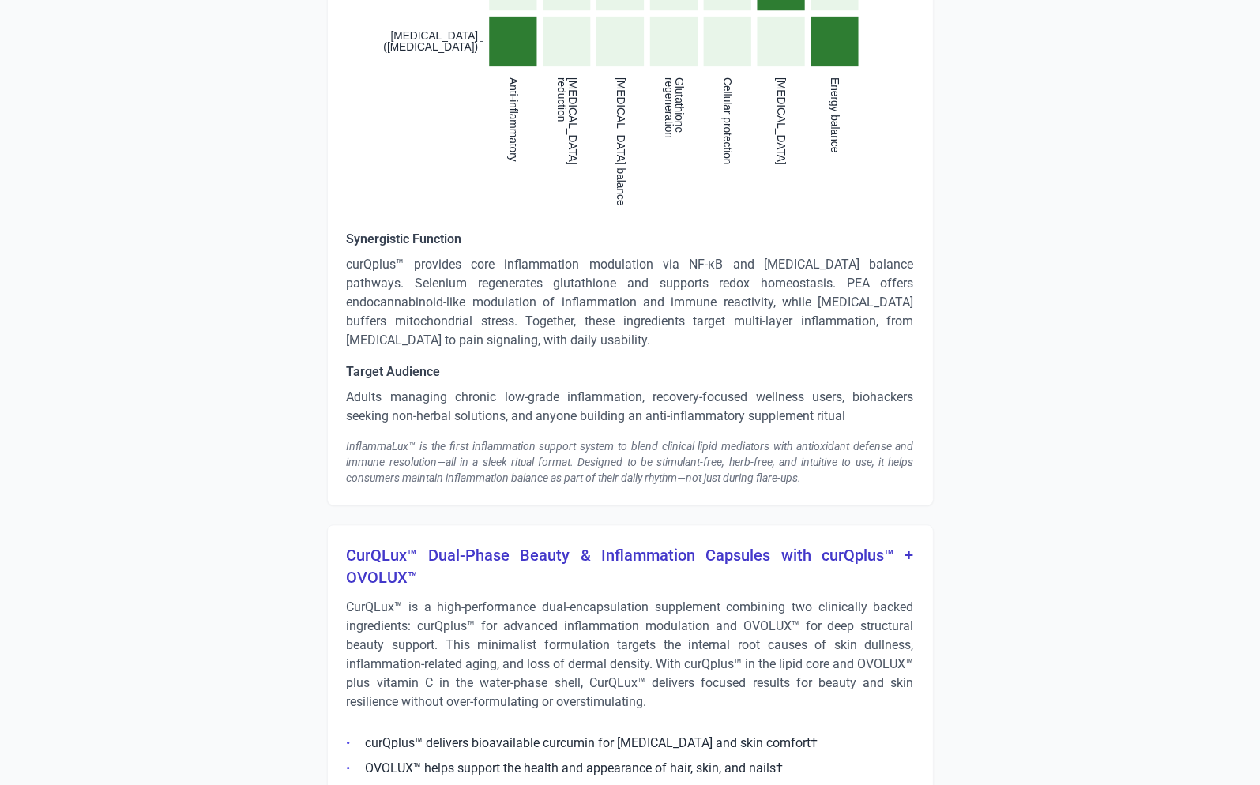
click at [444, 280] on p "curQplus™ provides core inflammation modulation via NF-κB and cytokine balance …" at bounding box center [630, 302] width 567 height 95
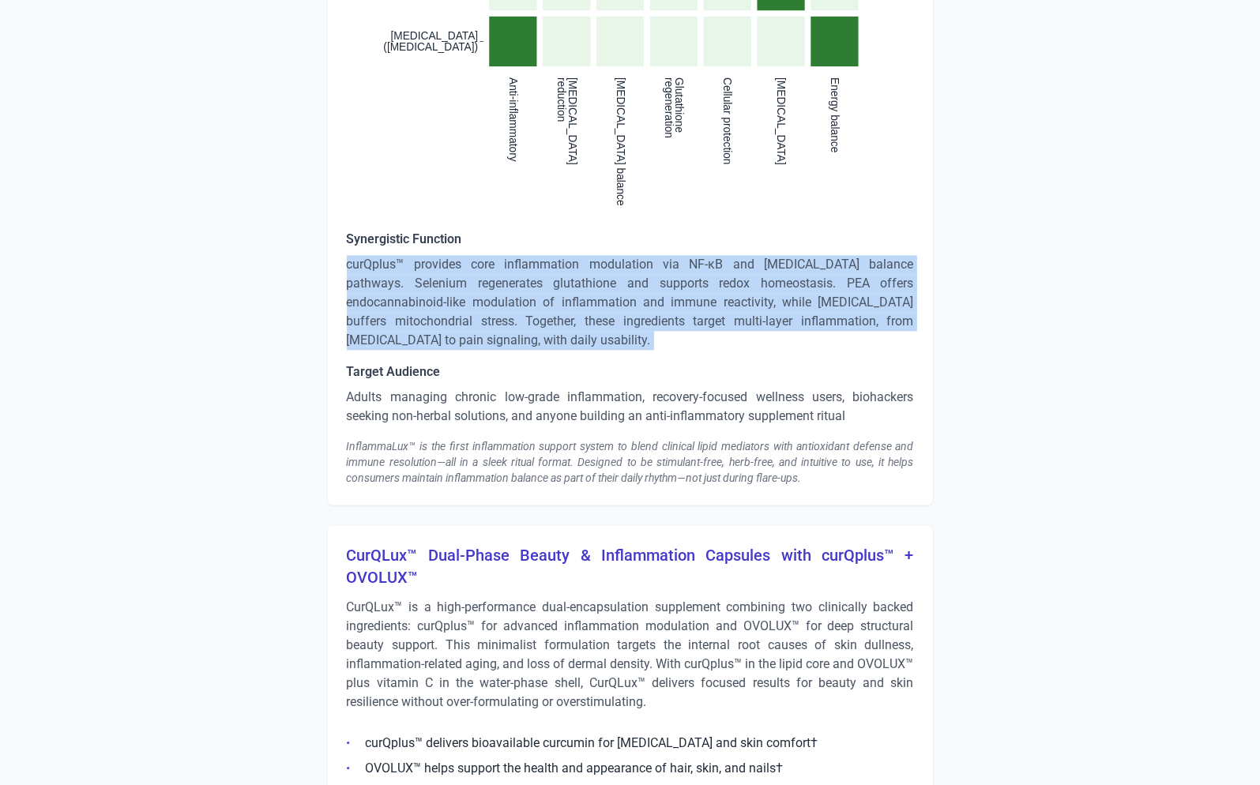
click at [444, 280] on p "curQplus™ provides core inflammation modulation via NF-κB and cytokine balance …" at bounding box center [630, 302] width 567 height 95
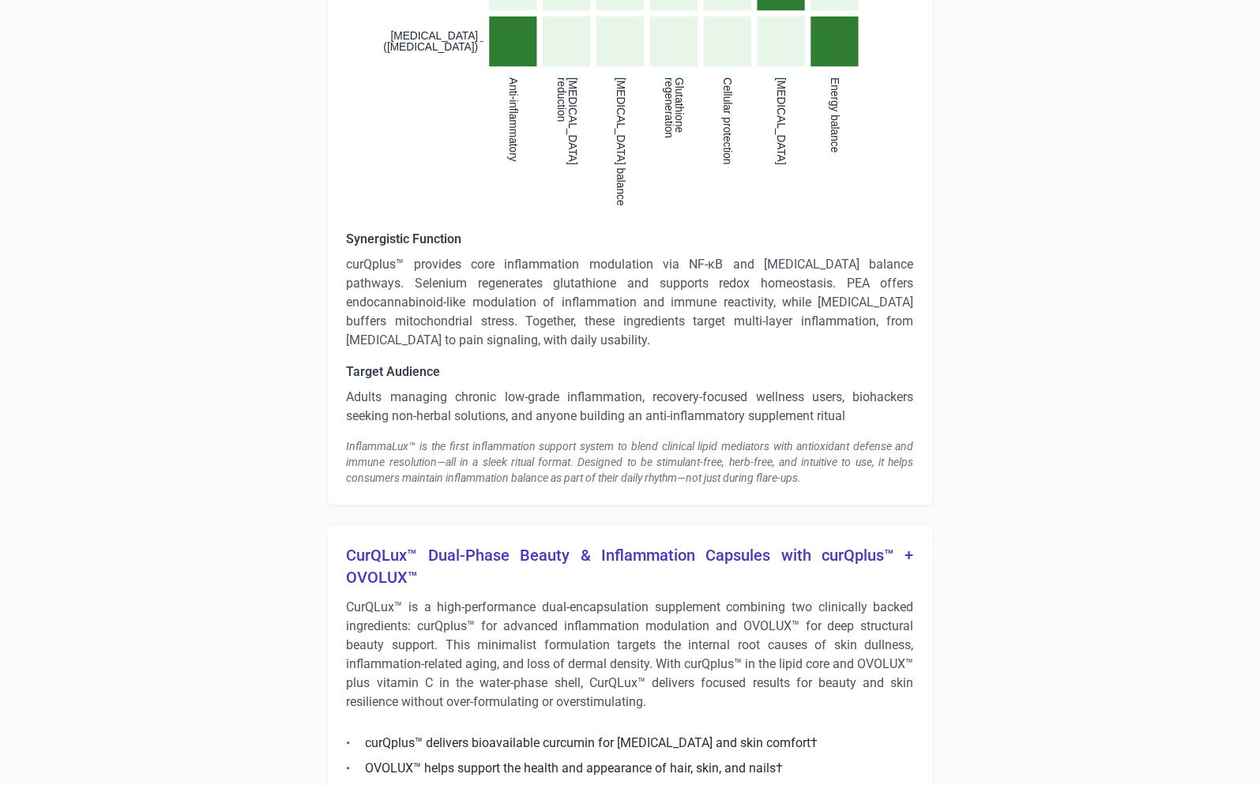
click at [445, 401] on p "Adults managing chronic low-grade inflammation, recovery-focused wellness users…" at bounding box center [630, 407] width 567 height 38
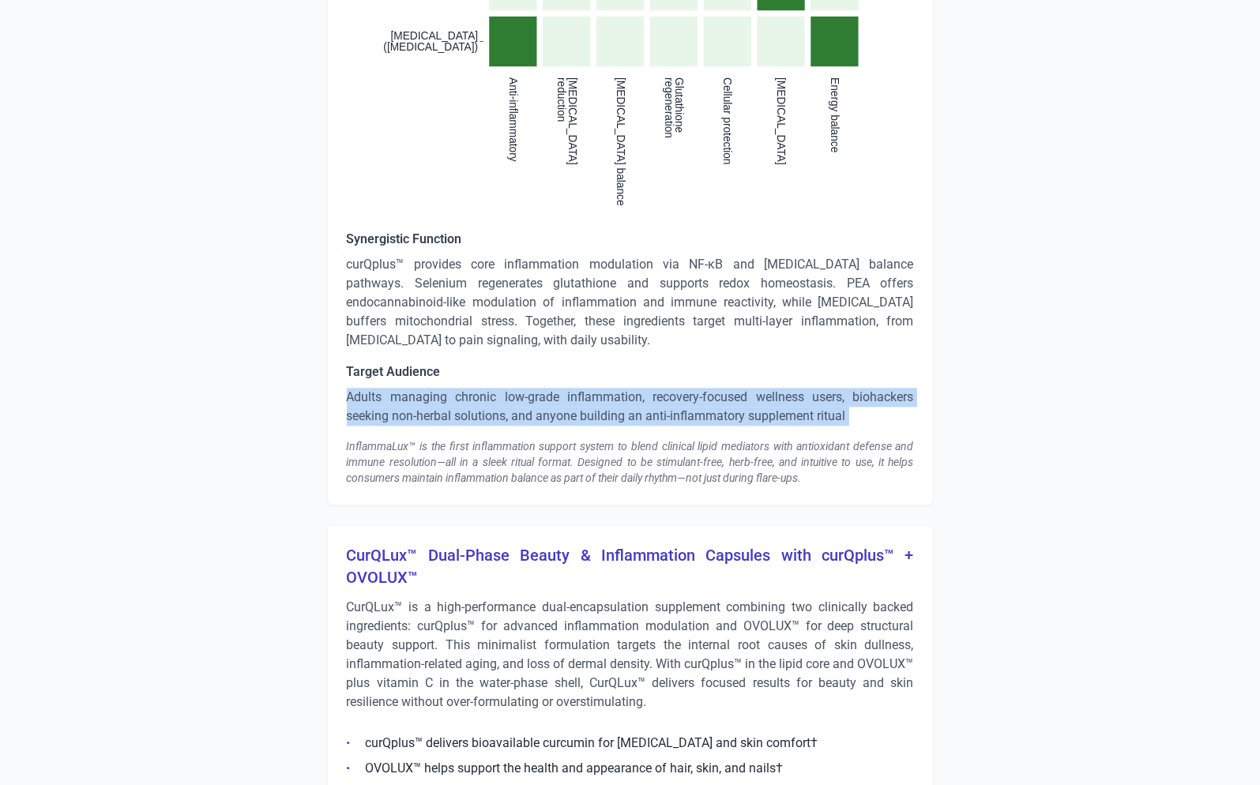
click at [445, 401] on p "Adults managing chronic low-grade inflammation, recovery-focused wellness users…" at bounding box center [630, 407] width 567 height 38
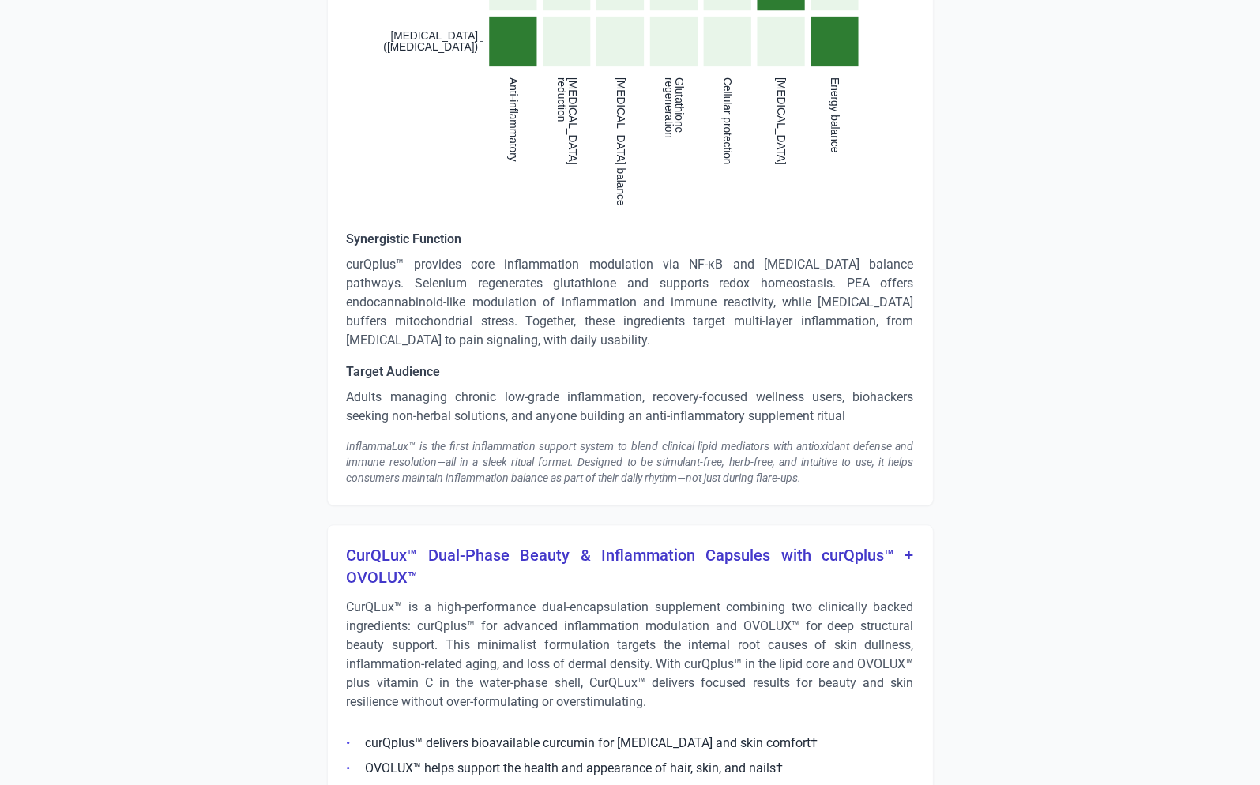
click at [603, 460] on div "InflammaLux™ is the first inflammation support system to blend clinical lipid m…" at bounding box center [630, 461] width 567 height 47
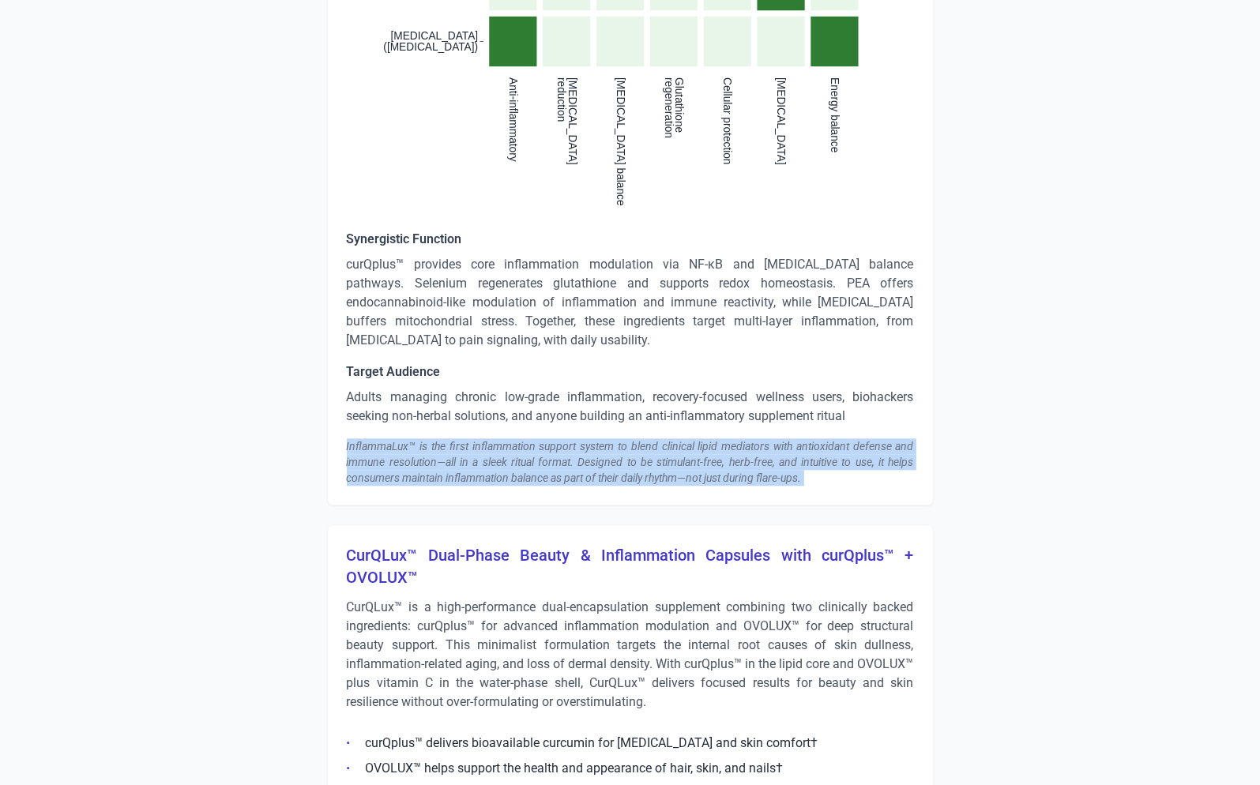
click at [603, 460] on div "InflammaLux™ is the first inflammation support system to blend clinical lipid m…" at bounding box center [630, 461] width 567 height 47
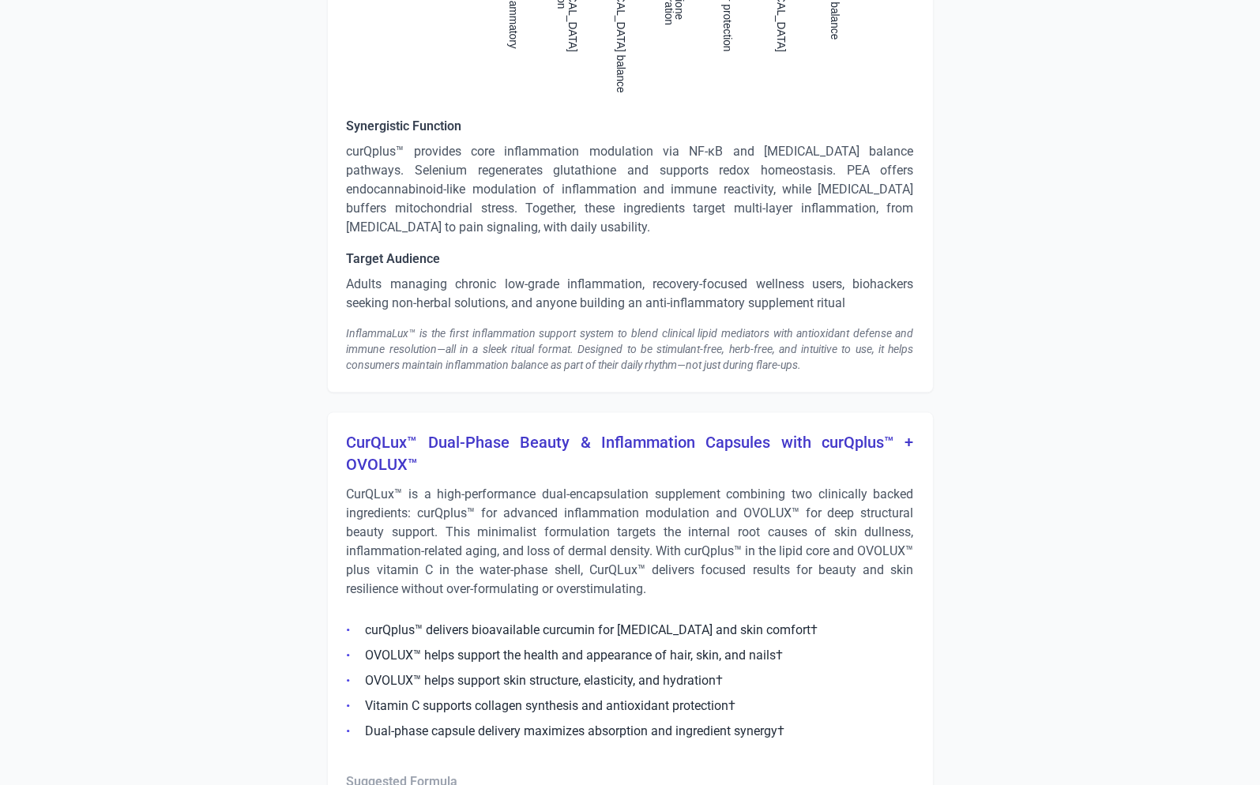
click at [467, 444] on h3 "CurQLux™ Dual-Phase Beauty & Inflammation Capsules with curQplus™ + OVOLUX™" at bounding box center [630, 453] width 567 height 44
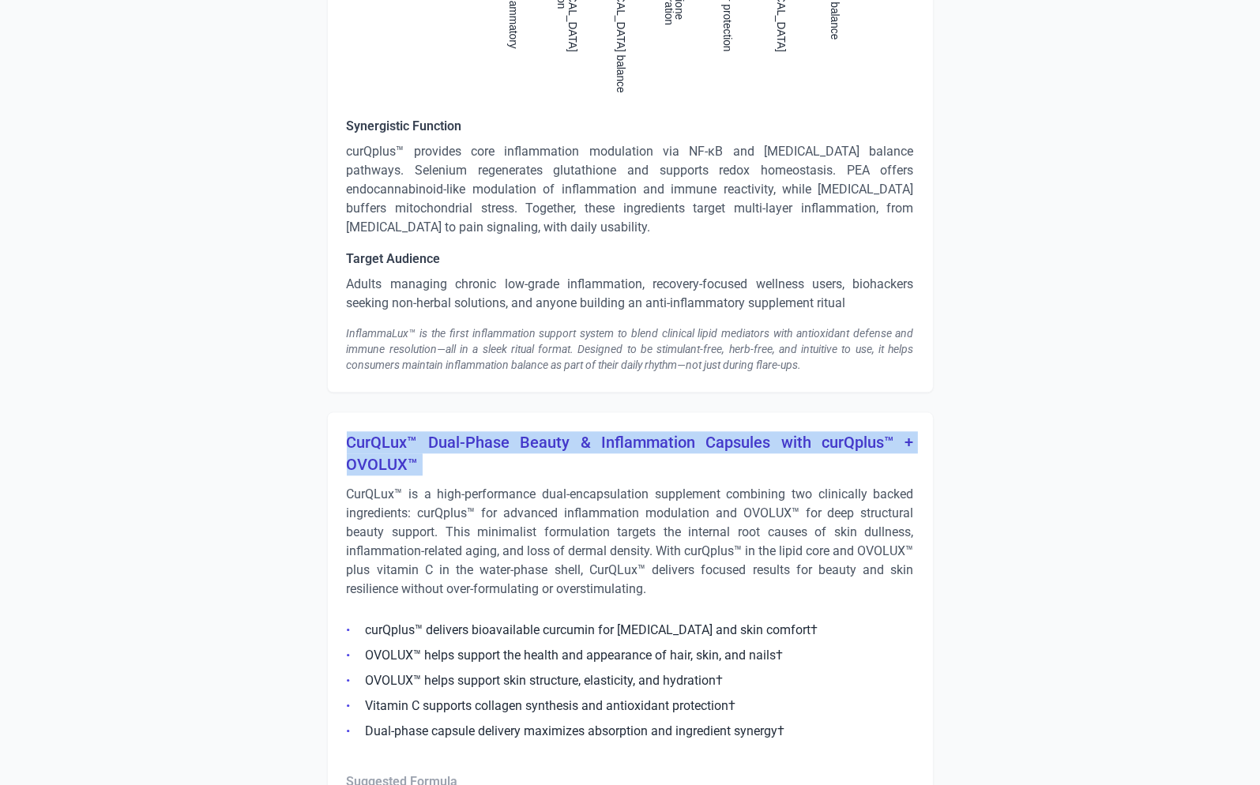
click at [467, 444] on h3 "CurQLux™ Dual-Phase Beauty & Inflammation Capsules with curQplus™ + OVOLUX™" at bounding box center [630, 453] width 567 height 44
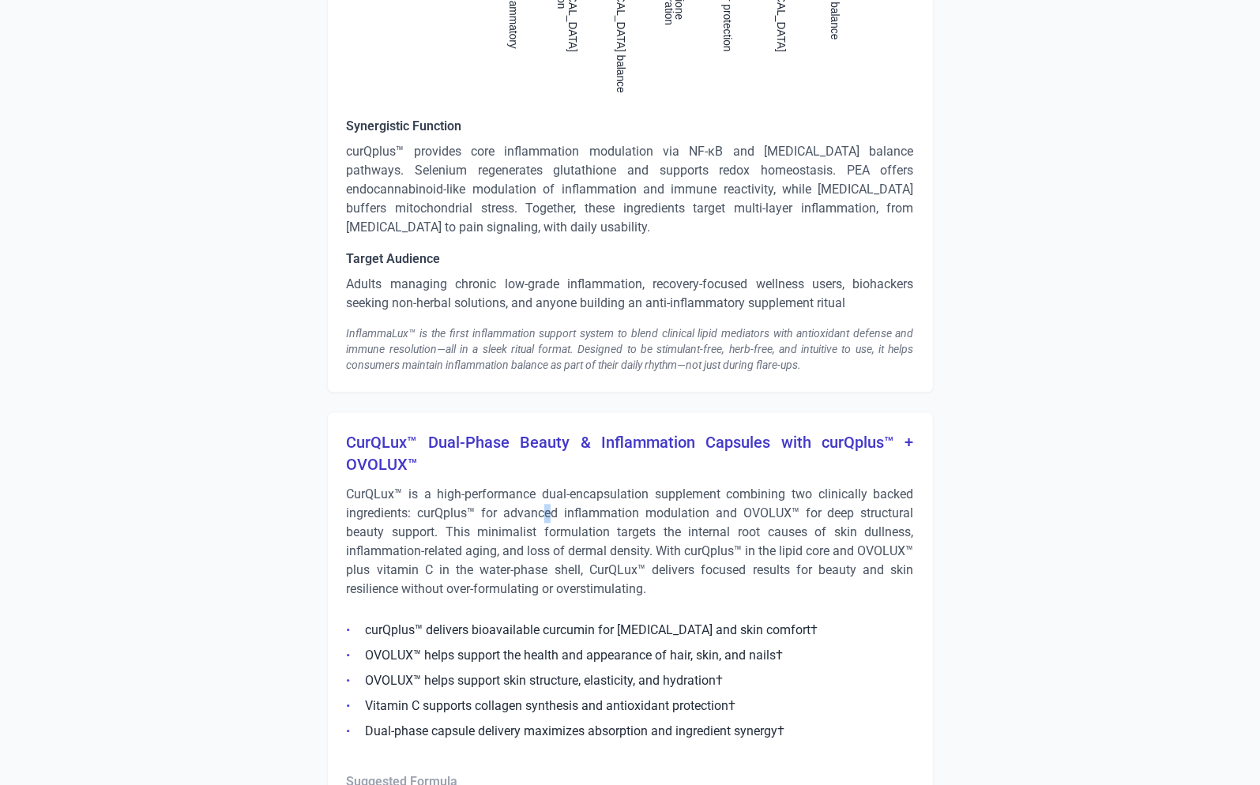
click at [549, 509] on p "CurQLux™ is a high-performance dual-encapsulation supplement combining two clin…" at bounding box center [630, 542] width 567 height 114
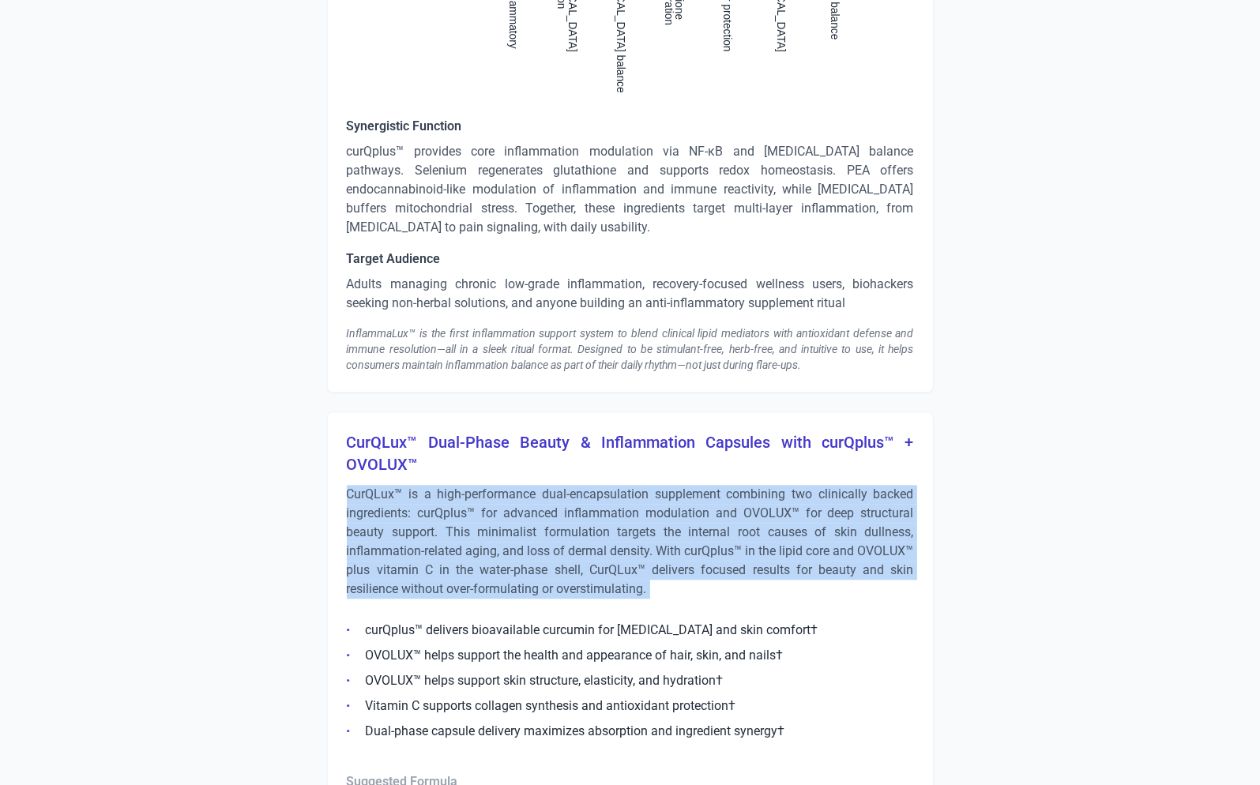
click at [549, 509] on p "CurQLux™ is a high-performance dual-encapsulation supplement combining two clin…" at bounding box center [630, 542] width 567 height 114
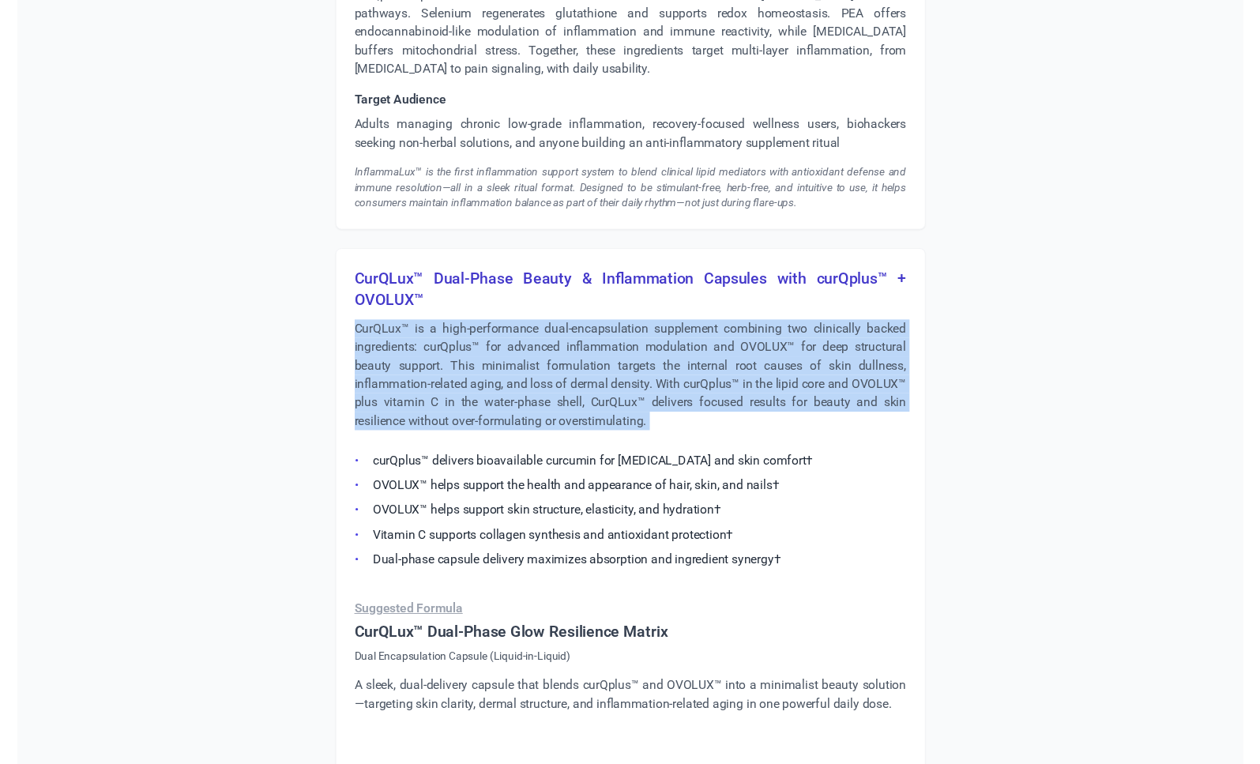
scroll to position [4124, 0]
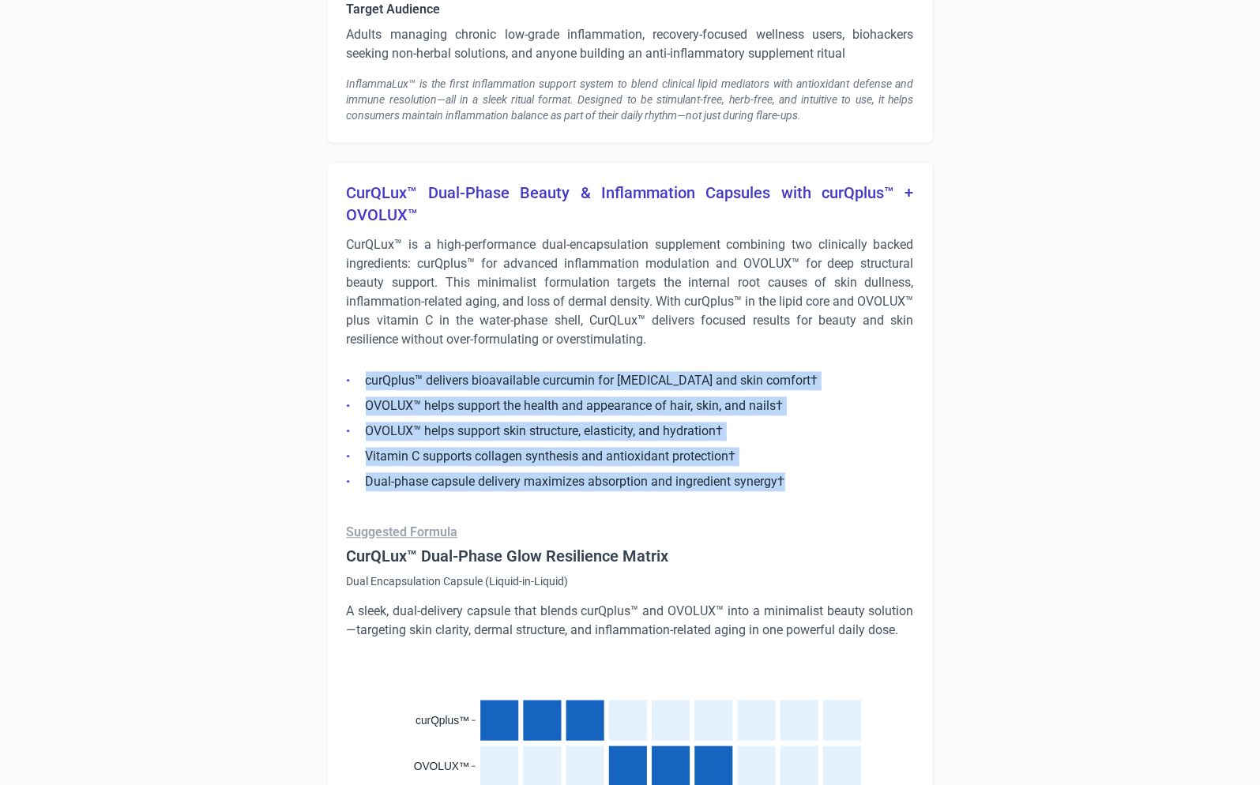
drag, startPoint x: 813, startPoint y: 482, endPoint x: 333, endPoint y: 383, distance: 489.5
click at [333, 383] on div "CurQLux™ Dual-Phase Beauty & Inflammation Capsules with curQplus™ + OVOLUX™ Cur…" at bounding box center [630, 697] width 607 height 1071
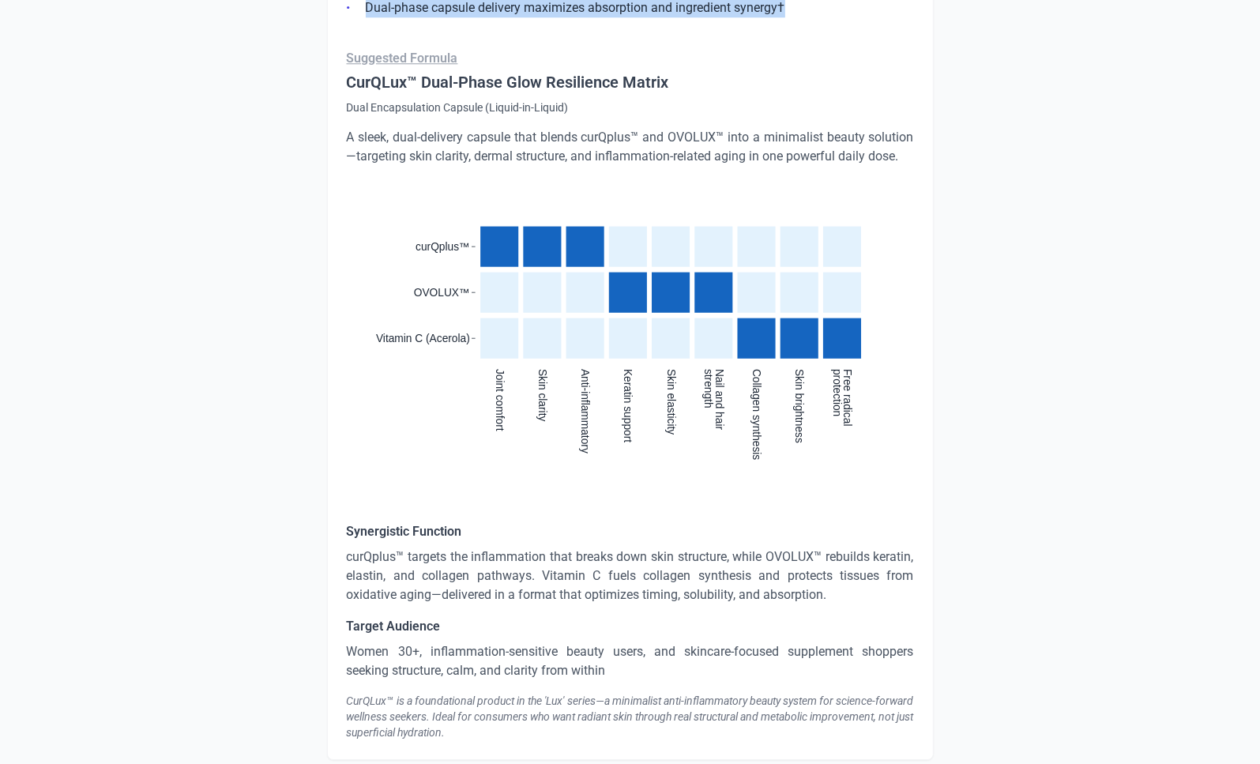
scroll to position [4631, 0]
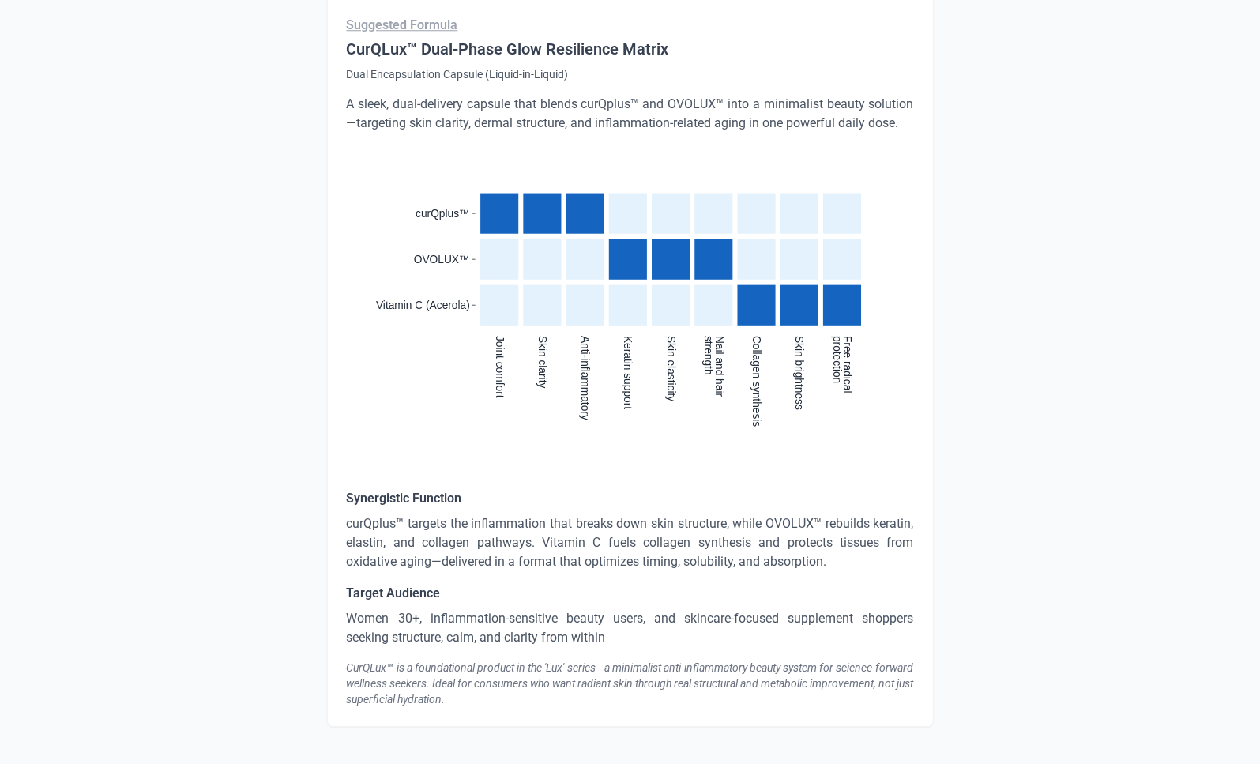
click at [585, 553] on p "curQplus™ targets the inflammation that breaks down skin structure, while OVOLU…" at bounding box center [630, 542] width 567 height 57
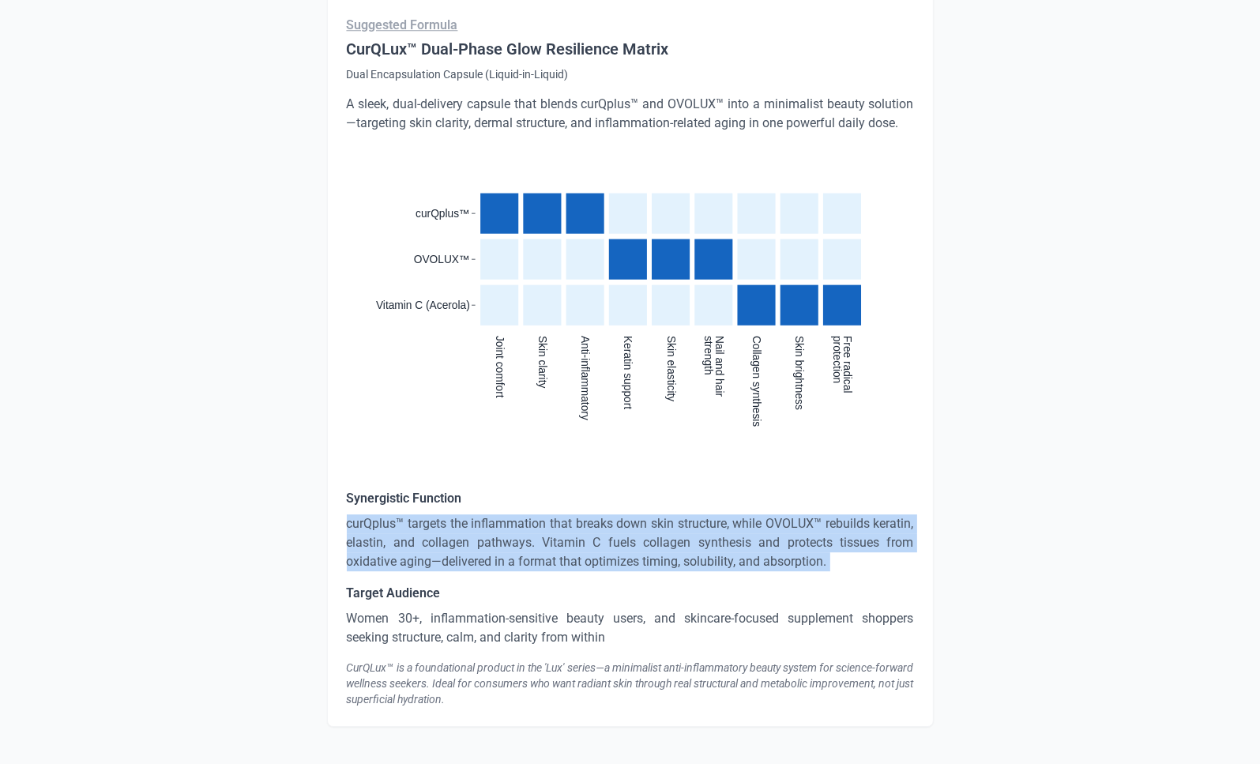
click at [585, 553] on p "curQplus™ targets the inflammation that breaks down skin structure, while OVOLU…" at bounding box center [630, 542] width 567 height 57
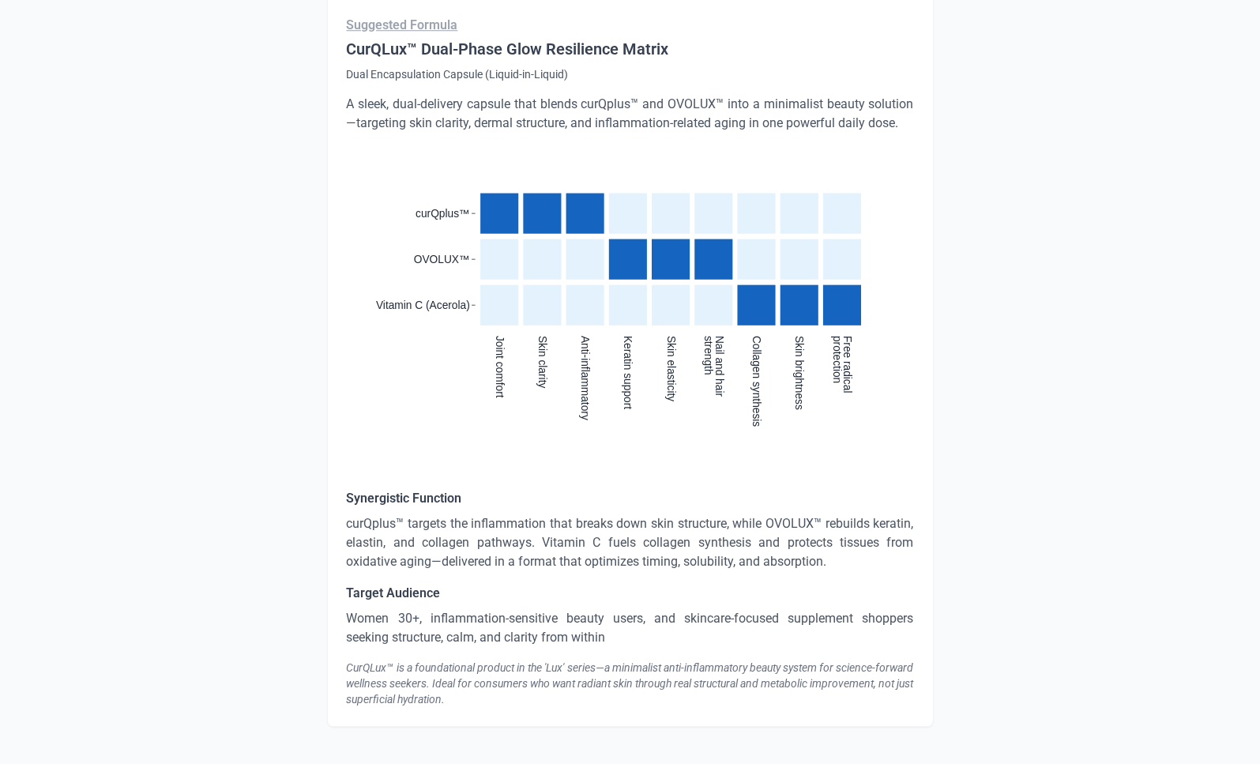
click at [453, 632] on p "Women 30+, inflammation-sensitive beauty users, and skincare-focused supplement…" at bounding box center [630, 628] width 567 height 38
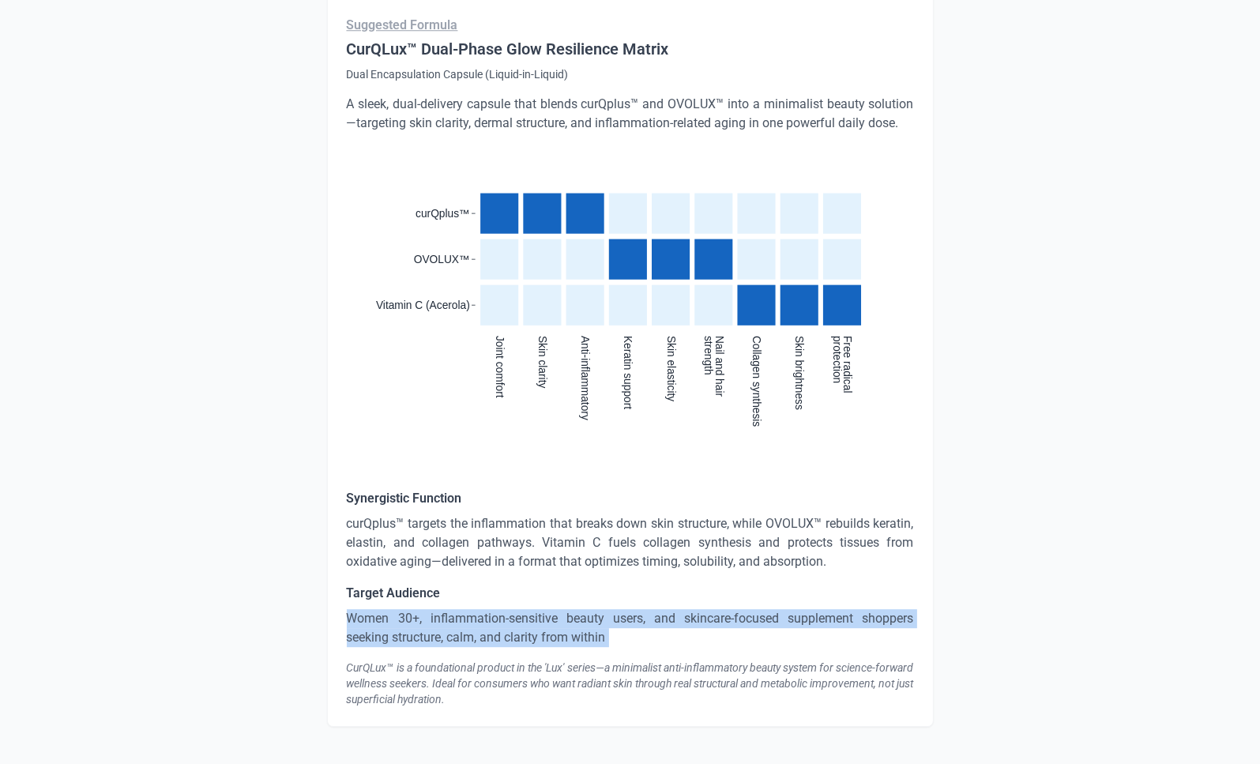
click at [453, 632] on p "Women 30+, inflammation-sensitive beauty users, and skincare-focused supplement…" at bounding box center [630, 628] width 567 height 38
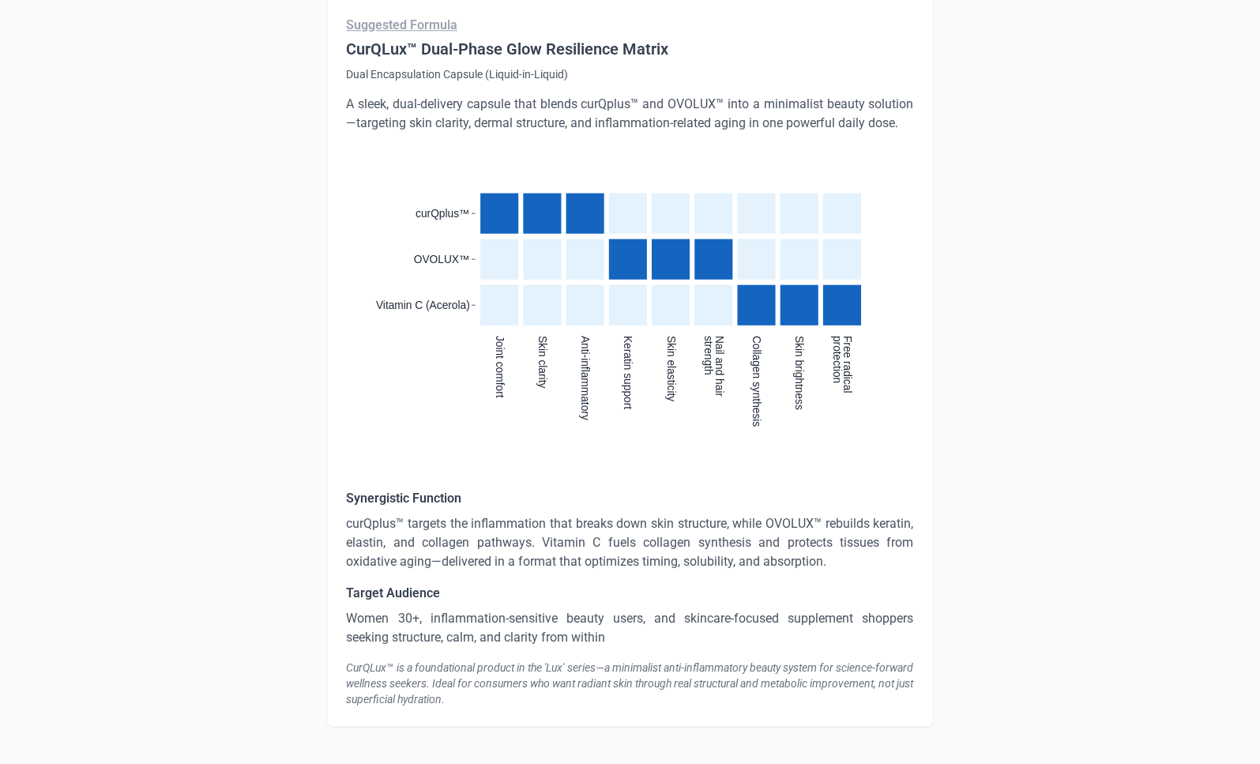
click at [503, 672] on div "CurQLux™ is a foundational product in the 'Lux' series—a minimalist anti-inflam…" at bounding box center [630, 682] width 567 height 47
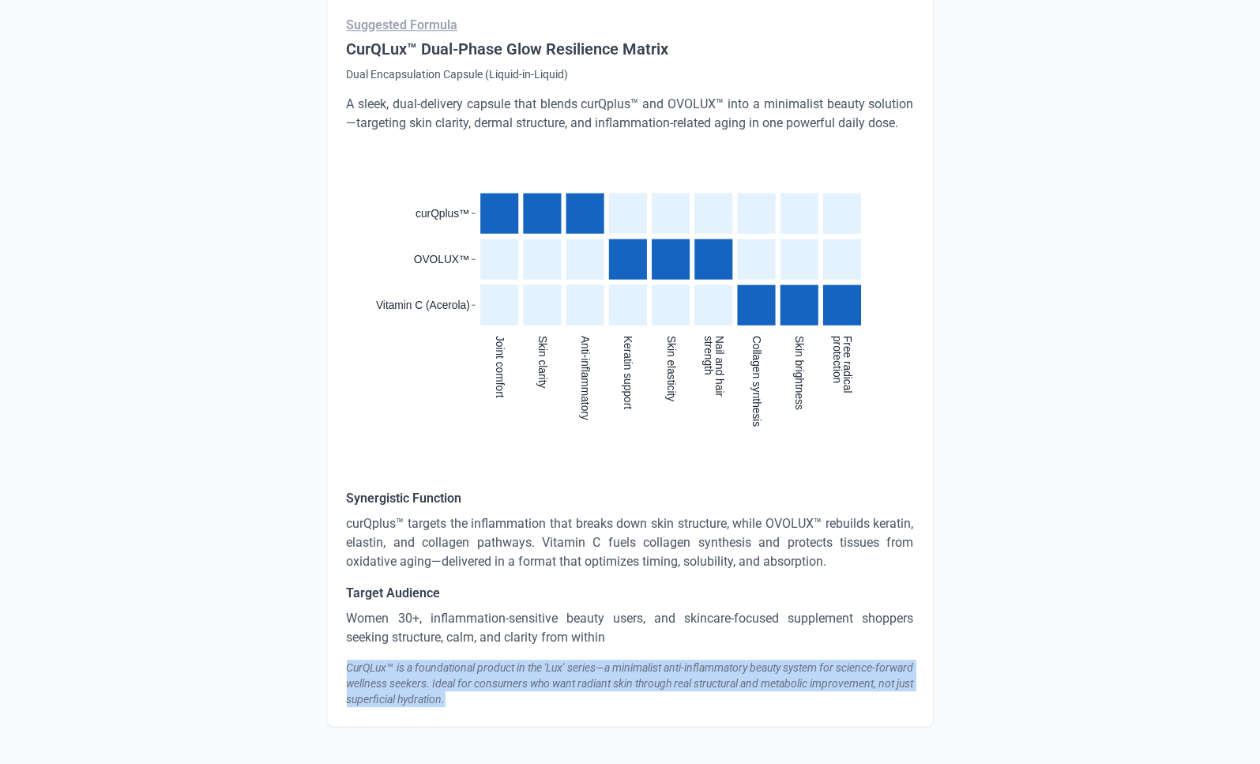
click at [503, 672] on div "CurQLux™ is a foundational product in the 'Lux' series—a minimalist anti-inflam…" at bounding box center [630, 682] width 567 height 47
